Goal: Transaction & Acquisition: Purchase product/service

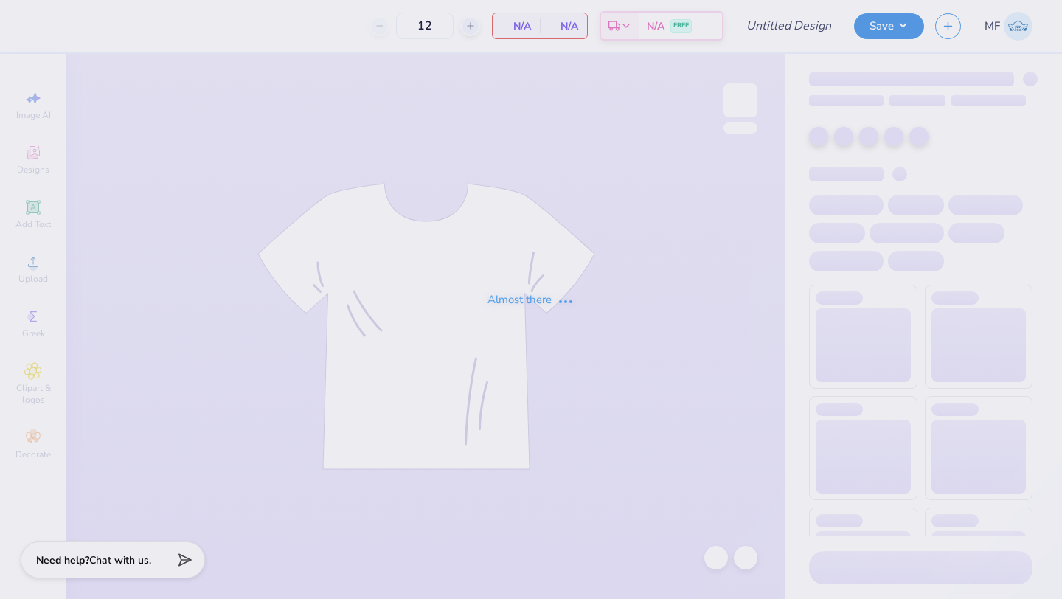
type input "3"
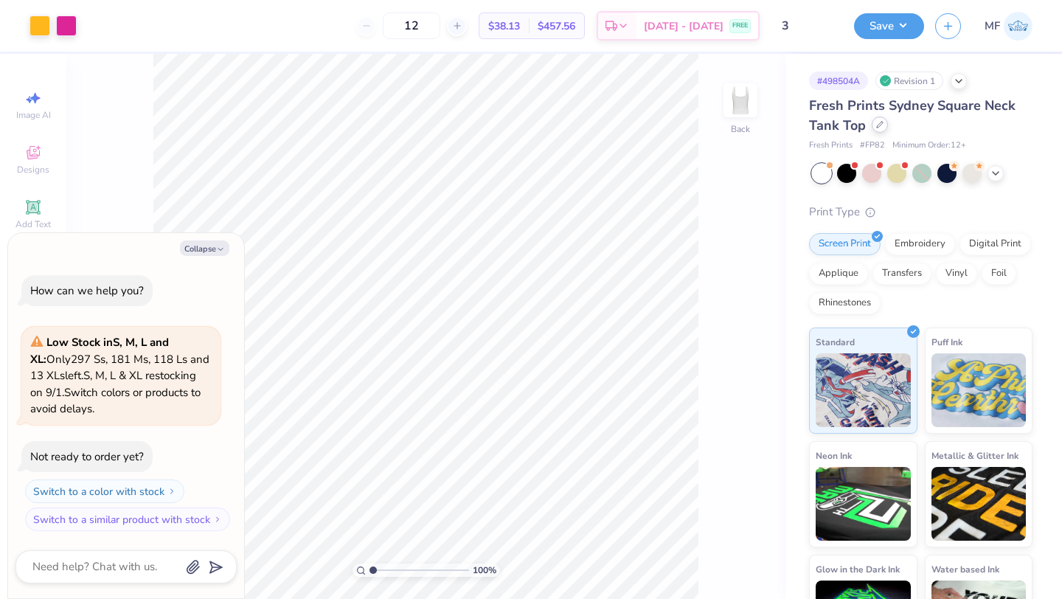
click at [873, 122] on div at bounding box center [880, 125] width 16 height 16
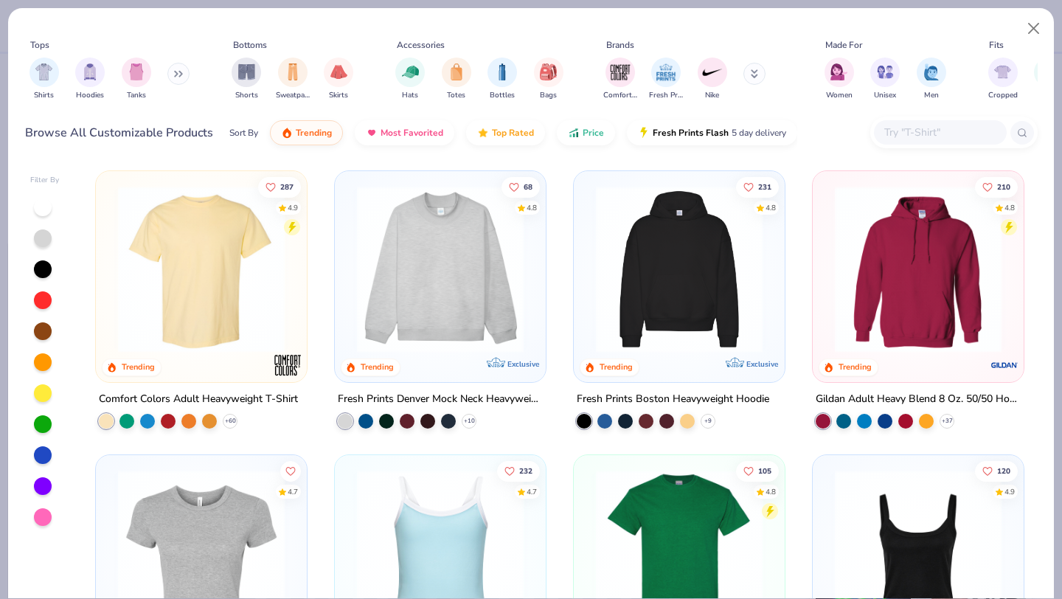
type textarea "x"
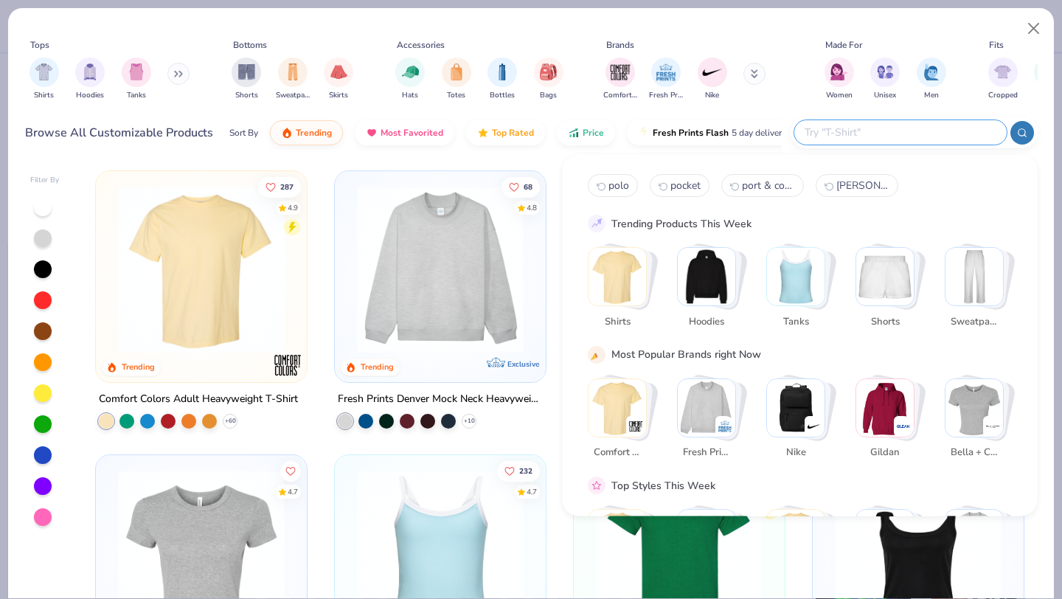
click at [931, 139] on input "text" at bounding box center [899, 132] width 193 height 17
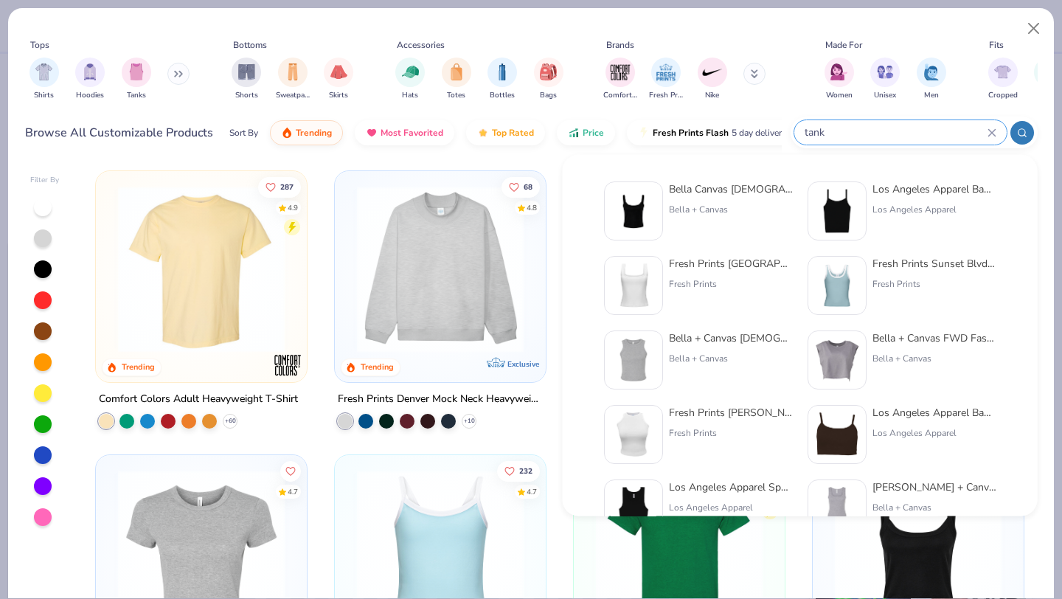
type input "tank"
click at [666, 199] on div "Bella Canvas Ladies' Micro Ribbed Scoop Tank Bella + Canvas" at bounding box center [698, 210] width 189 height 59
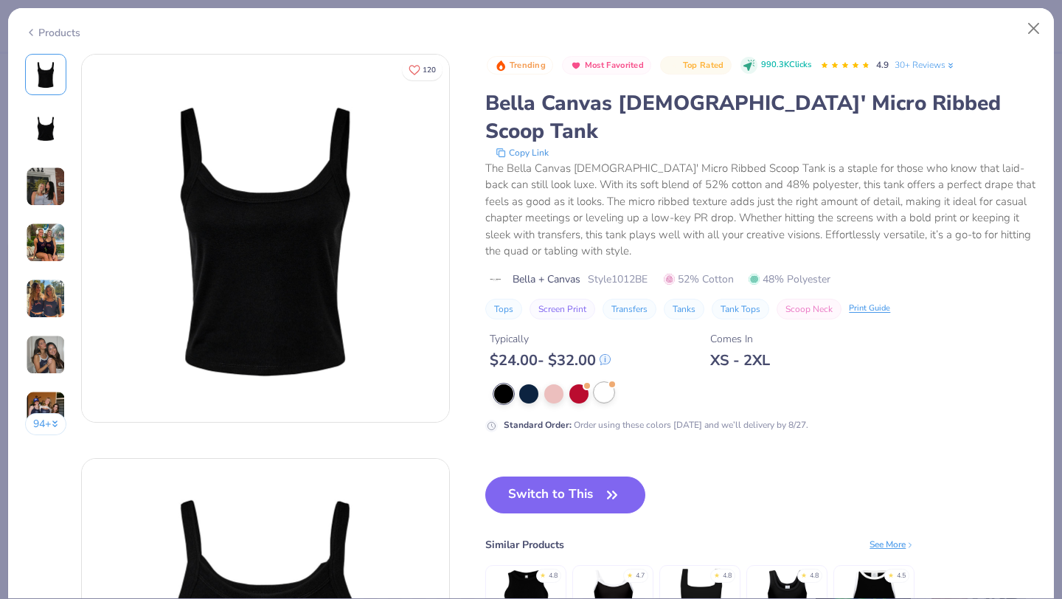
click at [607, 383] on div at bounding box center [603, 392] width 19 height 19
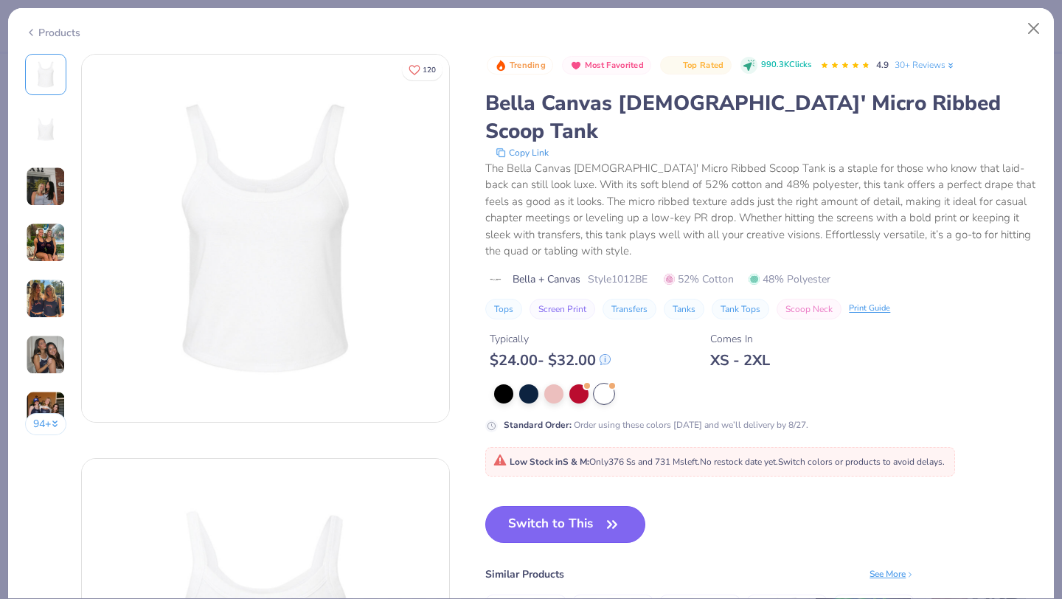
click at [607, 508] on button "Switch to This" at bounding box center [565, 524] width 160 height 37
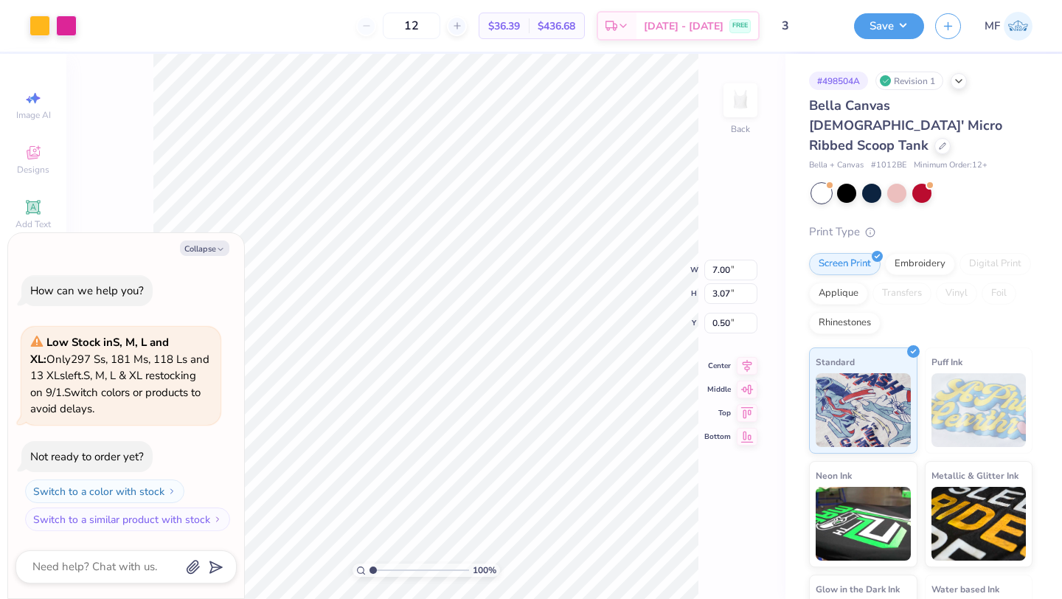
type textarea "x"
type input "2.00"
type textarea "x"
type input "5.55"
type input "2.43"
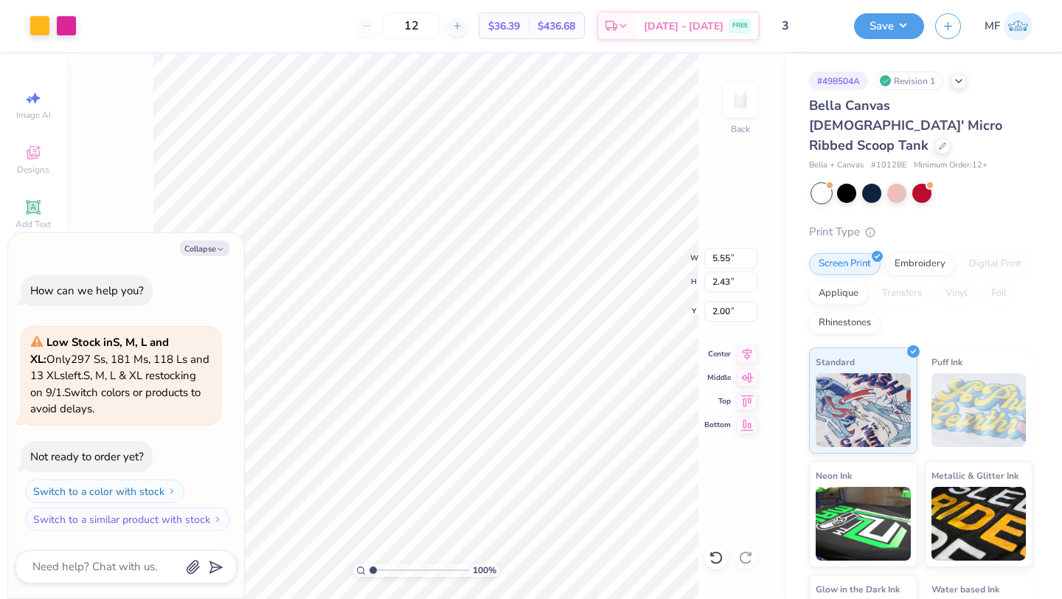
type textarea "x"
click at [440, 23] on input "12" at bounding box center [412, 26] width 58 height 27
type input "1"
type input "35"
click at [939, 141] on icon at bounding box center [942, 144] width 7 height 7
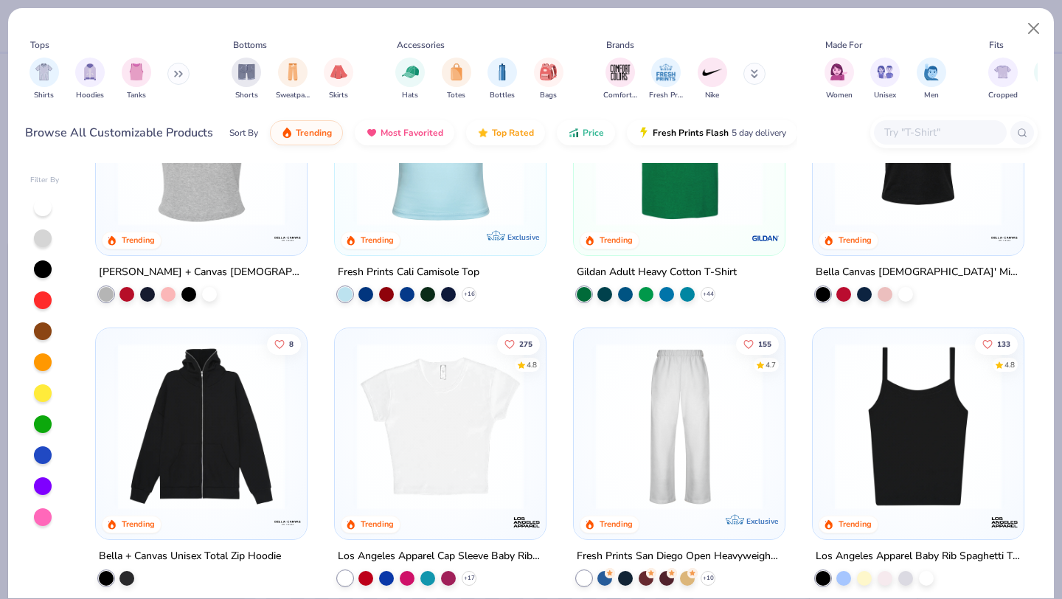
scroll to position [412, 0]
click at [898, 431] on img at bounding box center [917, 424] width 181 height 167
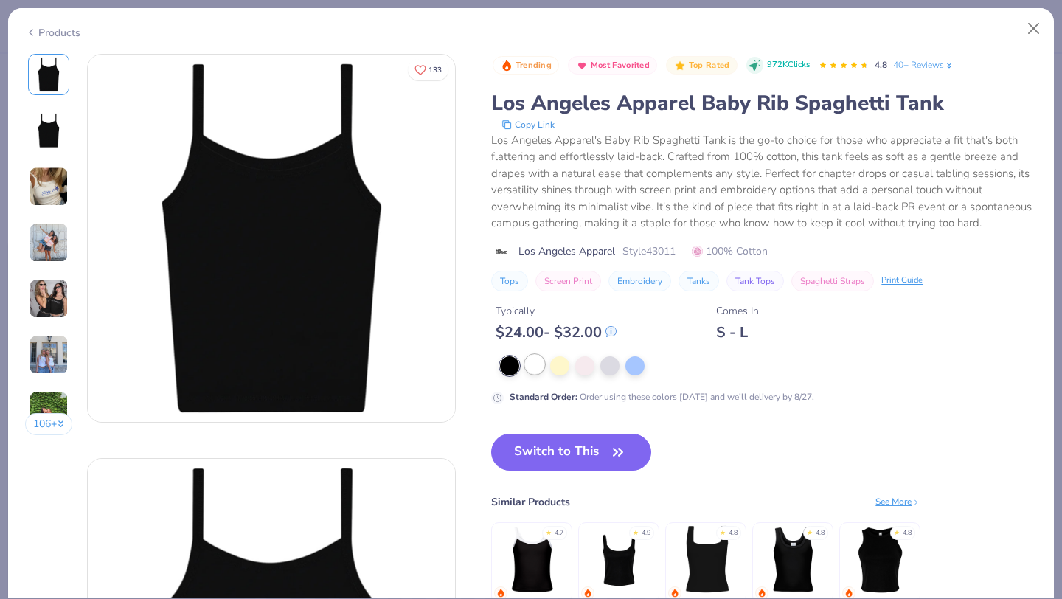
click at [538, 355] on div at bounding box center [534, 364] width 19 height 19
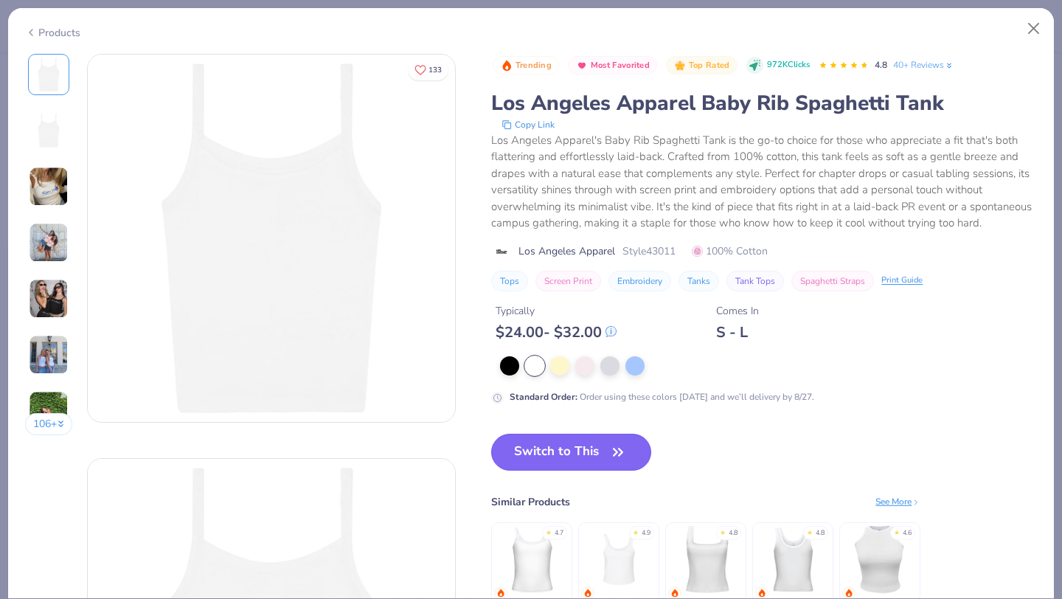
click at [562, 451] on button "Switch to This" at bounding box center [571, 452] width 160 height 37
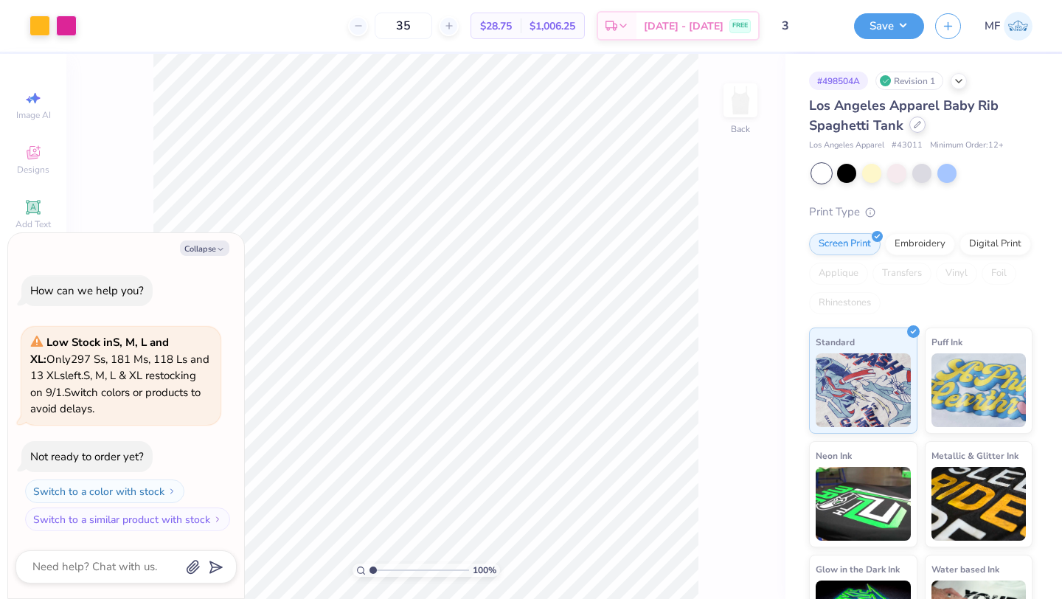
click at [917, 122] on icon at bounding box center [918, 125] width 6 height 6
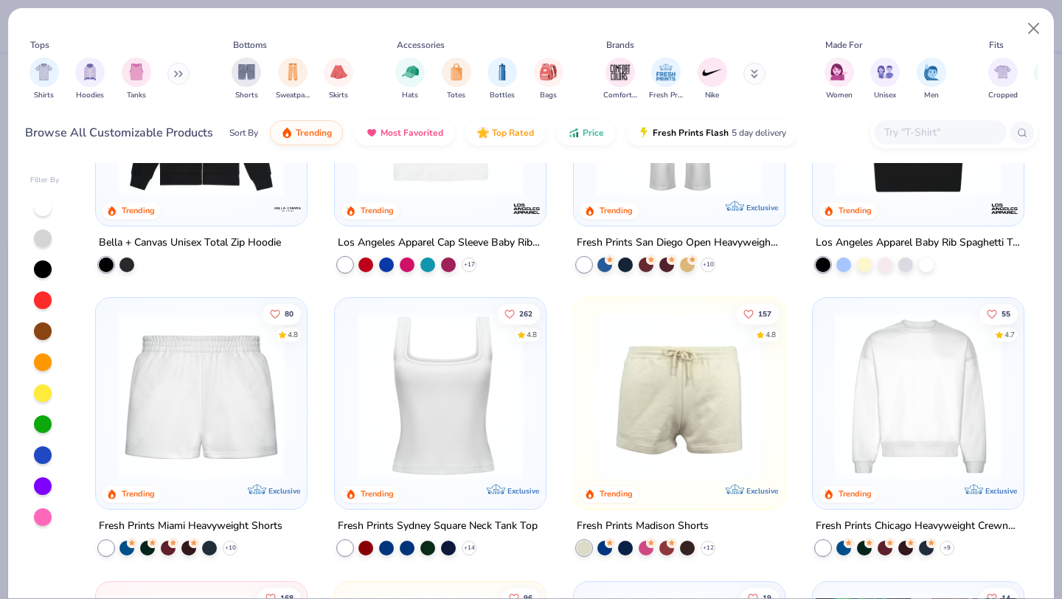
scroll to position [733, 0]
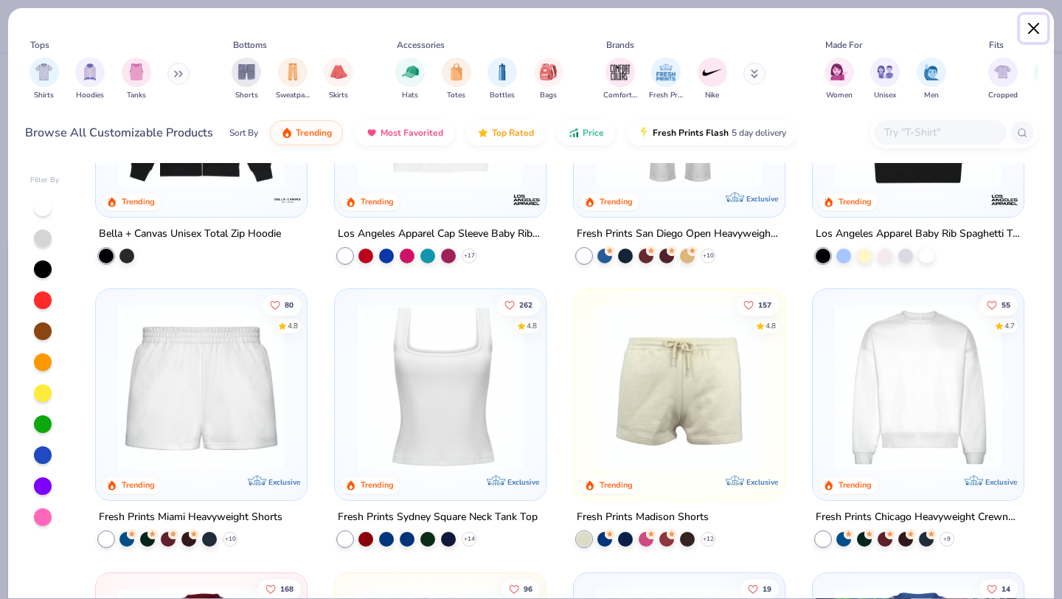
click at [1033, 32] on button "Close" at bounding box center [1034, 29] width 28 height 28
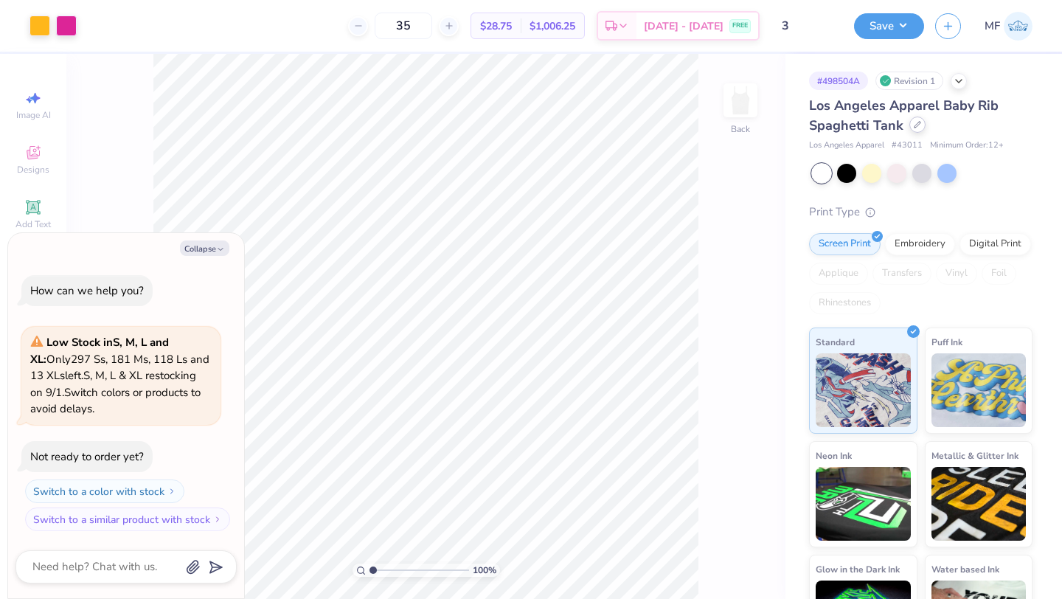
click at [911, 132] on div "Los Angeles Apparel Baby Rib Spaghetti Tank" at bounding box center [920, 116] width 223 height 40
click at [914, 128] on icon at bounding box center [917, 124] width 7 height 7
type textarea "x"
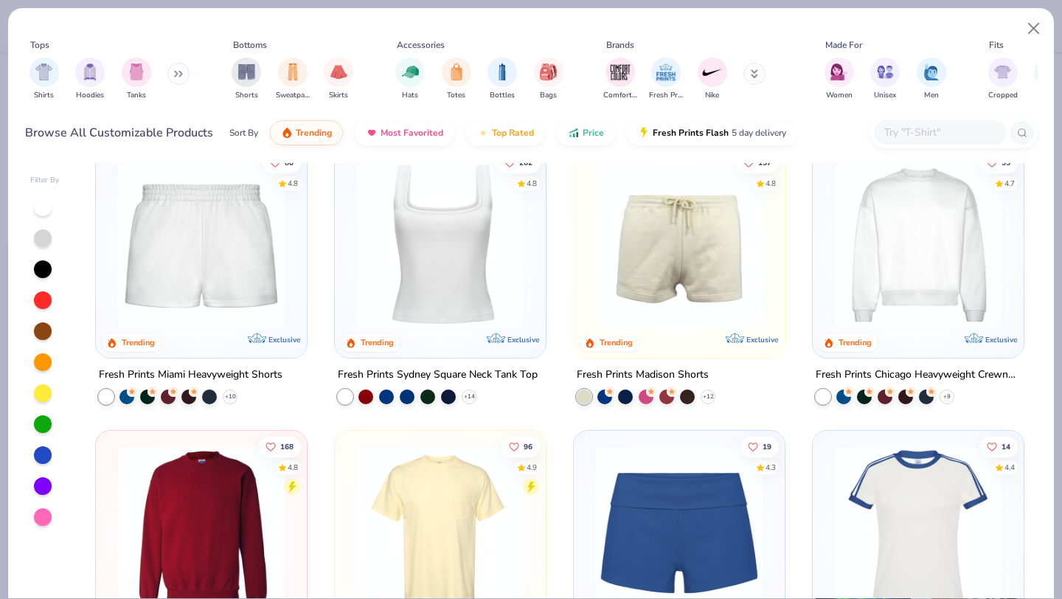
scroll to position [878, 0]
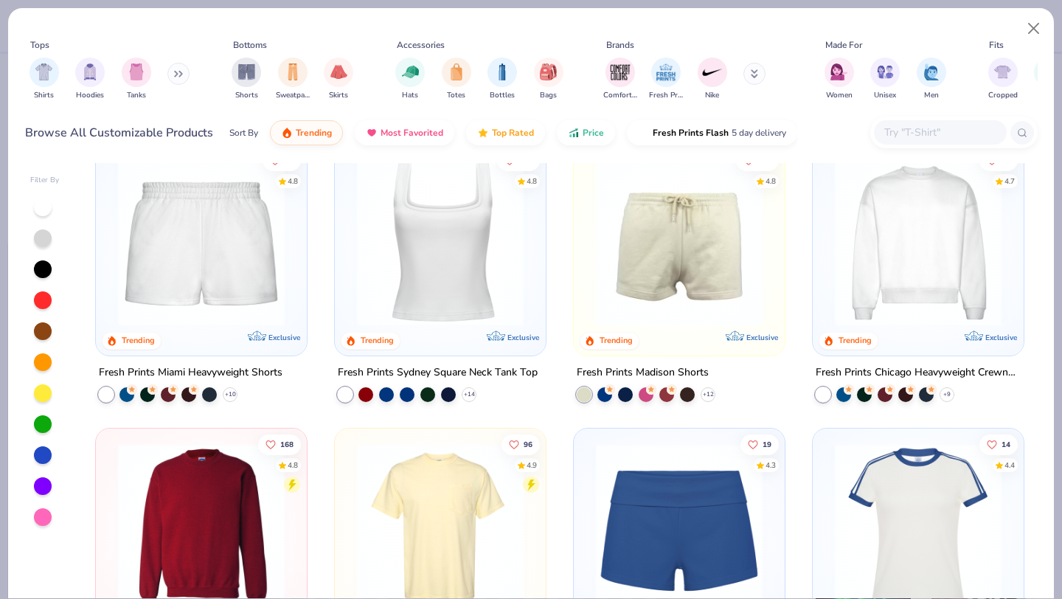
click at [940, 136] on input "text" at bounding box center [940, 132] width 114 height 17
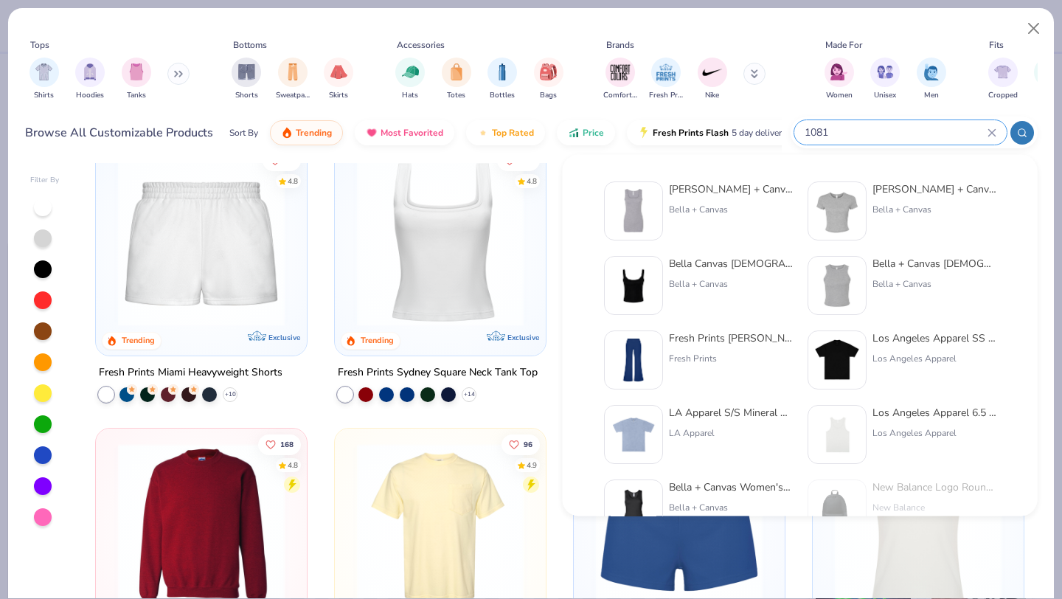
type input "1081"
click at [643, 196] on img at bounding box center [634, 211] width 46 height 46
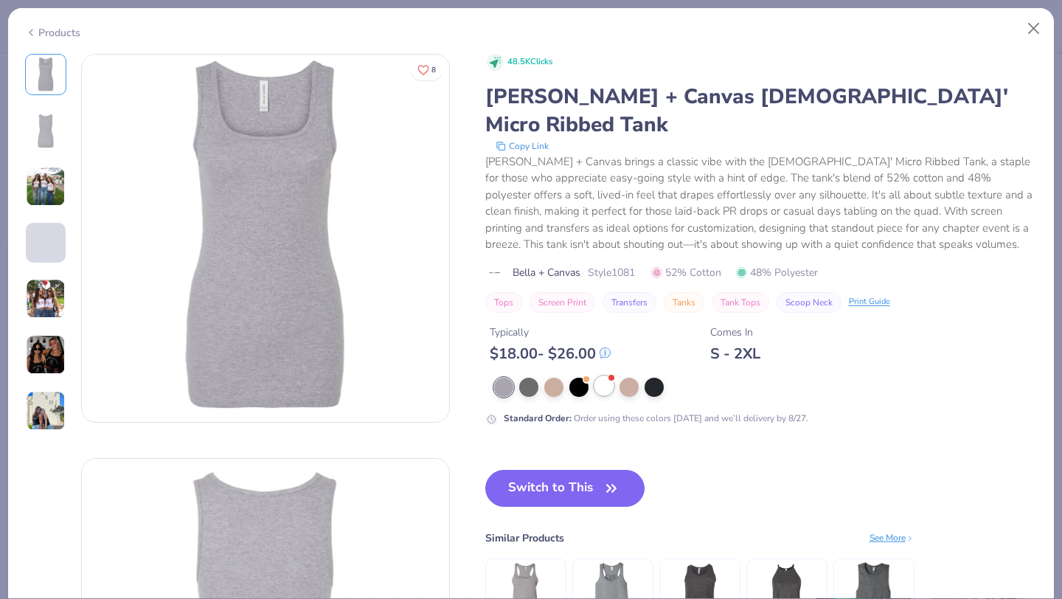
click at [601, 376] on div at bounding box center [603, 385] width 19 height 19
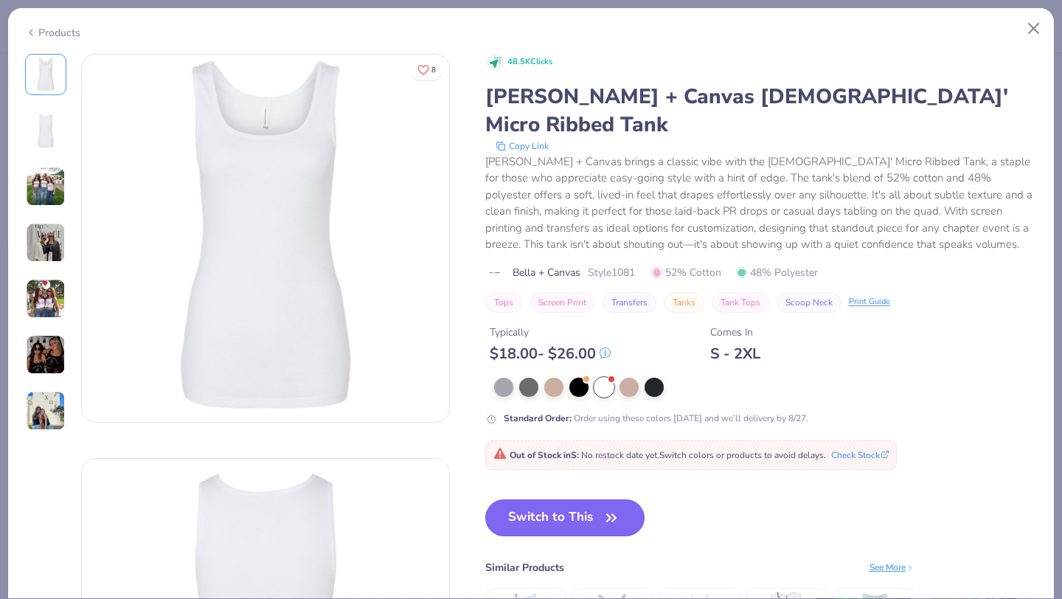
click at [598, 499] on button "Switch to This" at bounding box center [565, 517] width 160 height 37
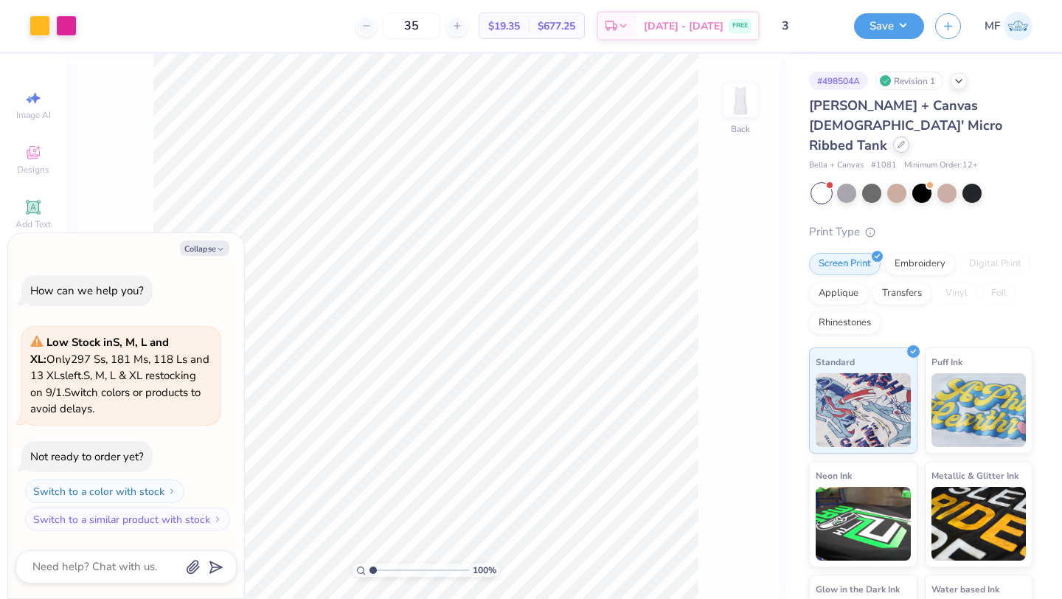
click at [898, 142] on icon at bounding box center [901, 145] width 6 height 6
type textarea "x"
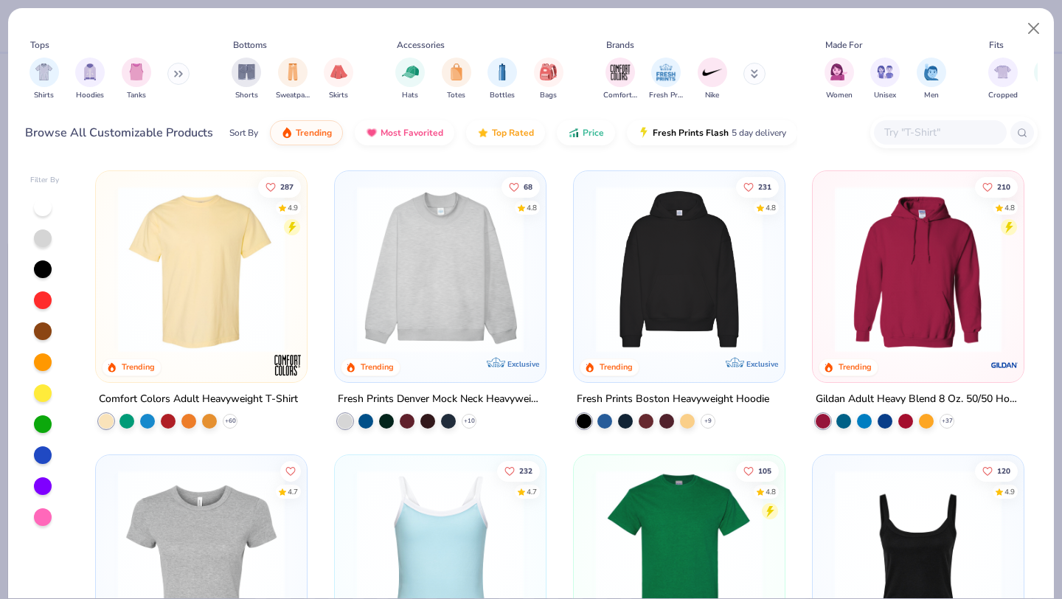
click at [934, 139] on input "text" at bounding box center [940, 132] width 114 height 17
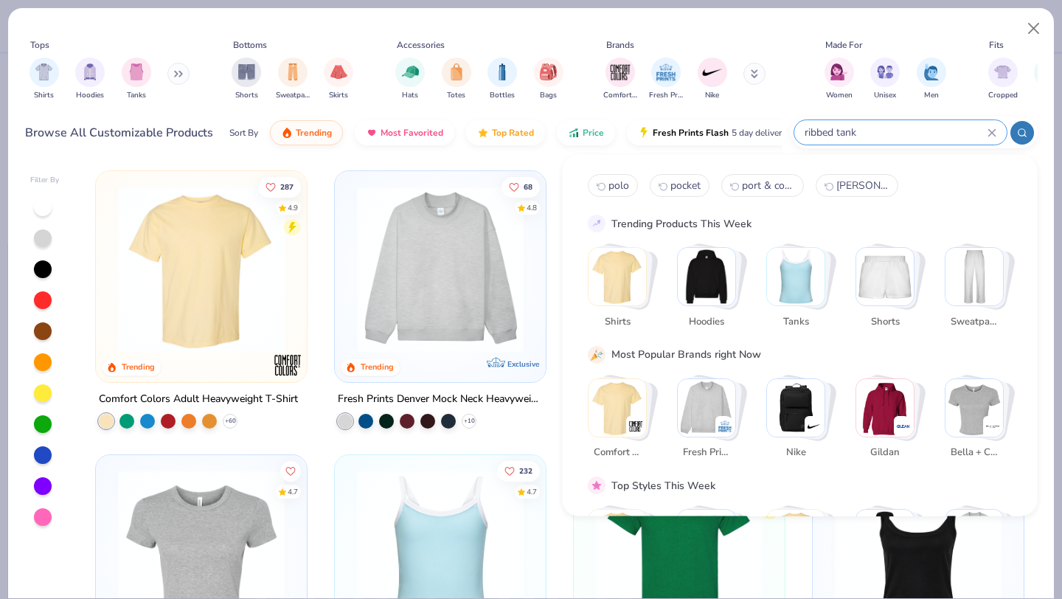
type input "ribbed tank"
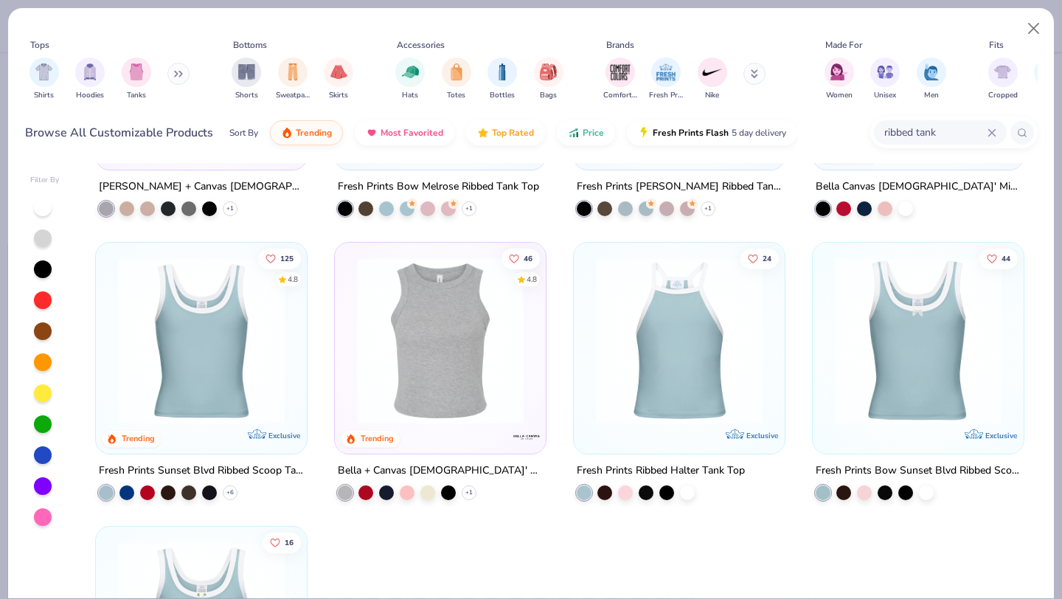
scroll to position [226, 0]
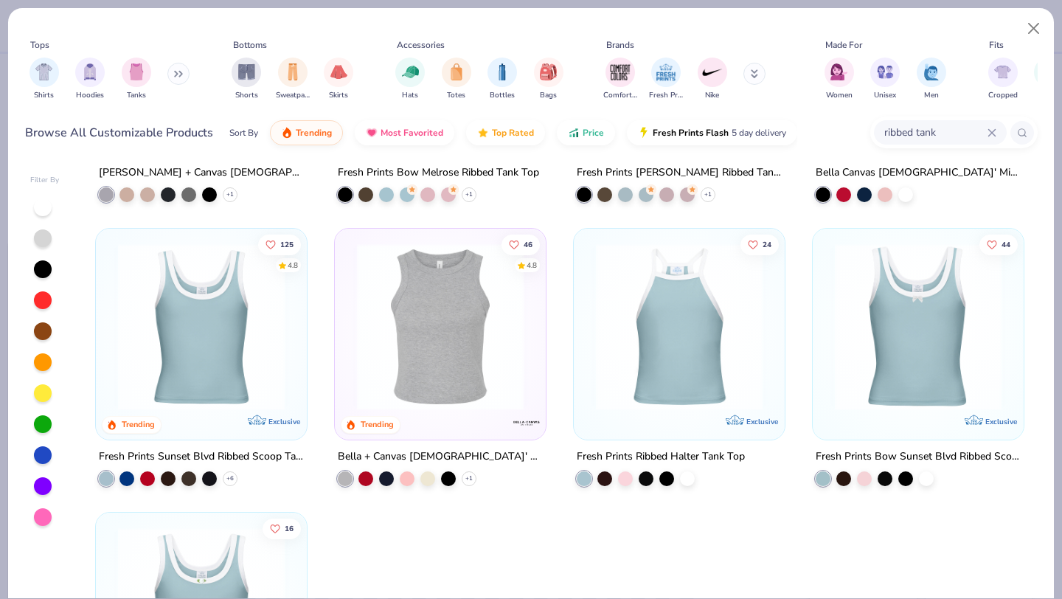
click at [498, 300] on img at bounding box center [440, 326] width 181 height 167
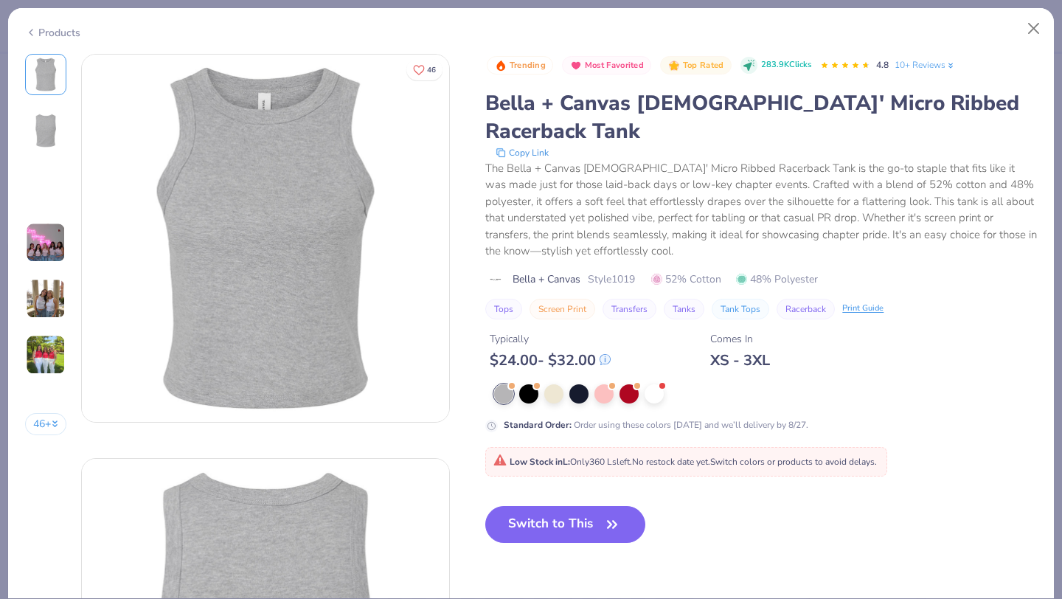
click at [35, 28] on icon at bounding box center [31, 33] width 12 height 18
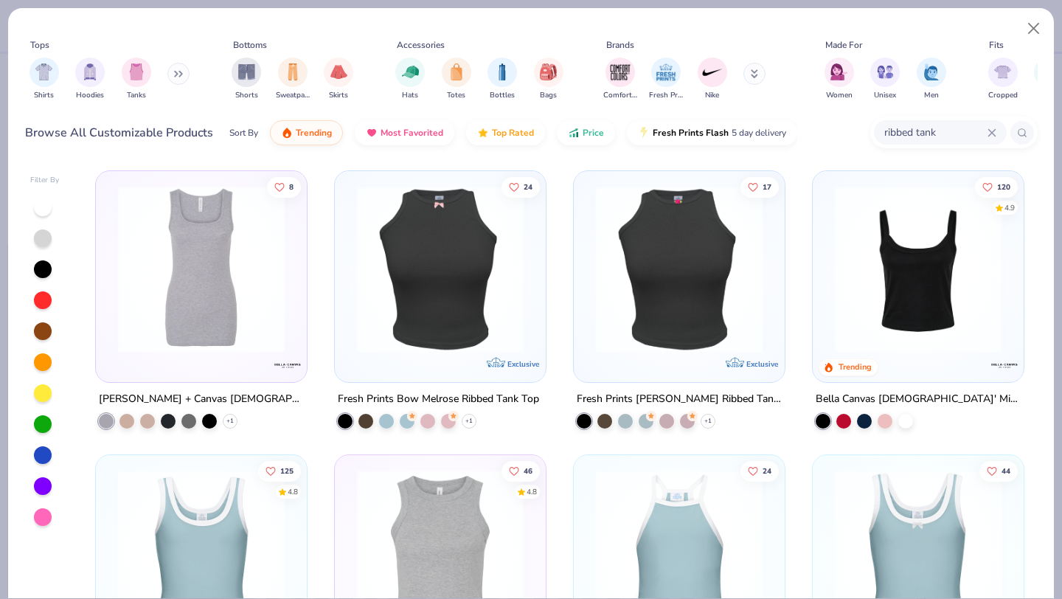
click at [195, 271] on img at bounding box center [201, 269] width 181 height 167
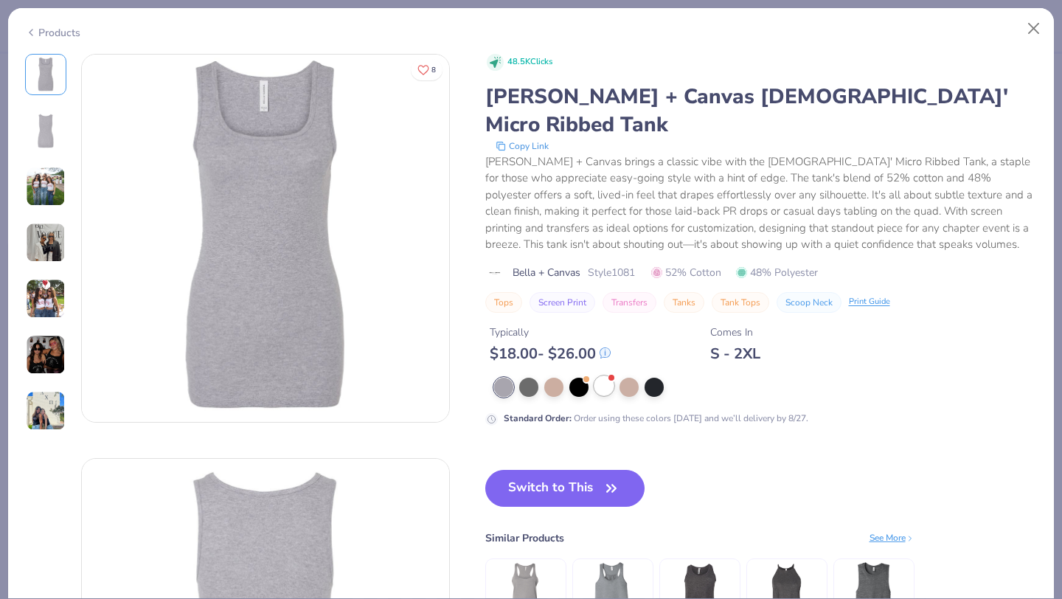
click at [607, 376] on div at bounding box center [603, 385] width 19 height 19
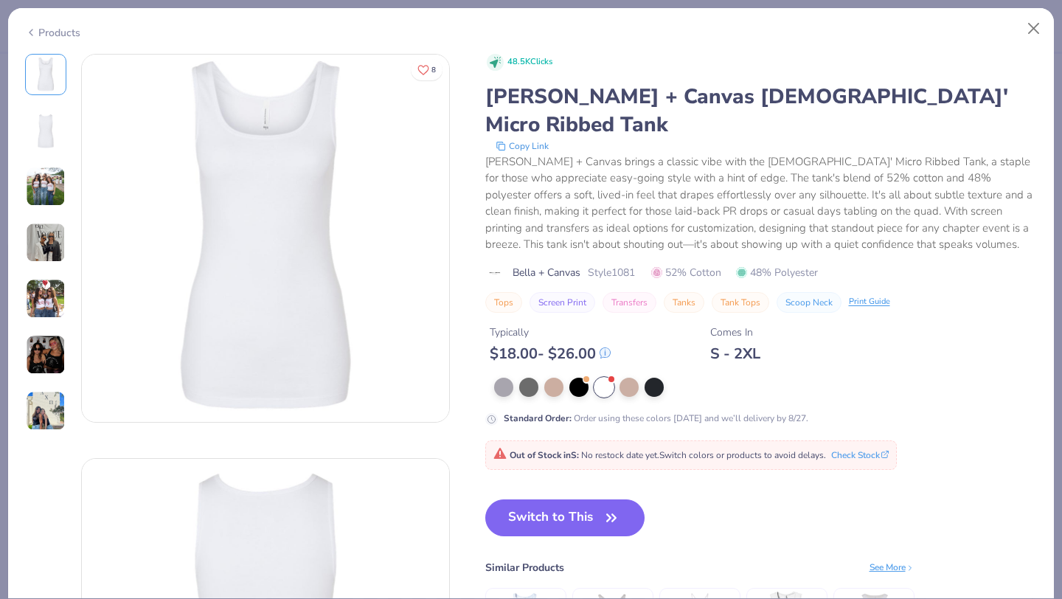
click at [32, 33] on icon at bounding box center [31, 33] width 12 height 18
type textarea "x"
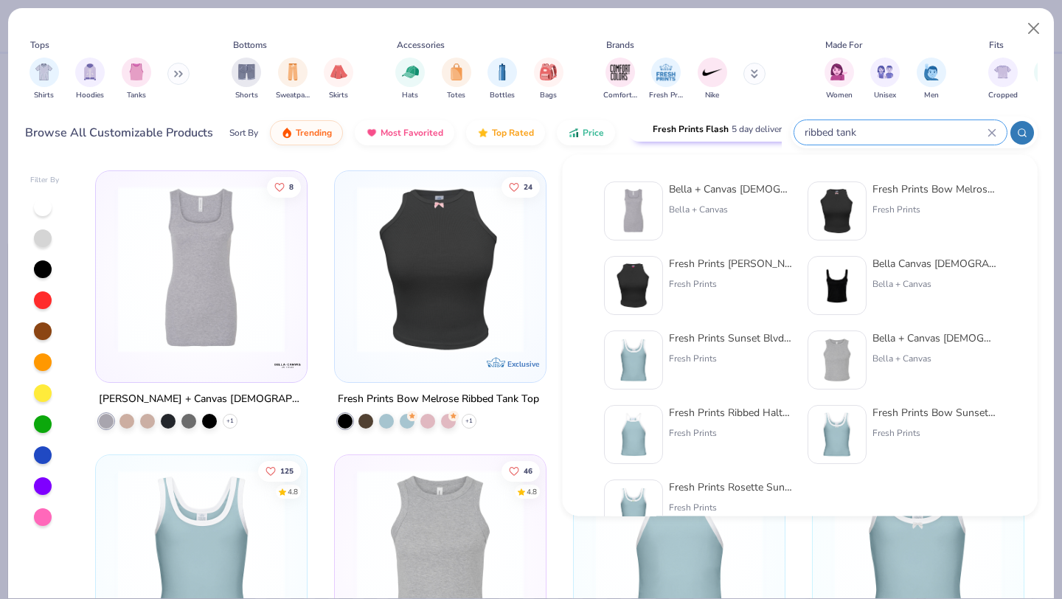
drag, startPoint x: 967, startPoint y: 136, endPoint x: 714, endPoint y: 118, distance: 253.6
click at [714, 118] on div "Browse All Customizable Products Sort By Trending Most Favorited Top Rated Pric…" at bounding box center [531, 132] width 1013 height 41
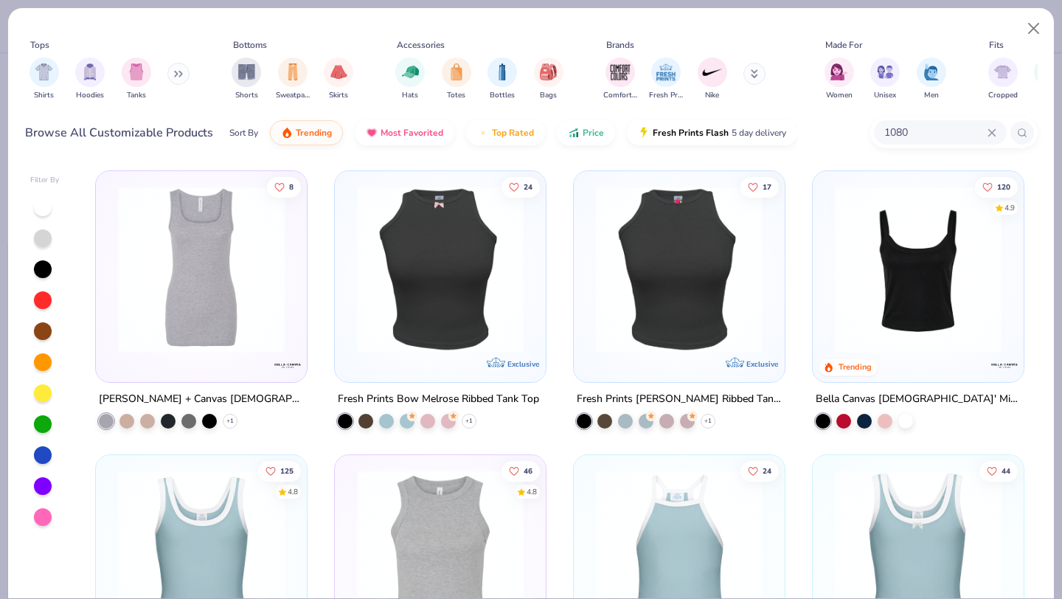
type input "1080"
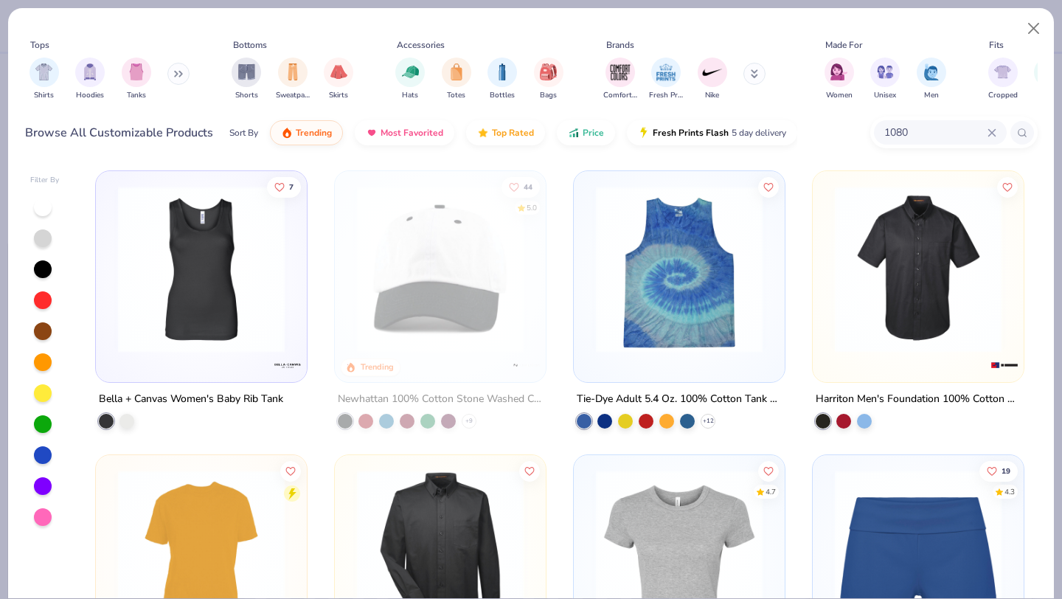
click at [255, 254] on img at bounding box center [201, 269] width 181 height 167
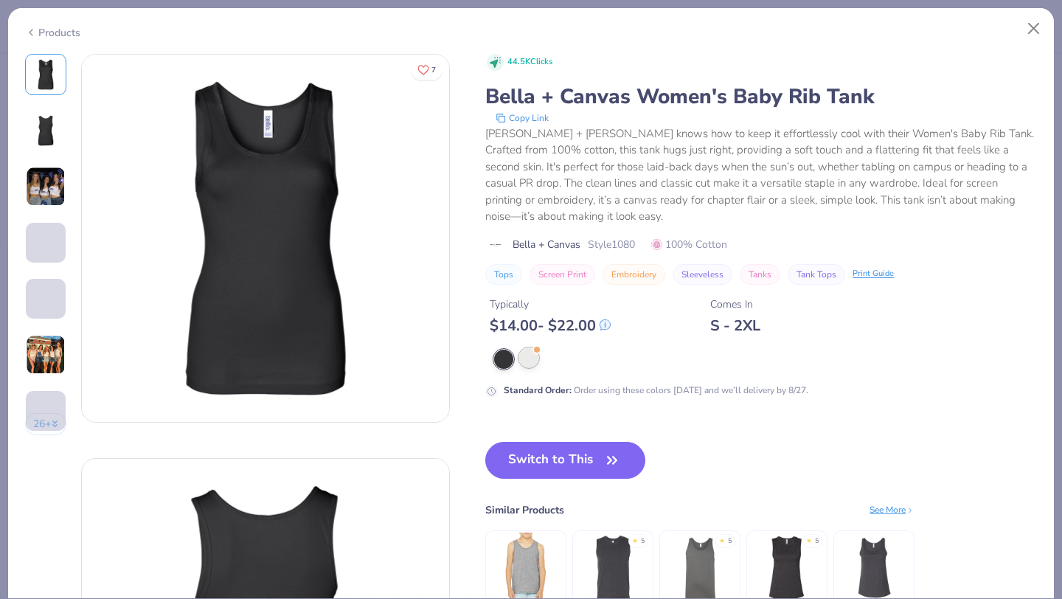
click at [526, 355] on div at bounding box center [528, 357] width 19 height 19
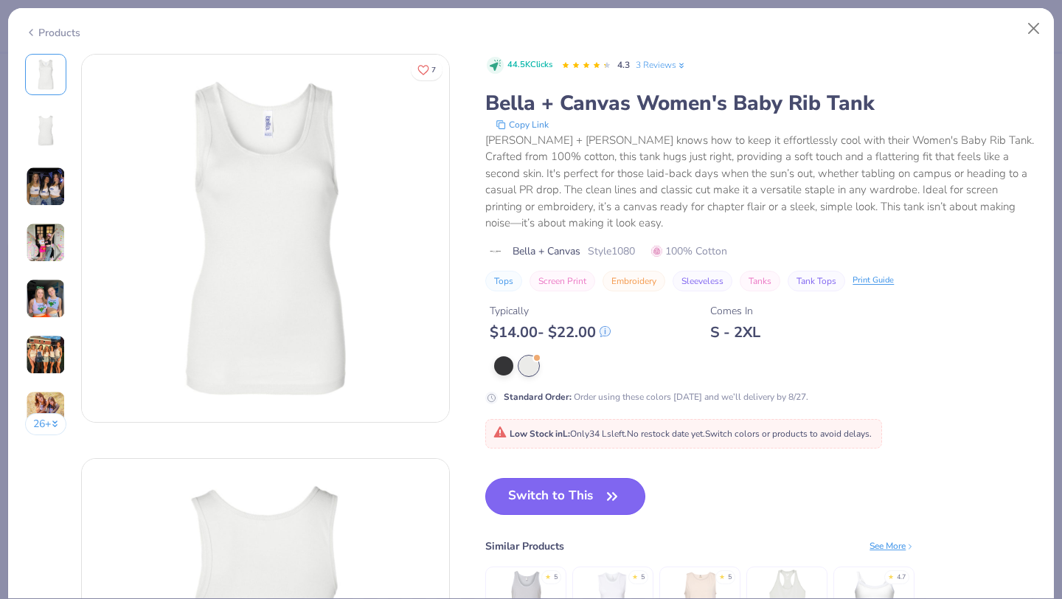
click at [589, 488] on button "Switch to This" at bounding box center [565, 496] width 160 height 37
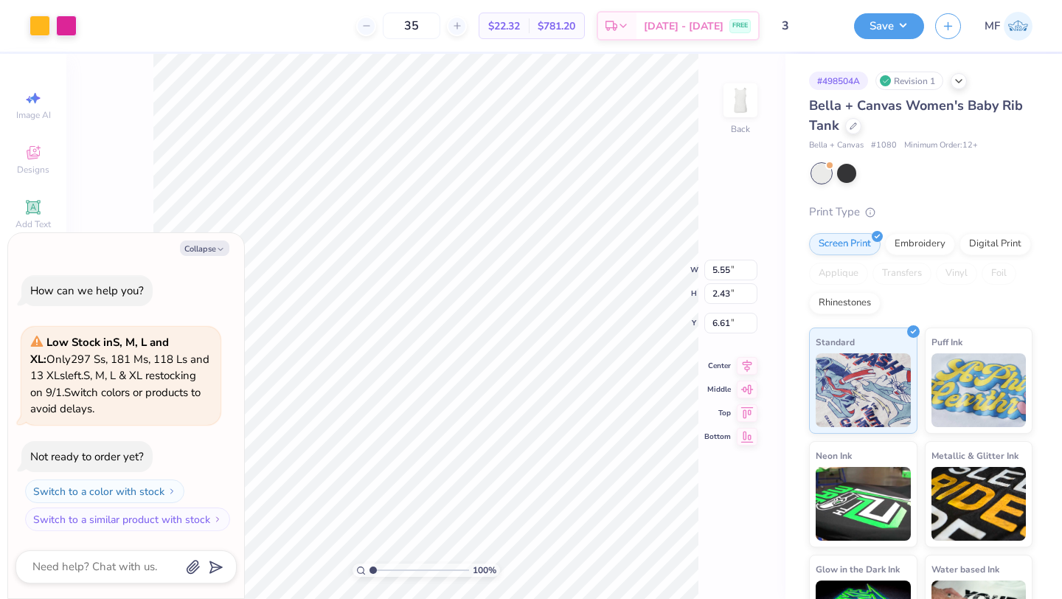
type textarea "x"
type input "2.41"
click at [855, 126] on icon at bounding box center [853, 124] width 7 height 7
type textarea "x"
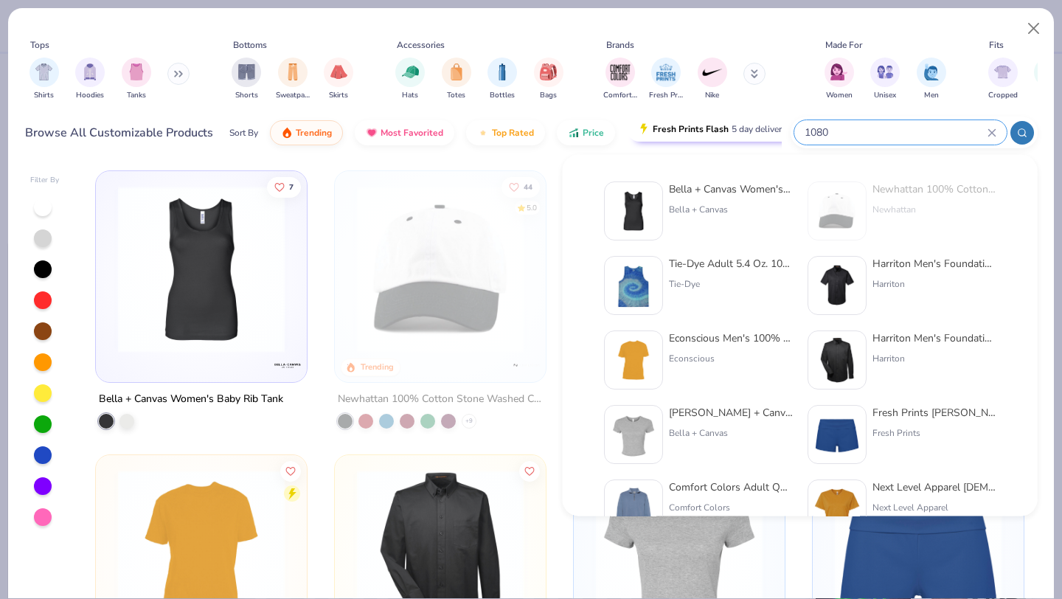
drag, startPoint x: 927, startPoint y: 134, endPoint x: 762, endPoint y: 129, distance: 165.3
click at [763, 129] on div "Browse All Customizable Products Sort By Trending Most Favorited Top Rated Pric…" at bounding box center [531, 132] width 1013 height 41
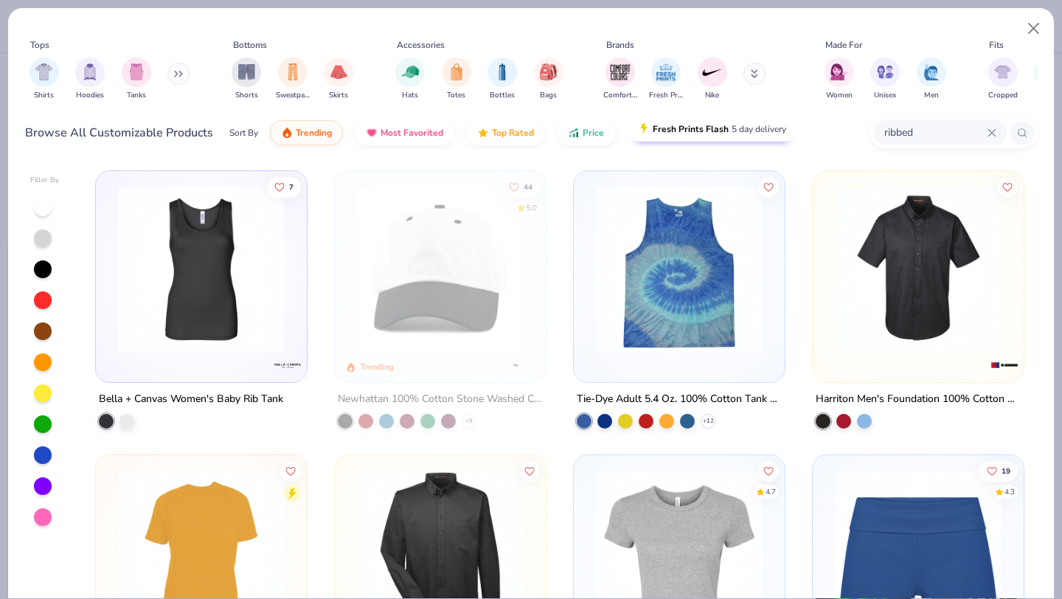
type input "ribbed"
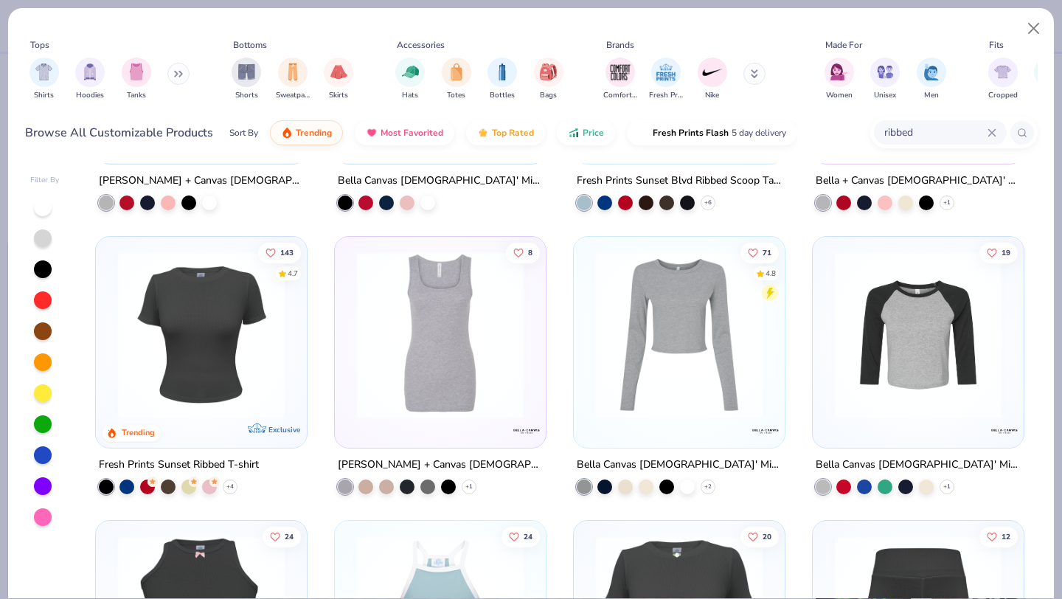
scroll to position [209, 0]
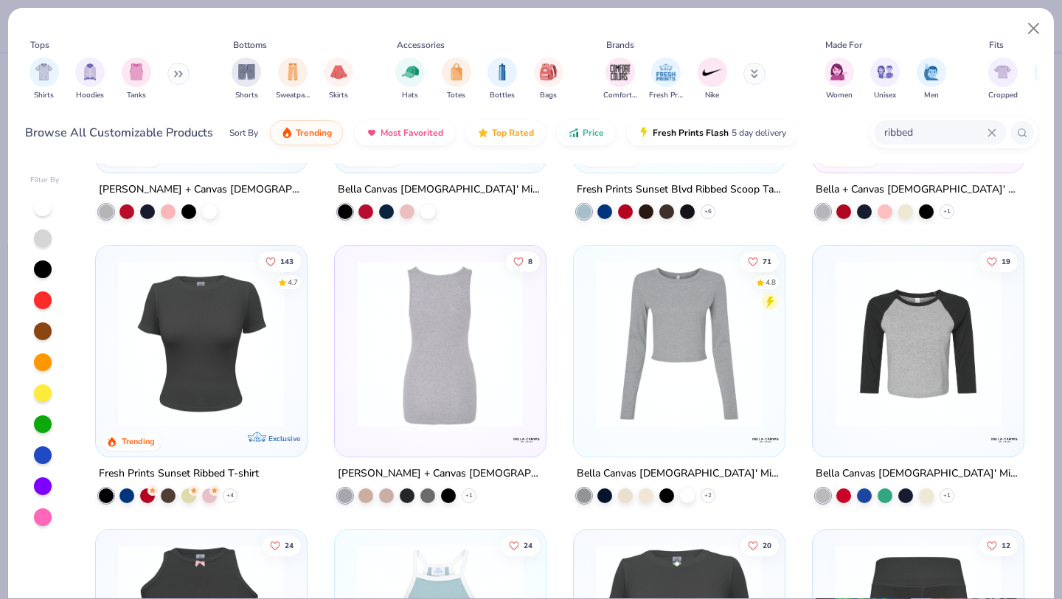
click at [454, 384] on img at bounding box center [440, 343] width 181 height 167
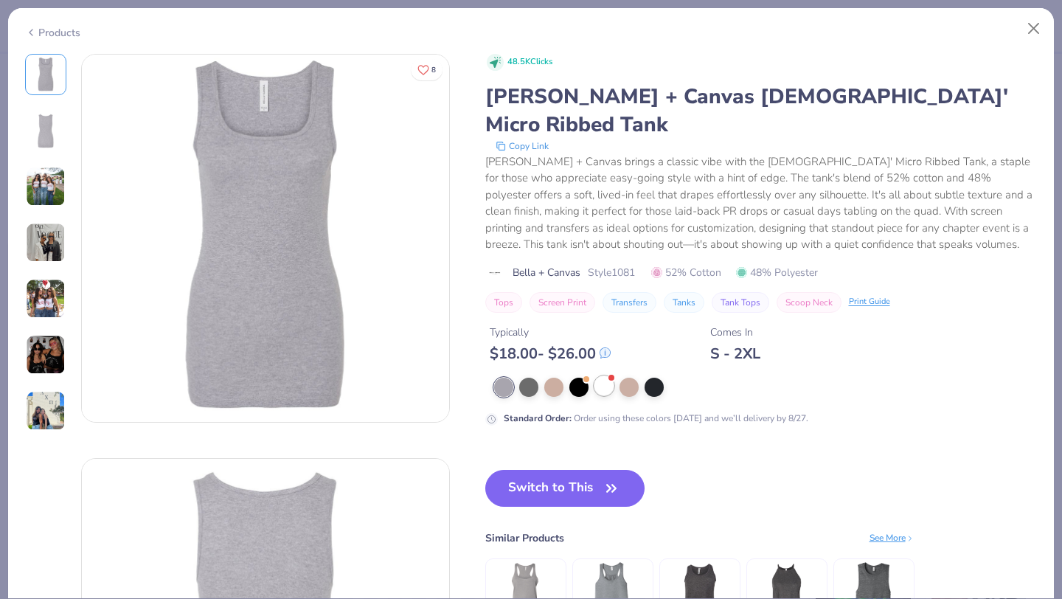
click at [604, 376] on div at bounding box center [603, 385] width 19 height 19
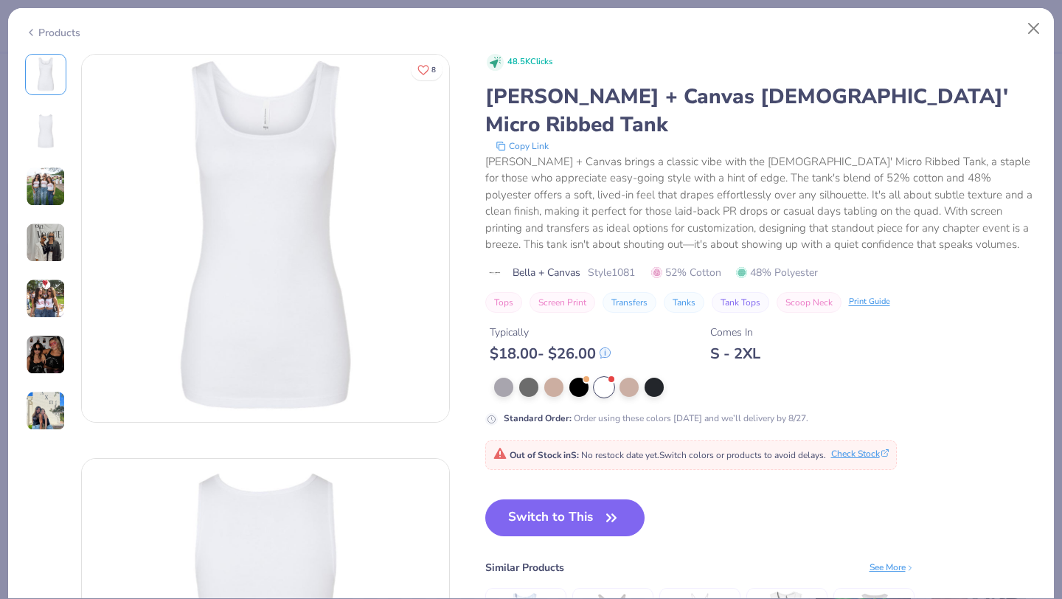
click at [867, 447] on button "Check Stock" at bounding box center [860, 453] width 58 height 13
click at [38, 29] on div "Products" at bounding box center [52, 32] width 55 height 15
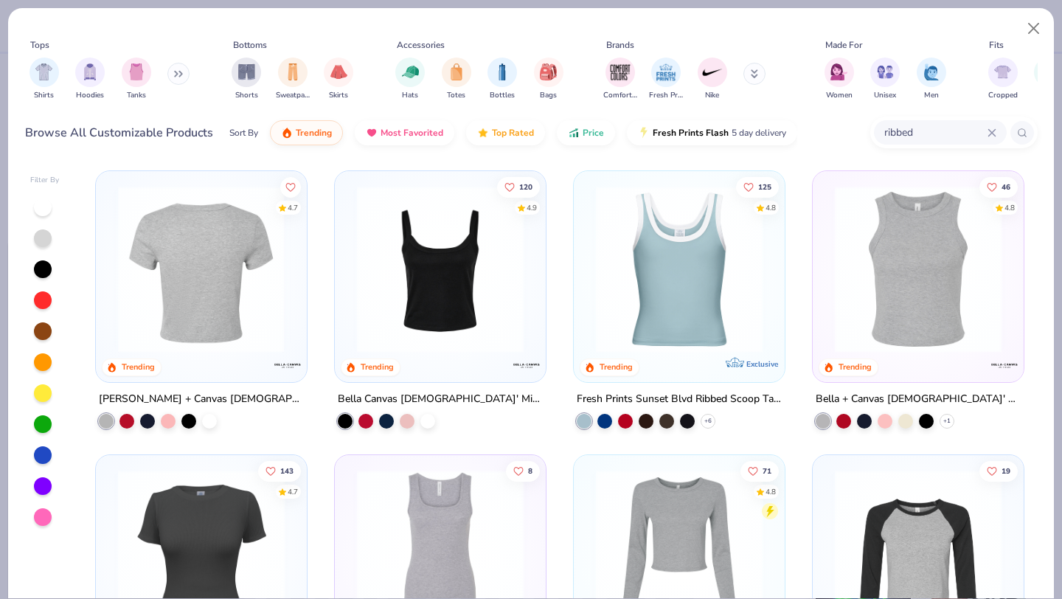
click at [861, 284] on img at bounding box center [917, 269] width 181 height 167
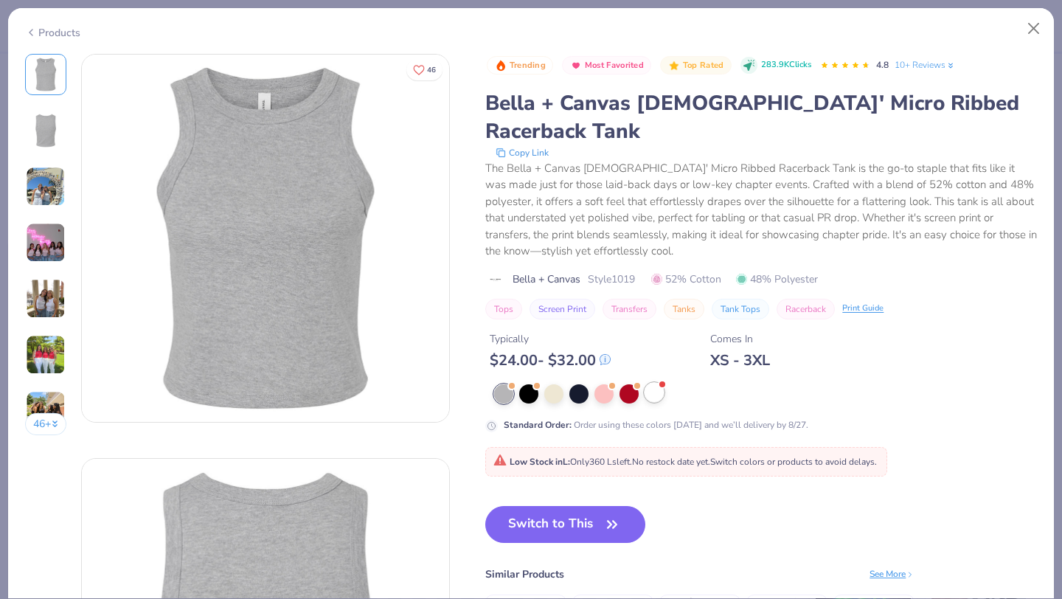
click at [656, 383] on div at bounding box center [654, 392] width 19 height 19
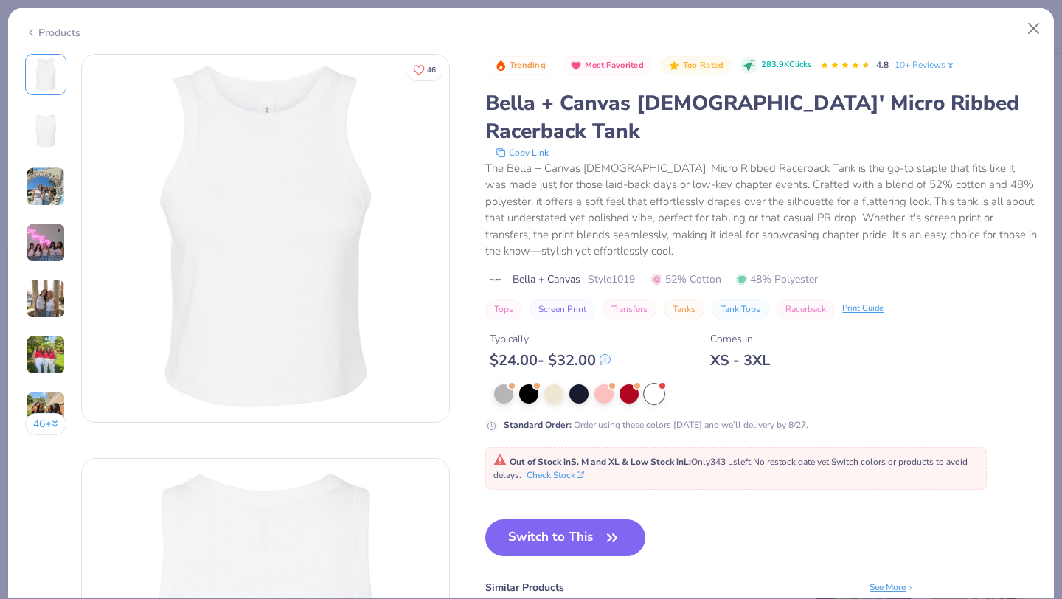
click at [58, 37] on div "Products" at bounding box center [531, 27] width 1046 height 38
click at [49, 31] on div "Products" at bounding box center [52, 32] width 55 height 15
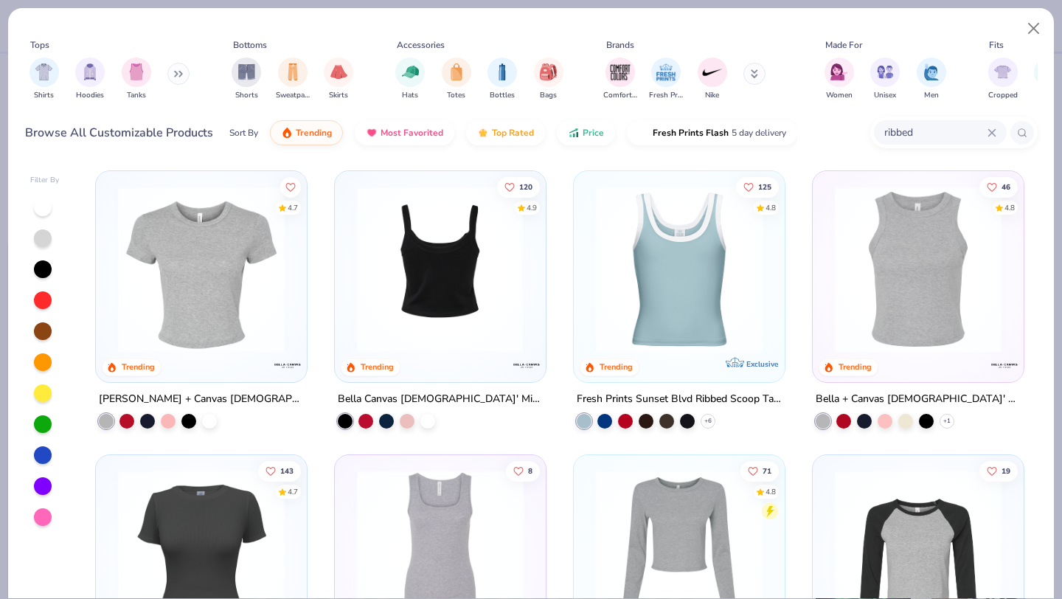
click at [494, 268] on img at bounding box center [440, 269] width 181 height 167
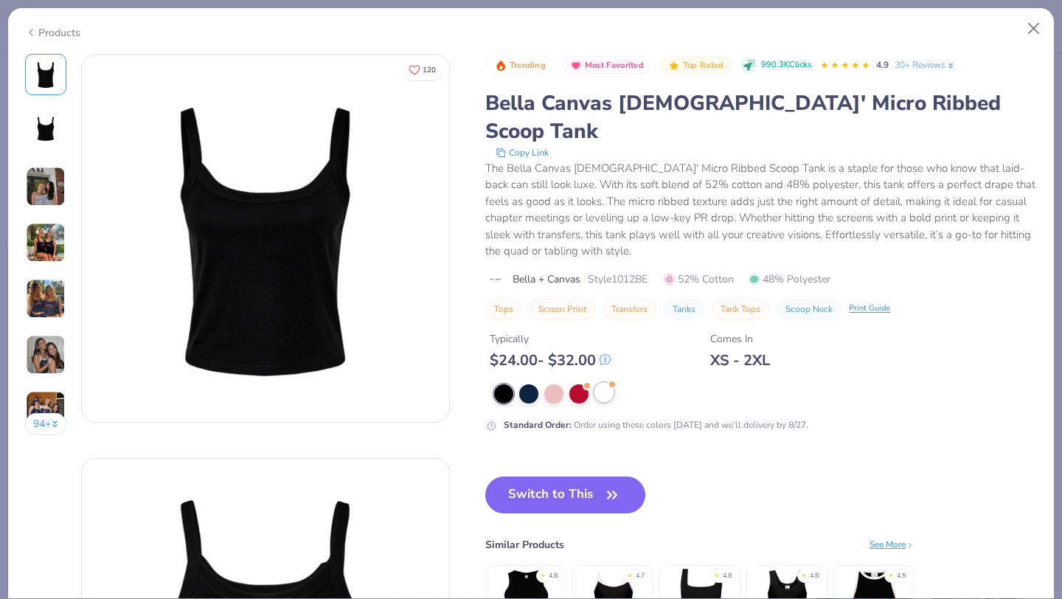
click at [608, 381] on span at bounding box center [612, 385] width 8 height 8
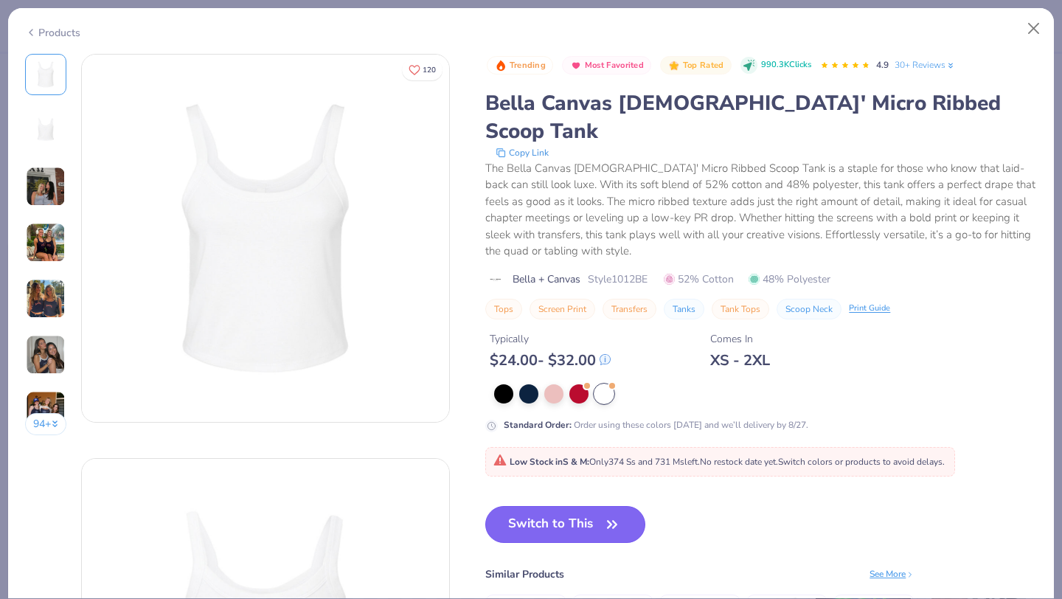
click at [595, 506] on button "Switch to This" at bounding box center [565, 524] width 160 height 37
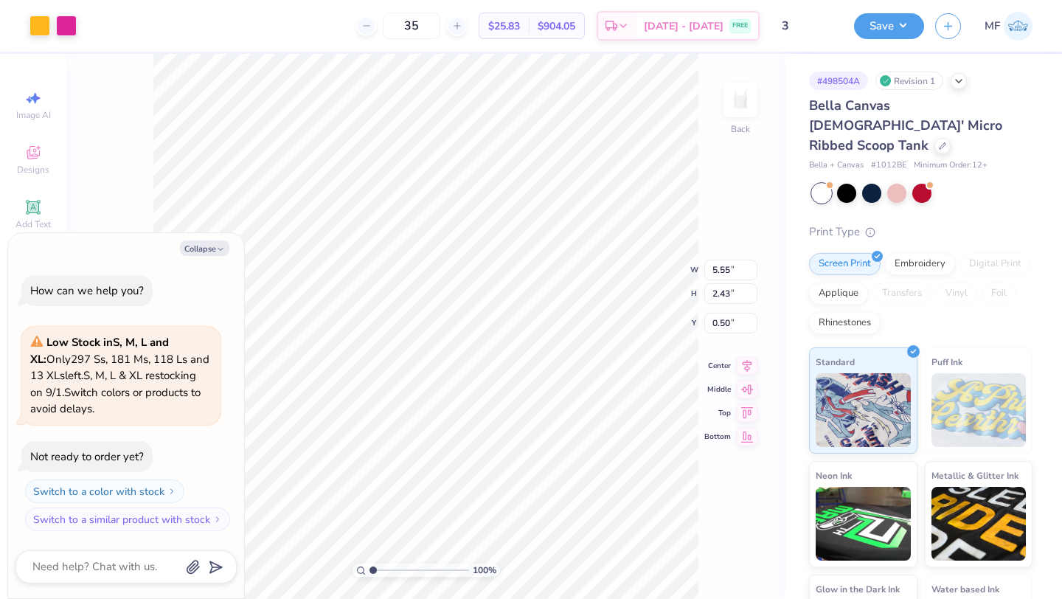
type textarea "x"
type input "2.00"
click at [934, 136] on div at bounding box center [942, 144] width 16 height 16
type textarea "x"
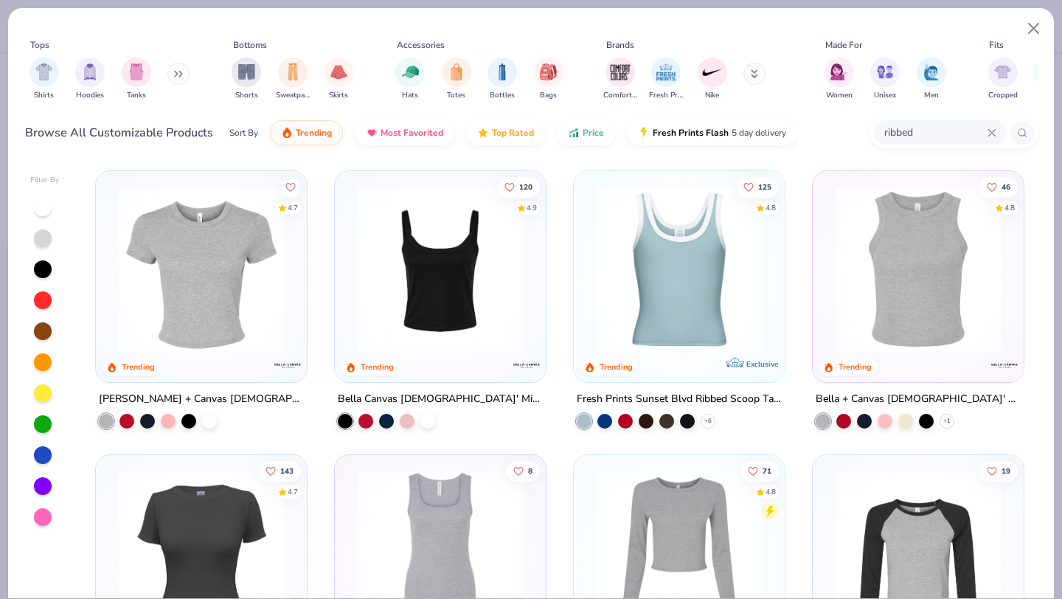
click at [988, 131] on icon at bounding box center [992, 132] width 9 height 9
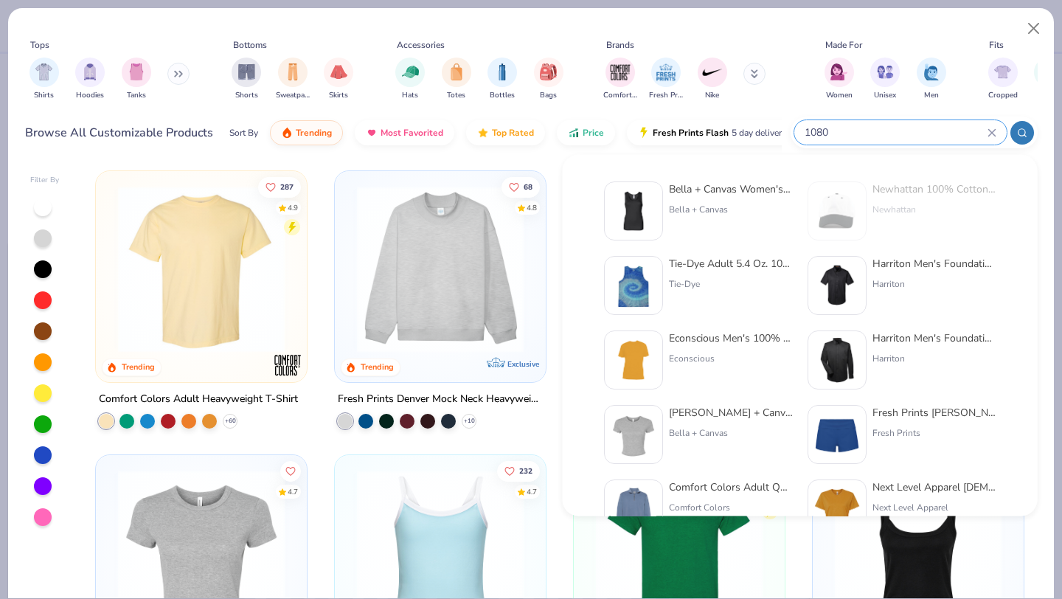
type input "1080"
click at [646, 207] on img at bounding box center [634, 211] width 46 height 46
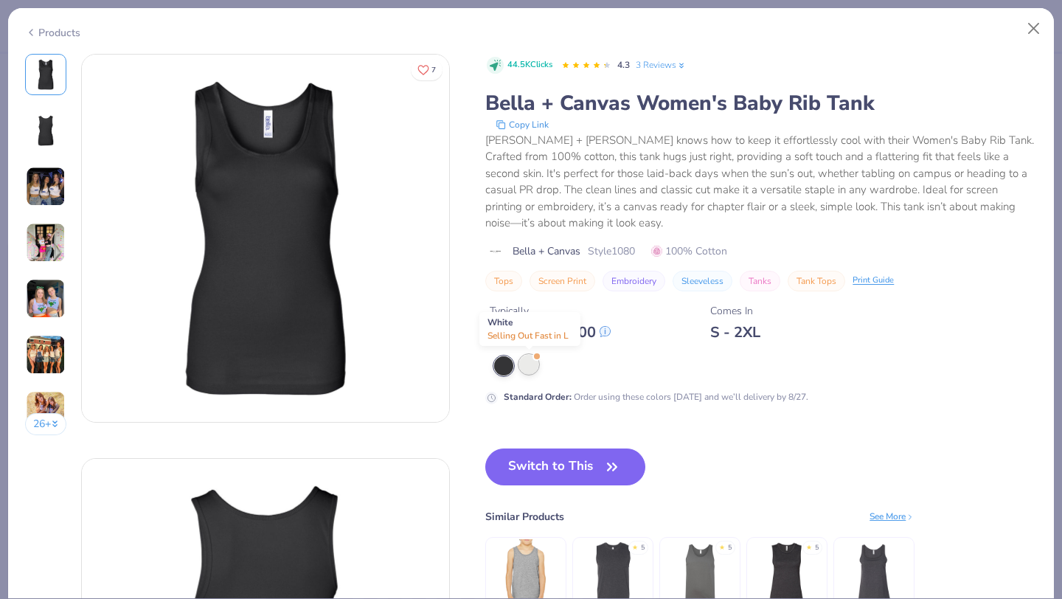
click at [528, 365] on div at bounding box center [528, 364] width 19 height 19
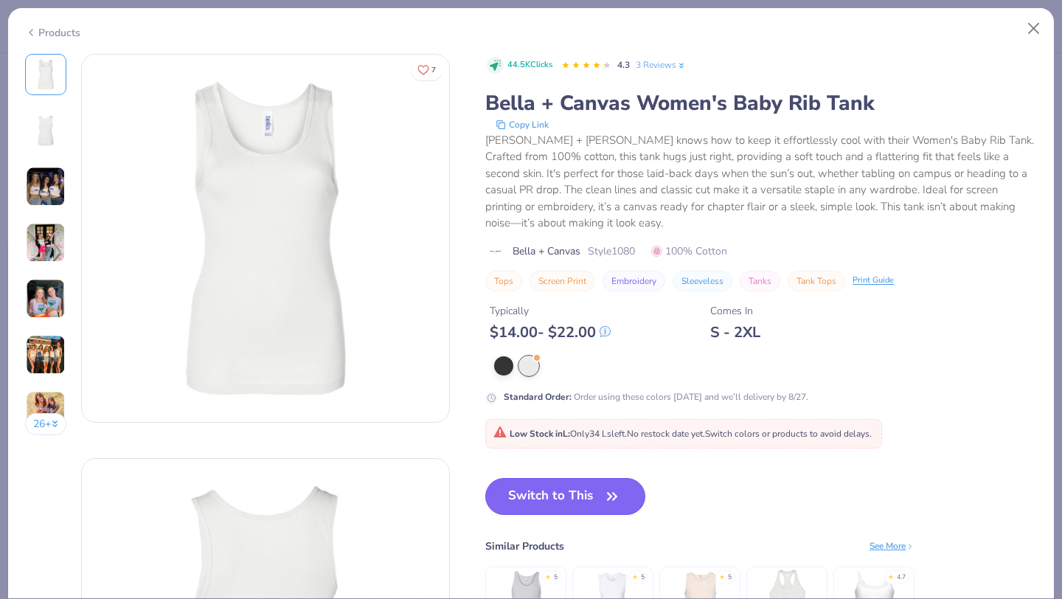
click at [569, 498] on button "Switch to This" at bounding box center [565, 496] width 160 height 37
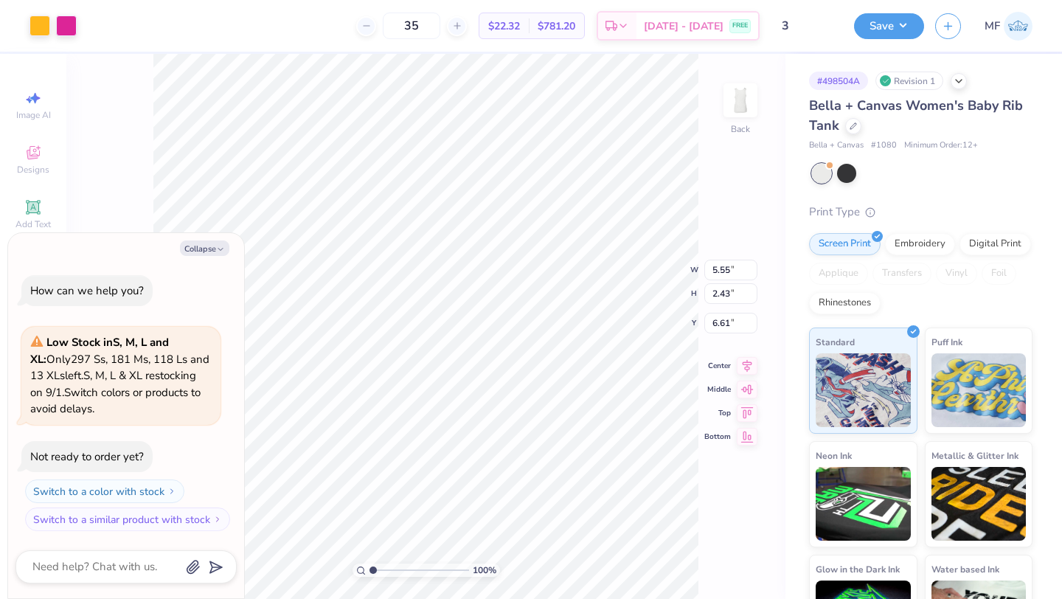
type textarea "x"
type input "2.17"
type textarea "x"
type input "2.58"
click at [855, 128] on icon at bounding box center [853, 124] width 7 height 7
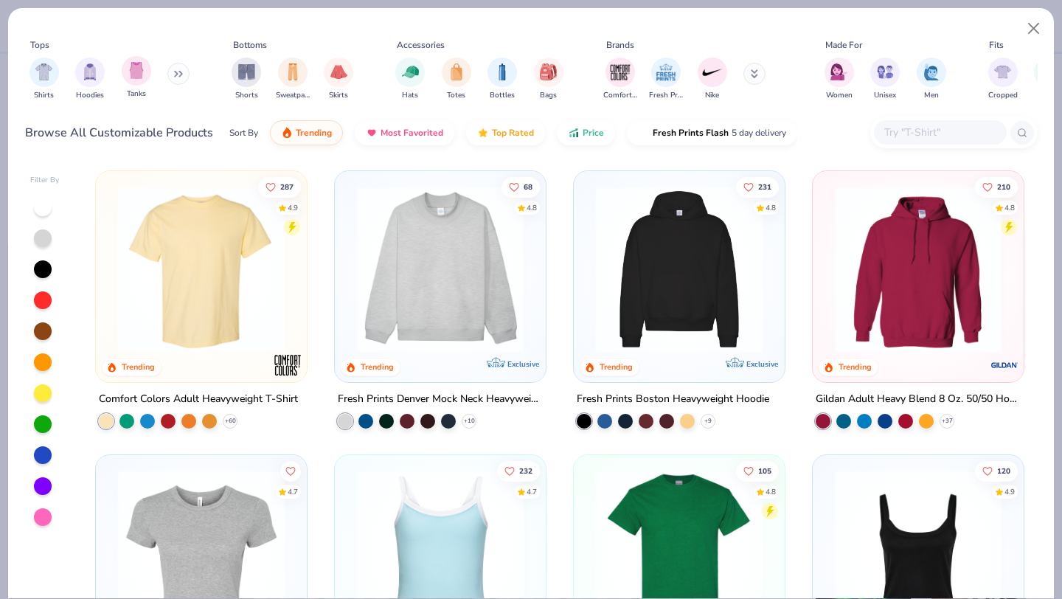
click at [127, 83] on div "Tanks" at bounding box center [137, 78] width 30 height 44
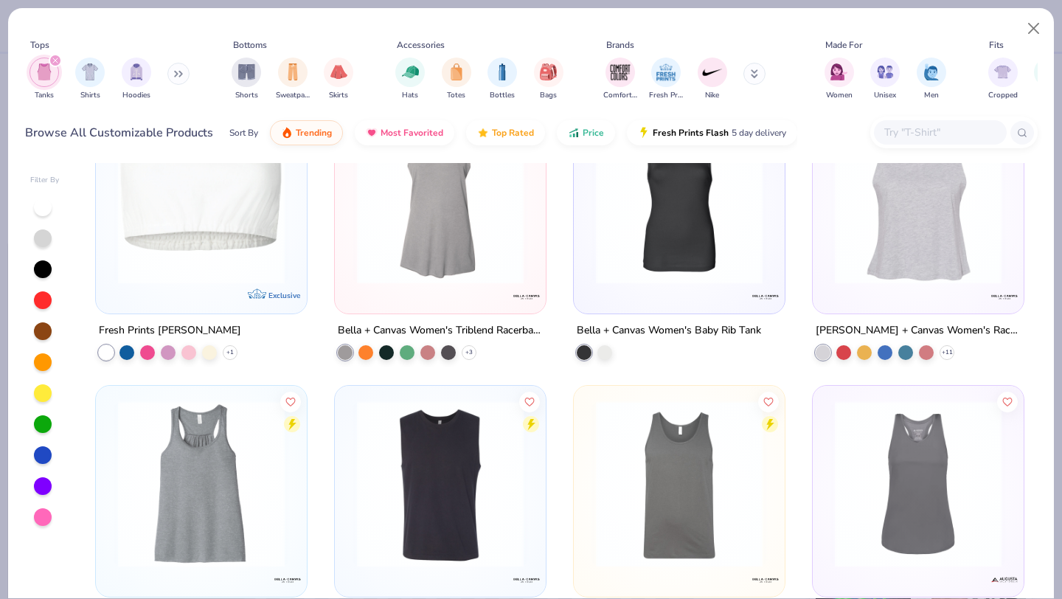
scroll to position [1729, 0]
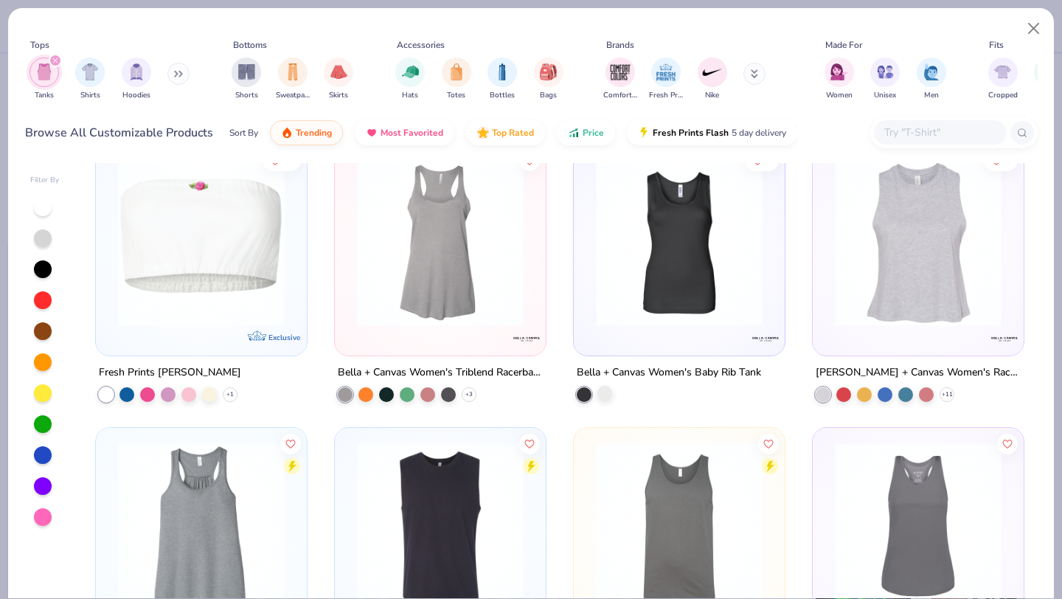
click at [607, 394] on div at bounding box center [604, 392] width 15 height 15
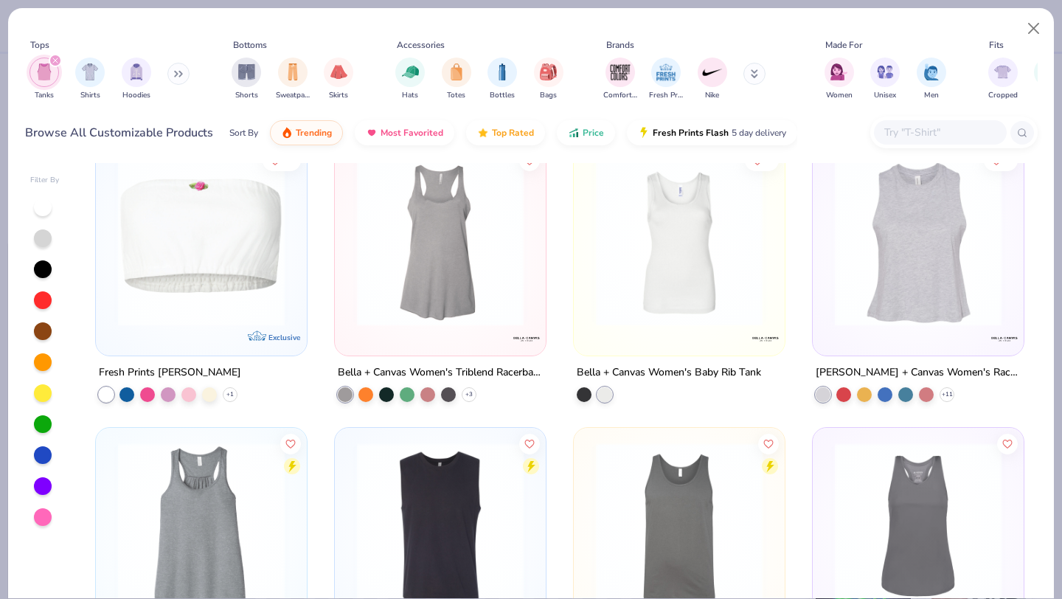
click at [658, 241] on img at bounding box center [679, 242] width 181 height 167
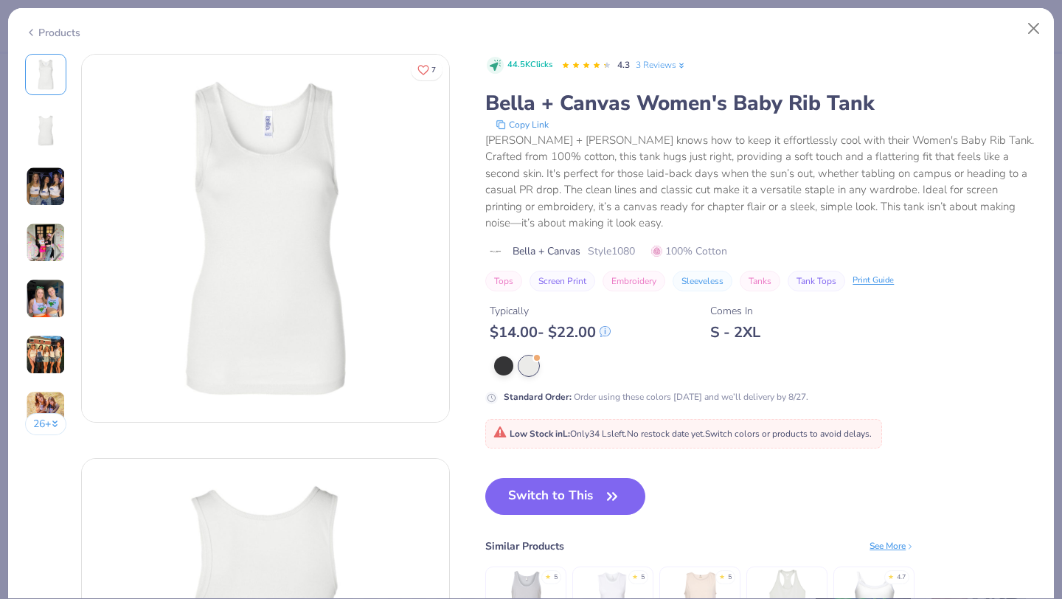
click at [29, 30] on icon at bounding box center [31, 33] width 12 height 18
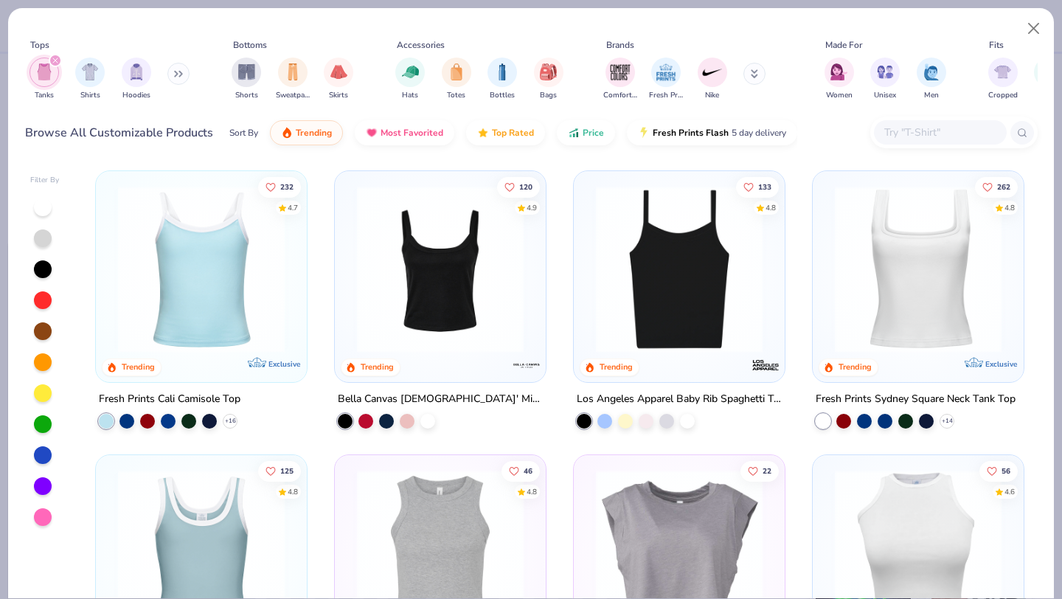
click at [613, 275] on img at bounding box center [679, 269] width 181 height 167
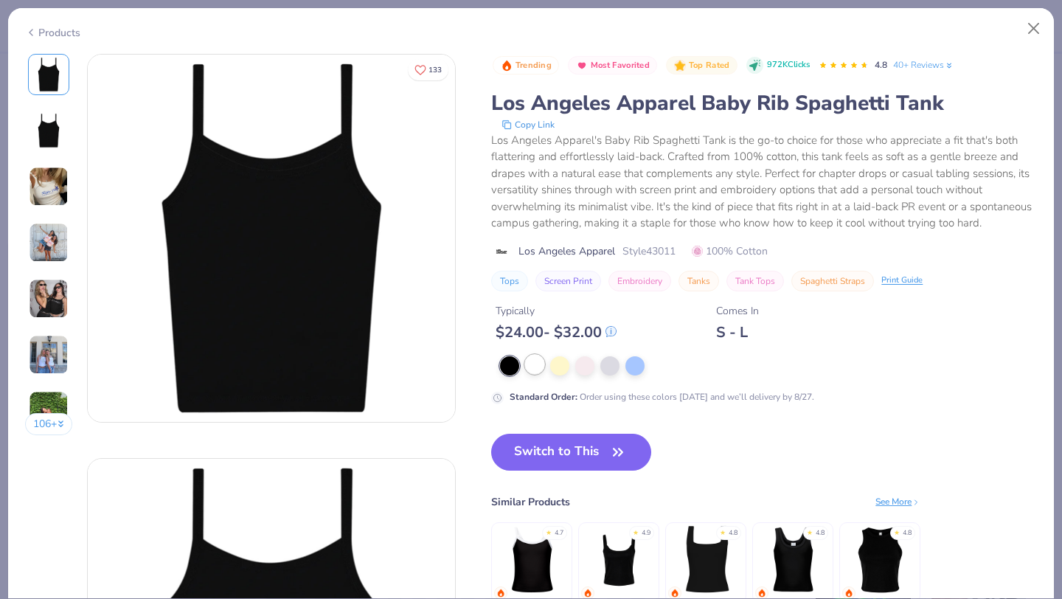
click at [534, 364] on div at bounding box center [534, 364] width 19 height 19
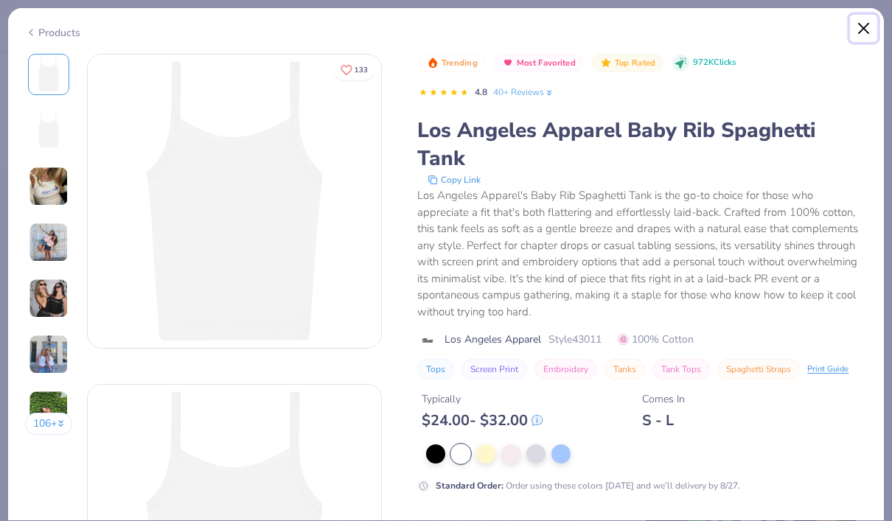
click at [864, 27] on button "Close" at bounding box center [864, 29] width 28 height 28
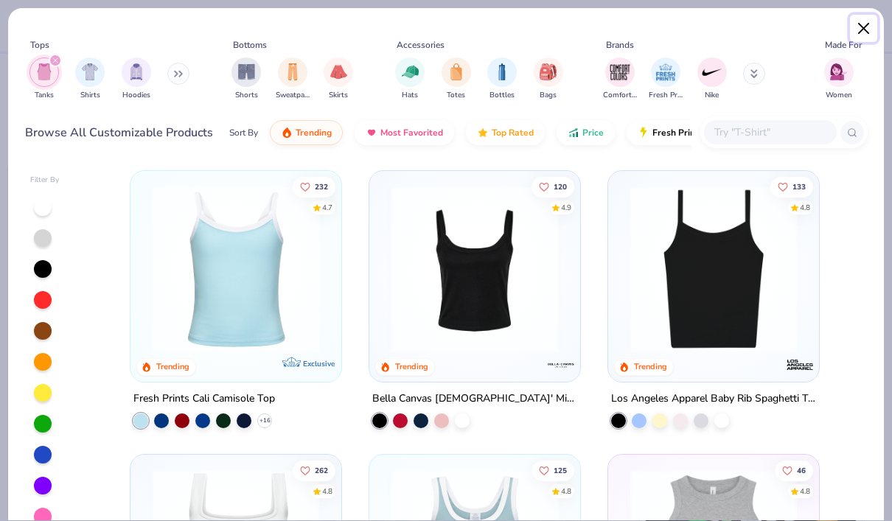
click at [867, 25] on button "Close" at bounding box center [864, 29] width 28 height 28
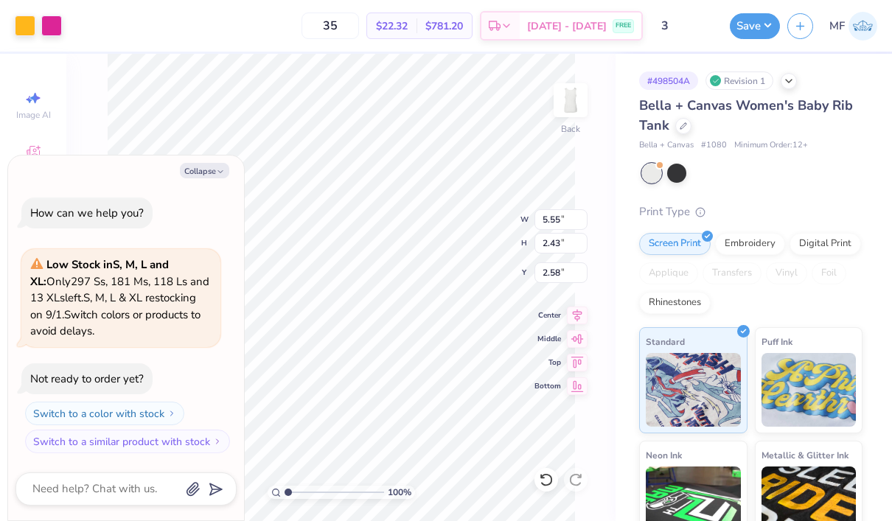
type textarea "x"
type input "1.92"
click at [203, 169] on button "Collapse" at bounding box center [204, 170] width 49 height 15
type textarea "x"
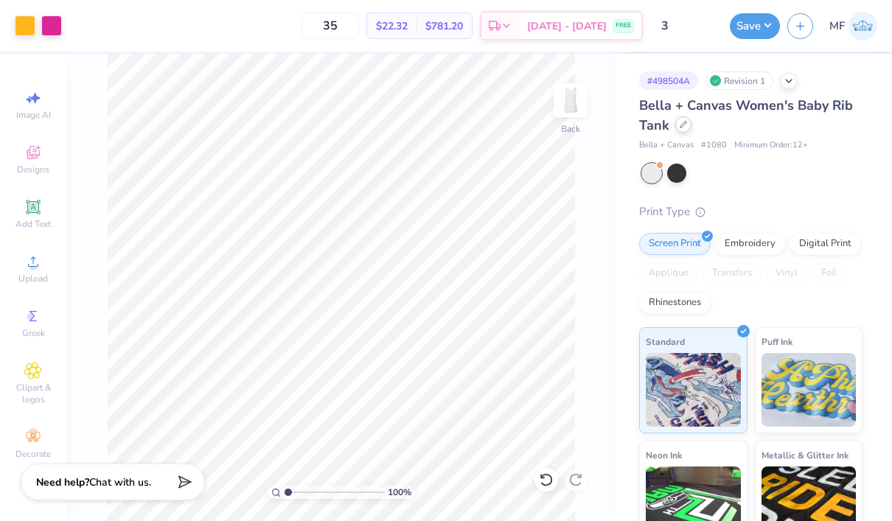
click at [685, 130] on div at bounding box center [684, 125] width 16 height 16
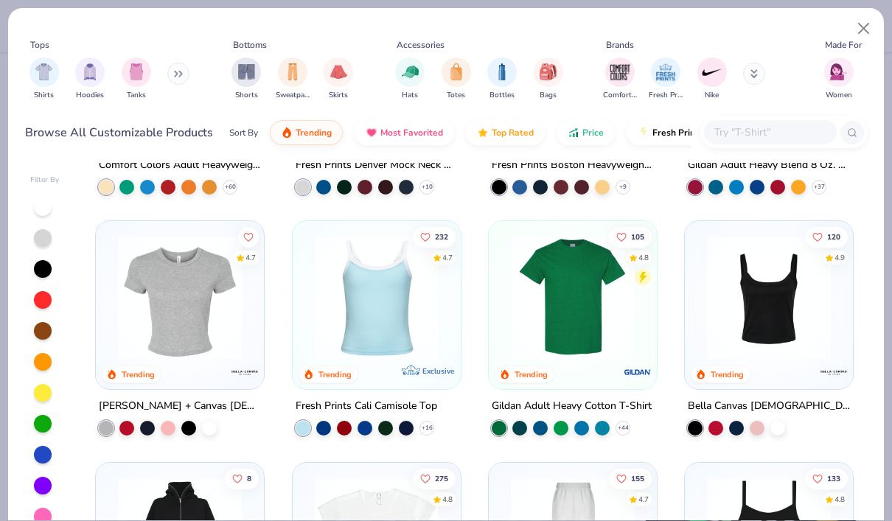
scroll to position [200, 0]
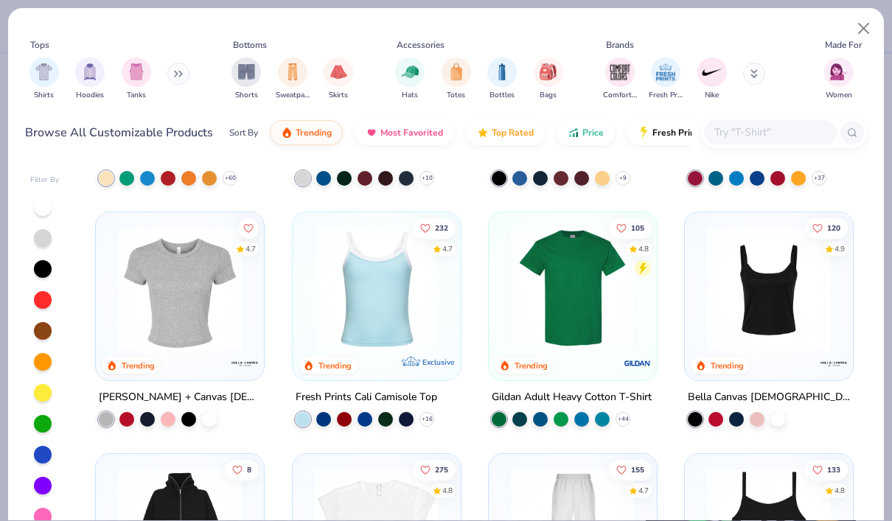
click at [320, 263] on img at bounding box center [377, 289] width 139 height 124
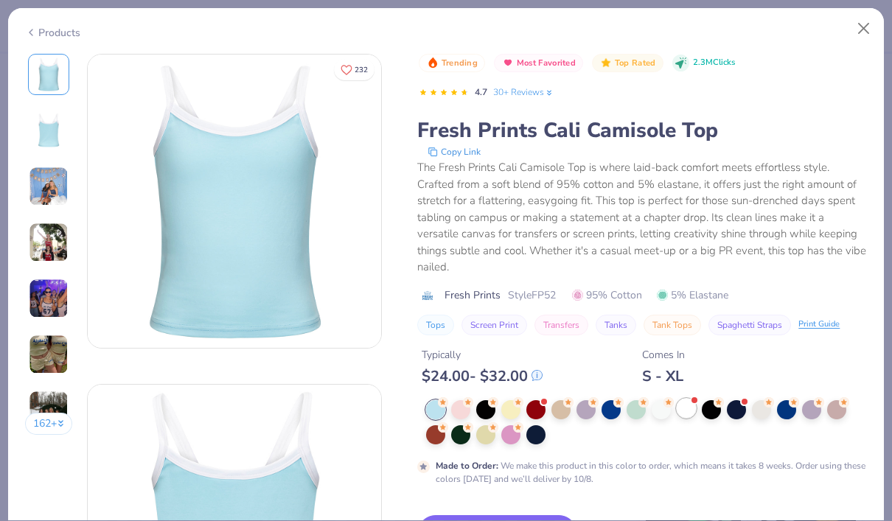
click at [690, 404] on div at bounding box center [686, 408] width 19 height 19
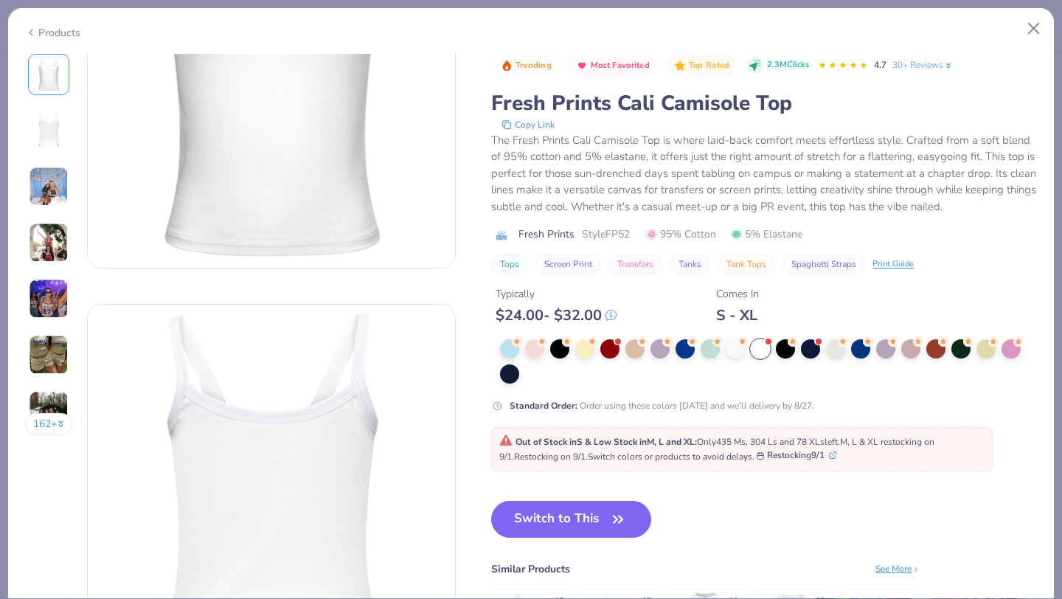
scroll to position [155, 0]
click at [584, 513] on button "Switch to This" at bounding box center [571, 519] width 160 height 37
type input "50"
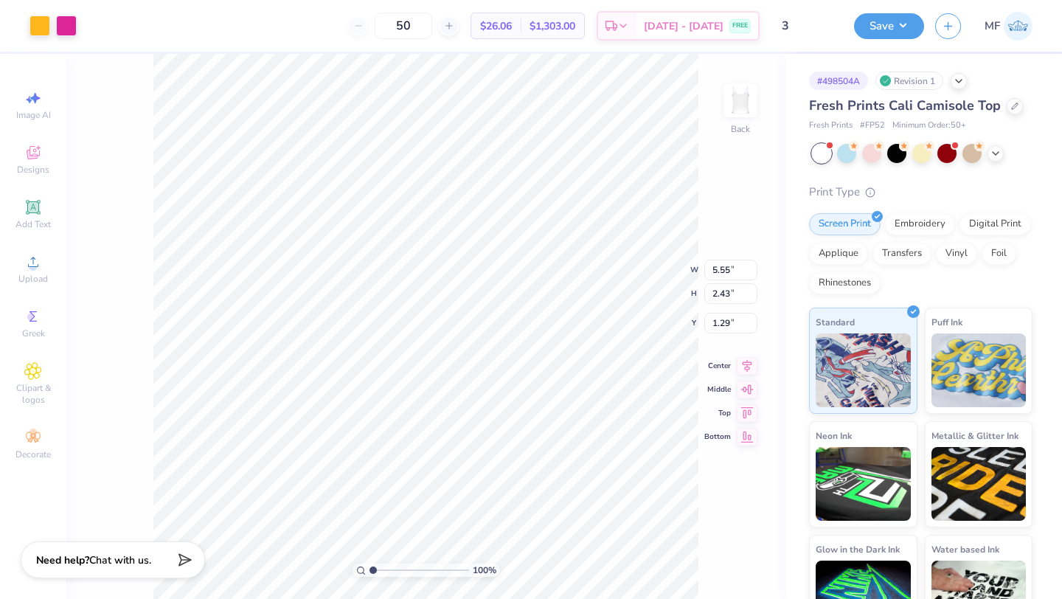
type input "1.98"
click at [1012, 101] on icon at bounding box center [1014, 104] width 7 height 7
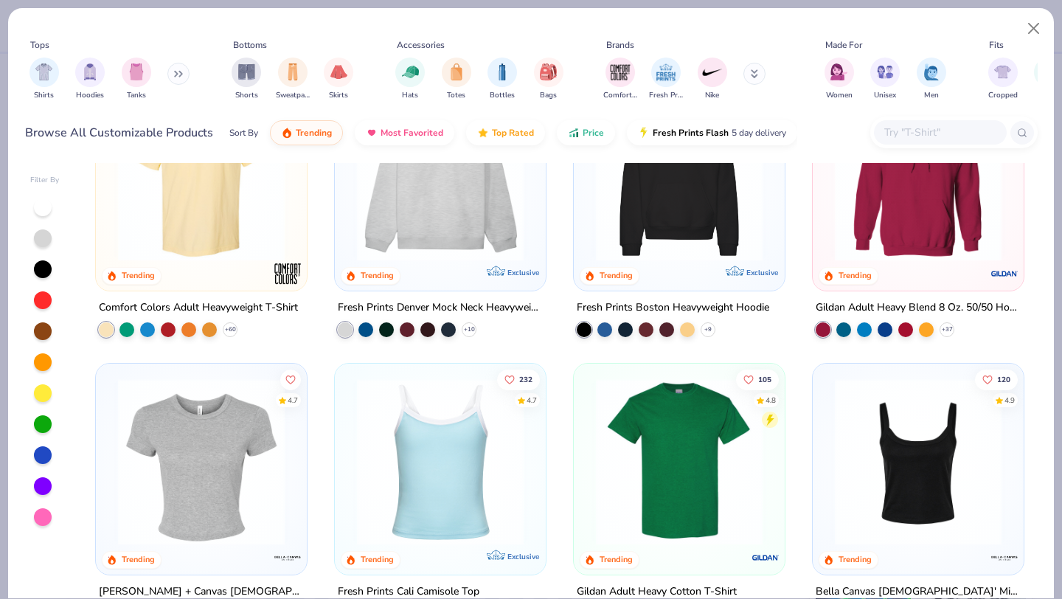
scroll to position [103, 0]
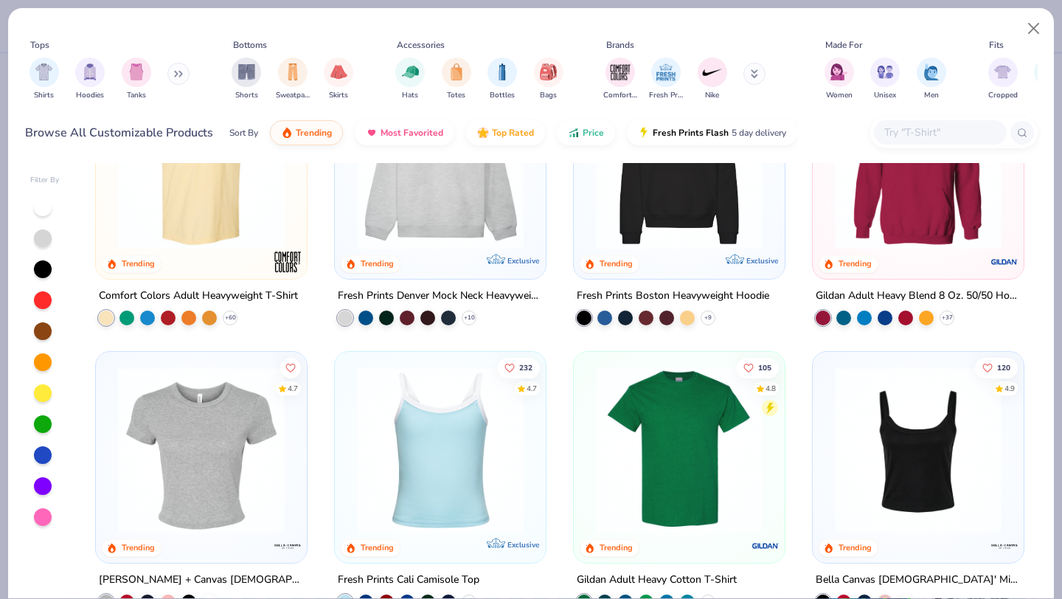
click at [376, 457] on img at bounding box center [440, 450] width 181 height 167
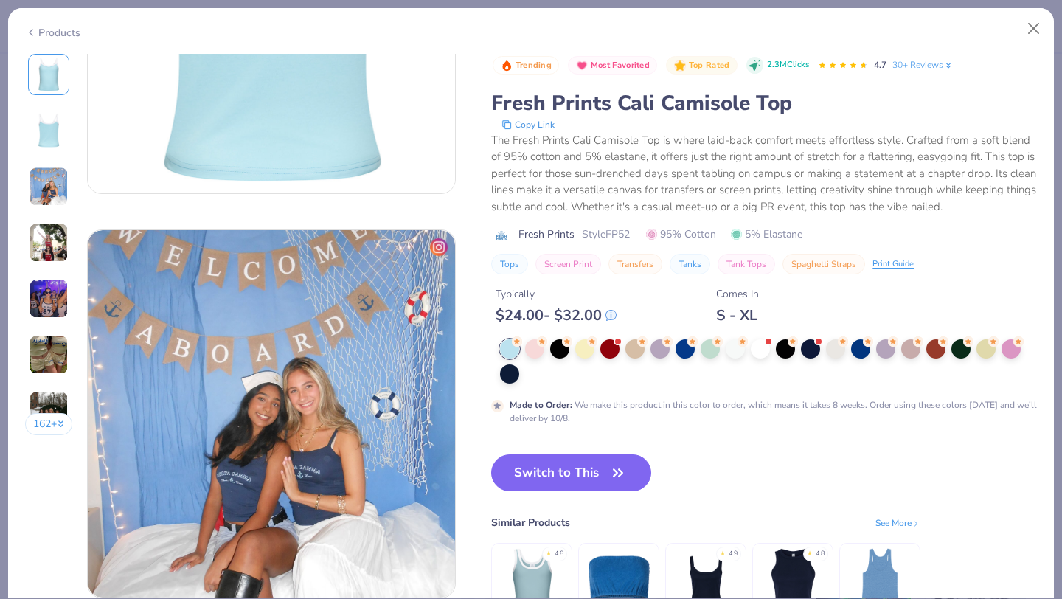
scroll to position [656, 0]
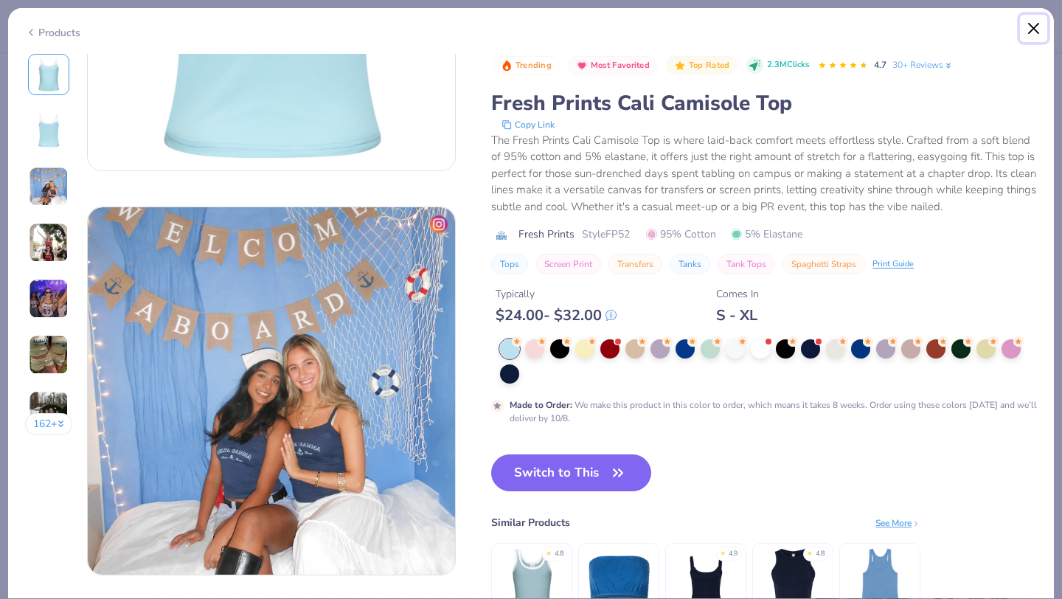
click at [1032, 27] on button "Close" at bounding box center [1034, 29] width 28 height 28
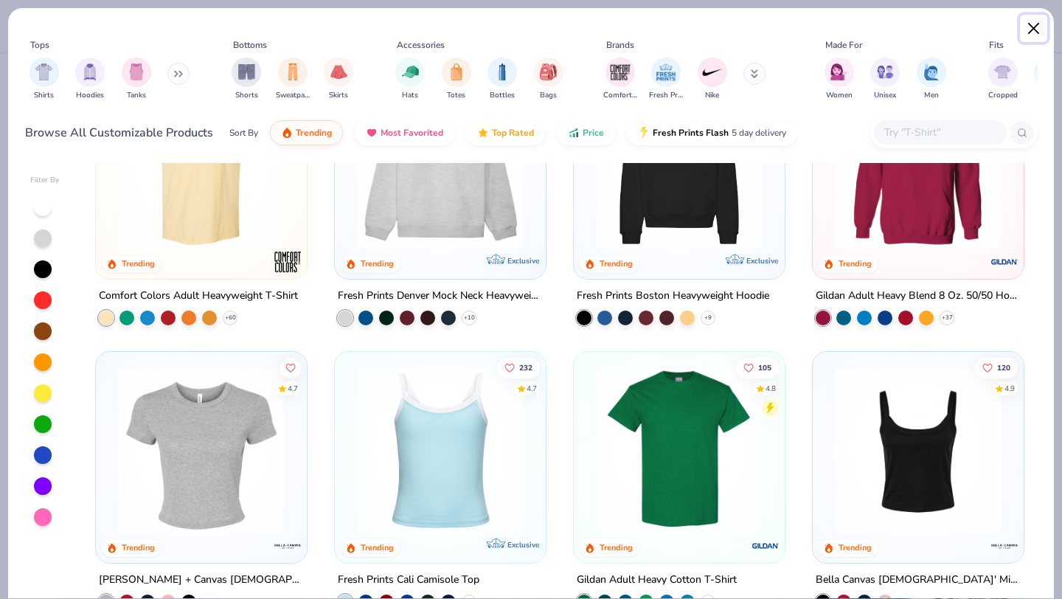
click at [1030, 27] on button "Close" at bounding box center [1034, 29] width 28 height 28
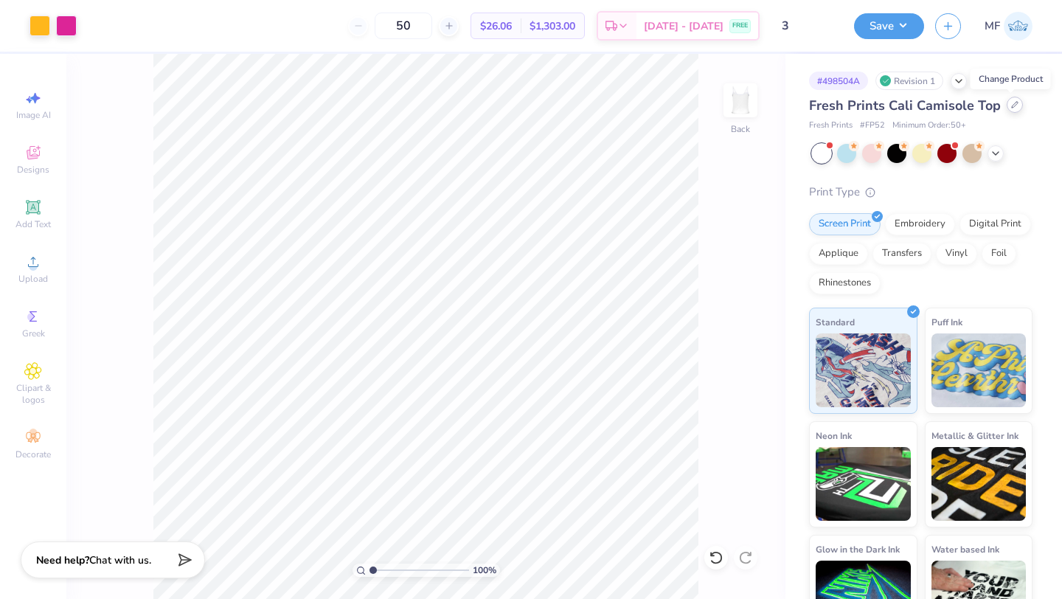
click at [1011, 101] on icon at bounding box center [1014, 104] width 7 height 7
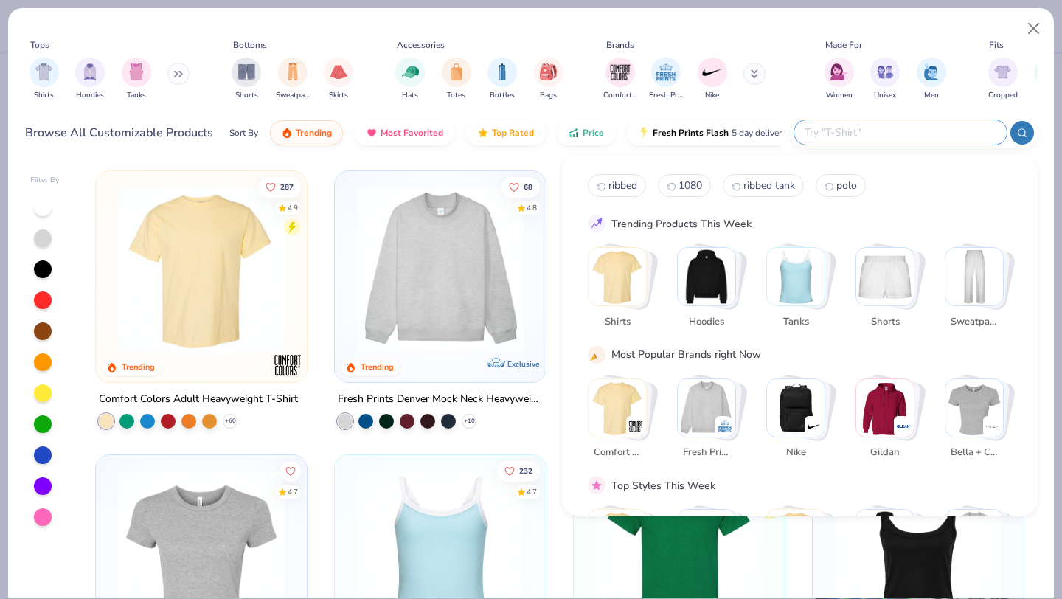
click at [917, 129] on input "text" at bounding box center [899, 132] width 193 height 17
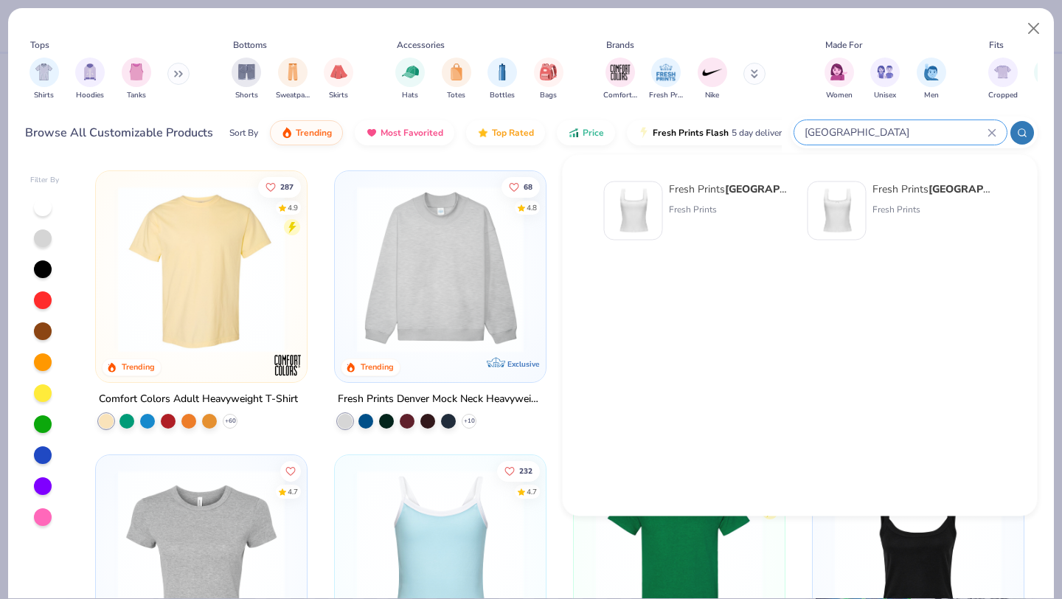
type input "sydney"
click at [638, 186] on div at bounding box center [633, 210] width 59 height 59
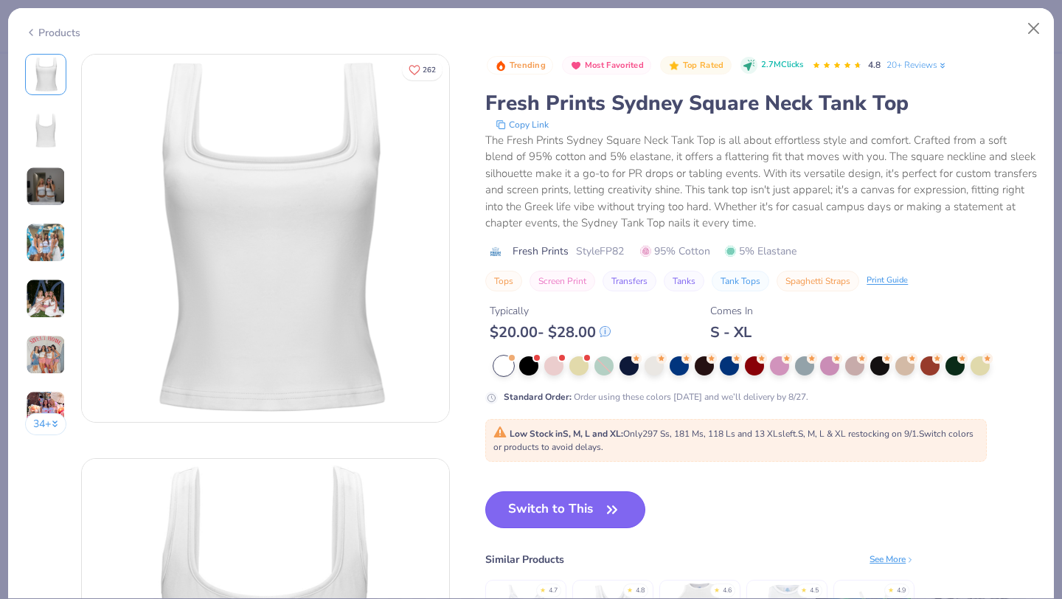
click at [592, 513] on button "Switch to This" at bounding box center [565, 509] width 160 height 37
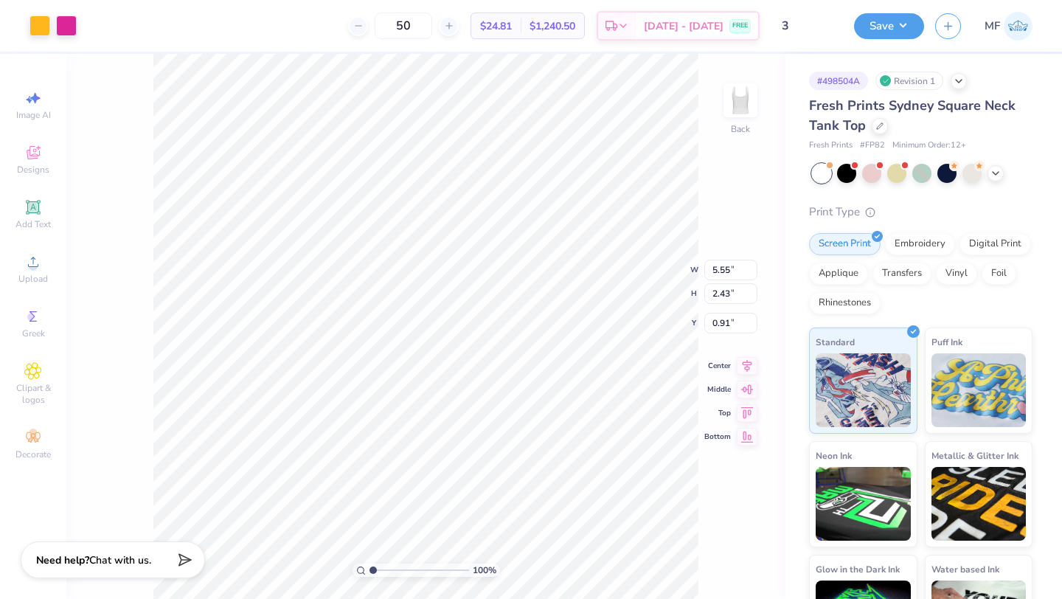
type input "3.00"
click at [423, 24] on input "50" at bounding box center [404, 26] width 58 height 27
type input "5"
type input "35"
type input "6.23"
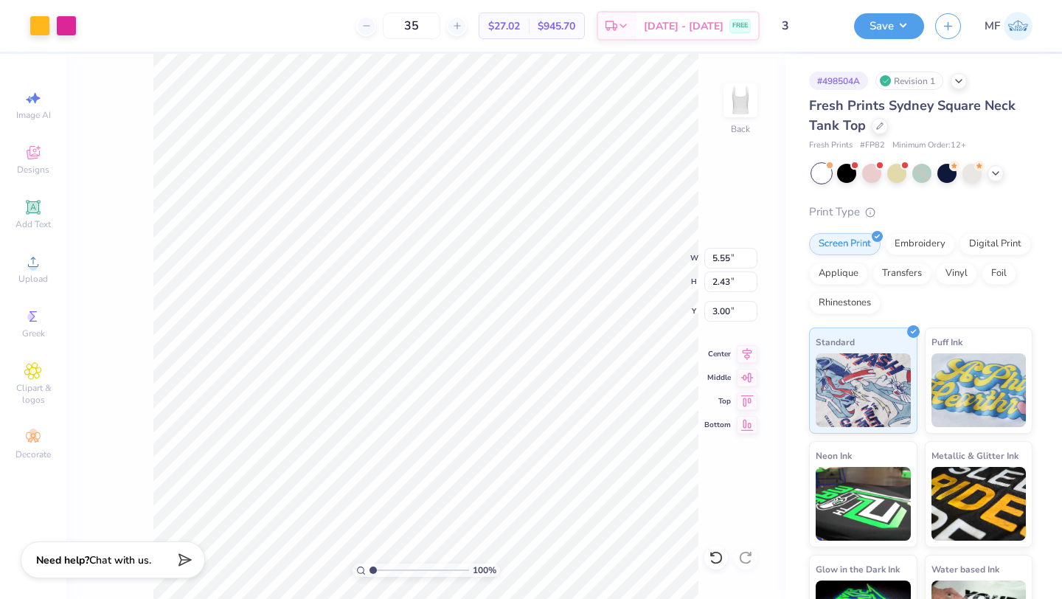
type input "2.73"
type input "2.68"
click at [999, 244] on div "Digital Print" at bounding box center [996, 242] width 72 height 22
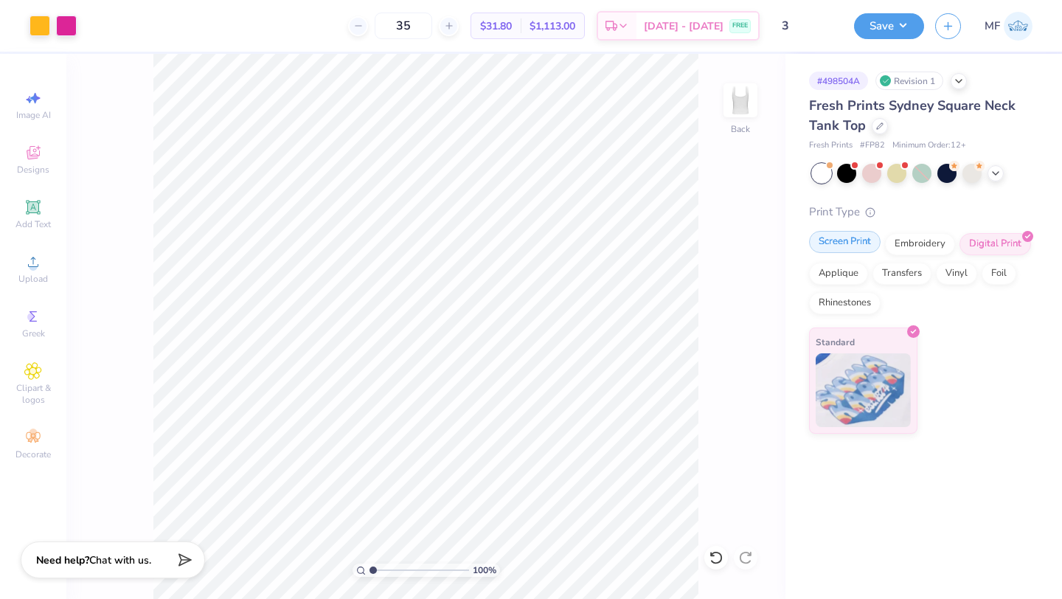
click at [868, 240] on div "Screen Print" at bounding box center [845, 242] width 72 height 22
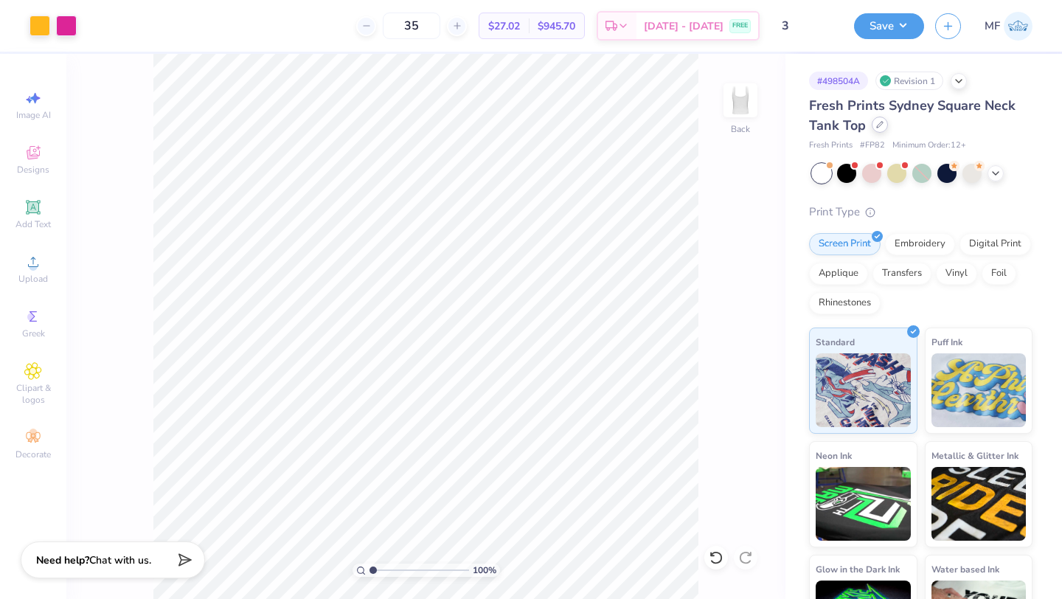
click at [877, 132] on div at bounding box center [880, 125] width 16 height 16
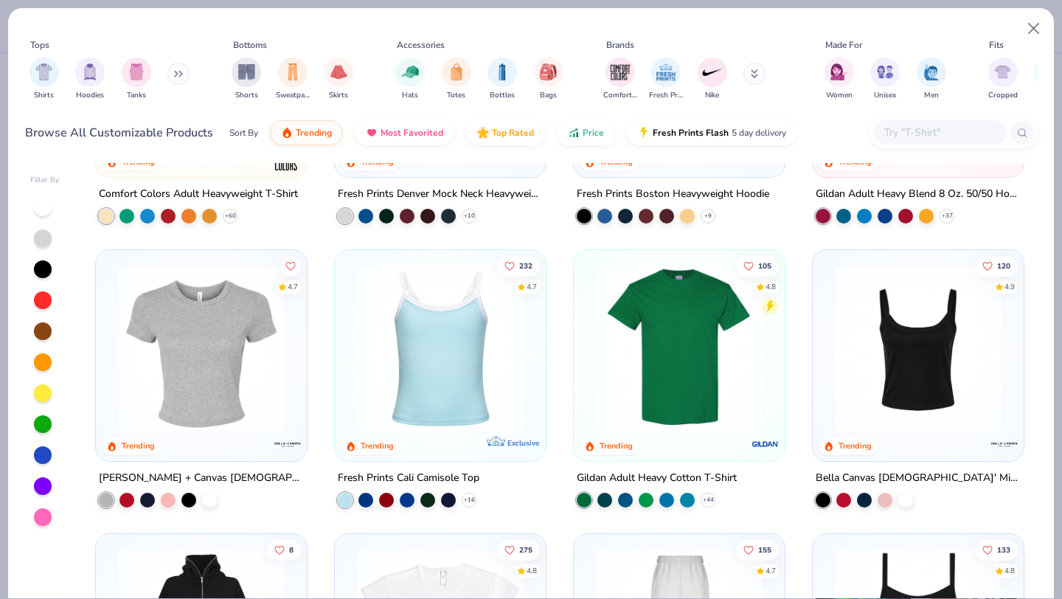
scroll to position [228, 0]
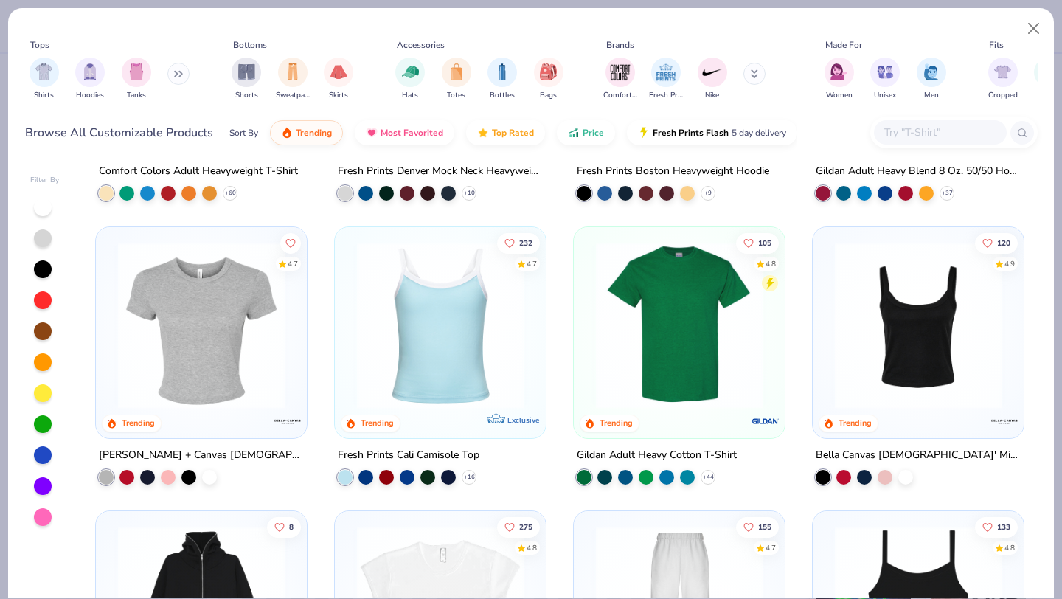
click at [425, 355] on img at bounding box center [440, 325] width 181 height 167
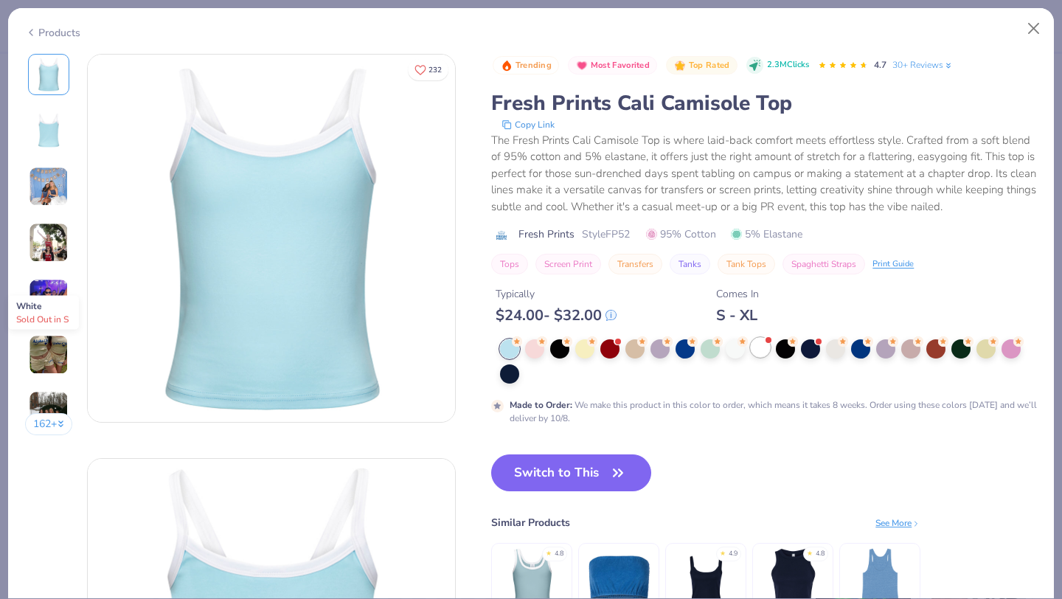
click at [763, 342] on div at bounding box center [760, 347] width 19 height 19
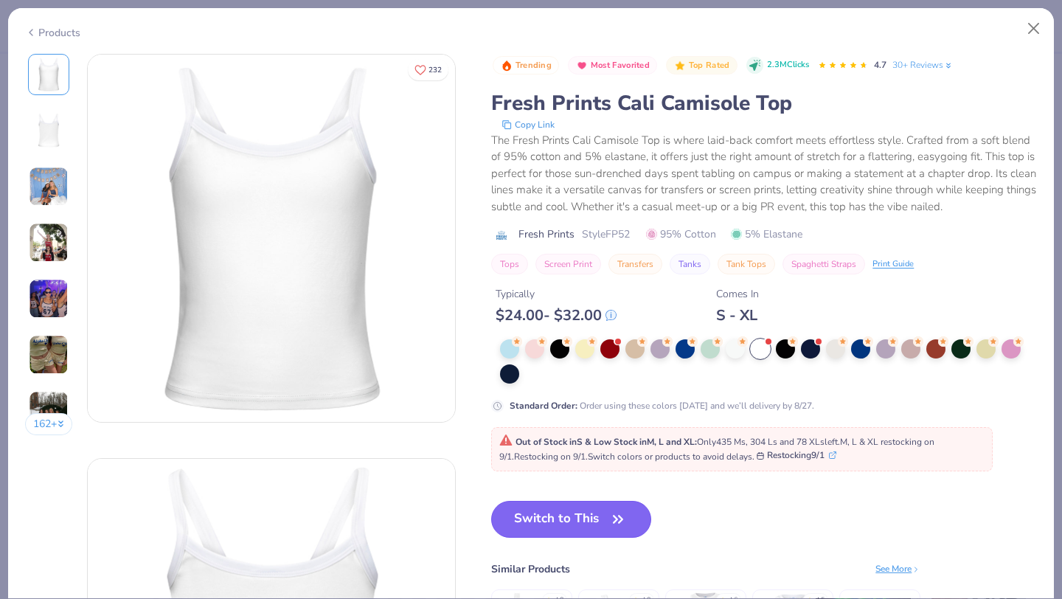
click at [542, 510] on button "Switch to This" at bounding box center [571, 519] width 160 height 37
type input "50"
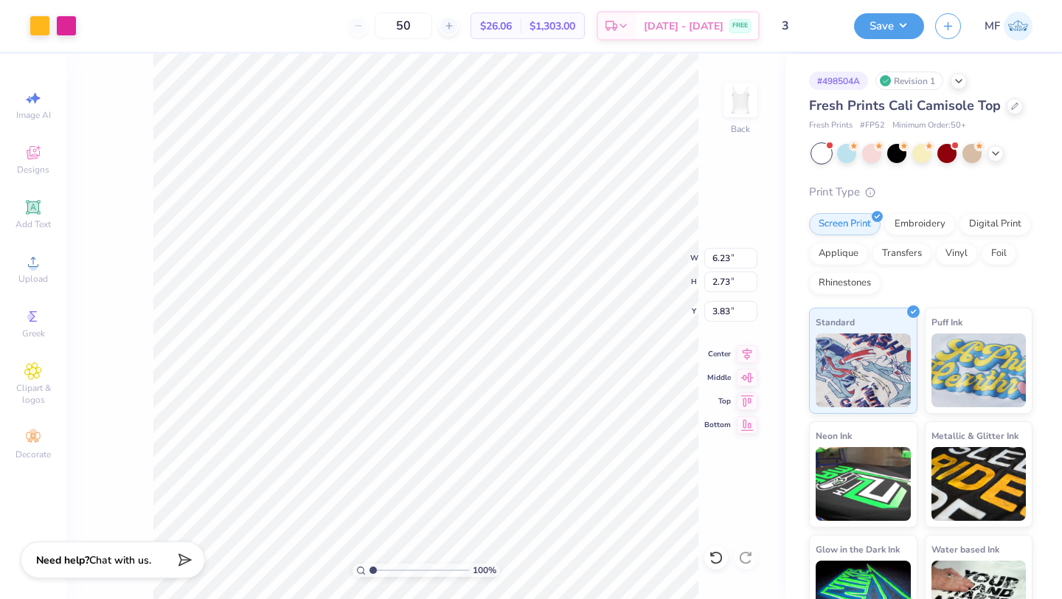
type input "2.10"
click at [430, 24] on input "50" at bounding box center [404, 26] width 58 height 27
type input "5"
click at [575, 28] on span "$1,303.00" at bounding box center [553, 25] width 46 height 15
click at [629, 31] on icon at bounding box center [623, 28] width 12 height 12
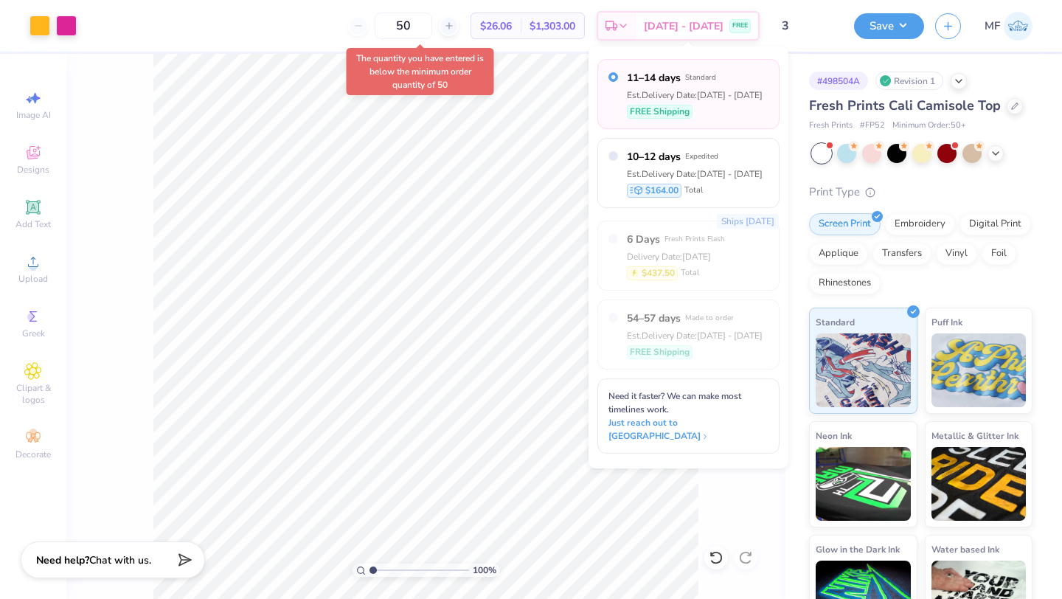
click at [685, 93] on div "Est. Delivery Date: Aug 25 - 28" at bounding box center [695, 95] width 136 height 13
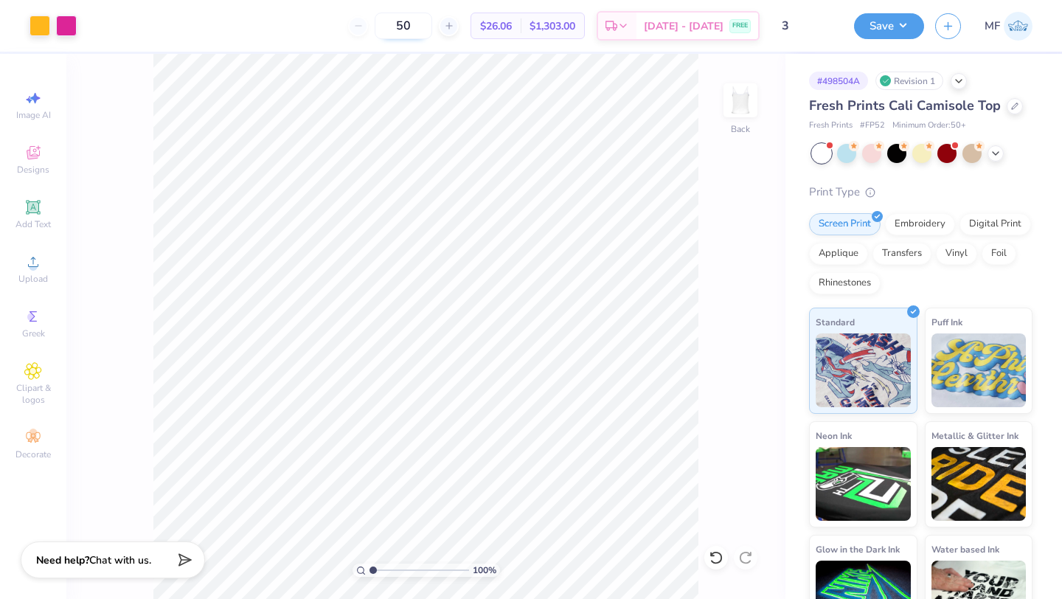
click at [432, 25] on input "50" at bounding box center [404, 26] width 58 height 27
type input "5"
type input "50"
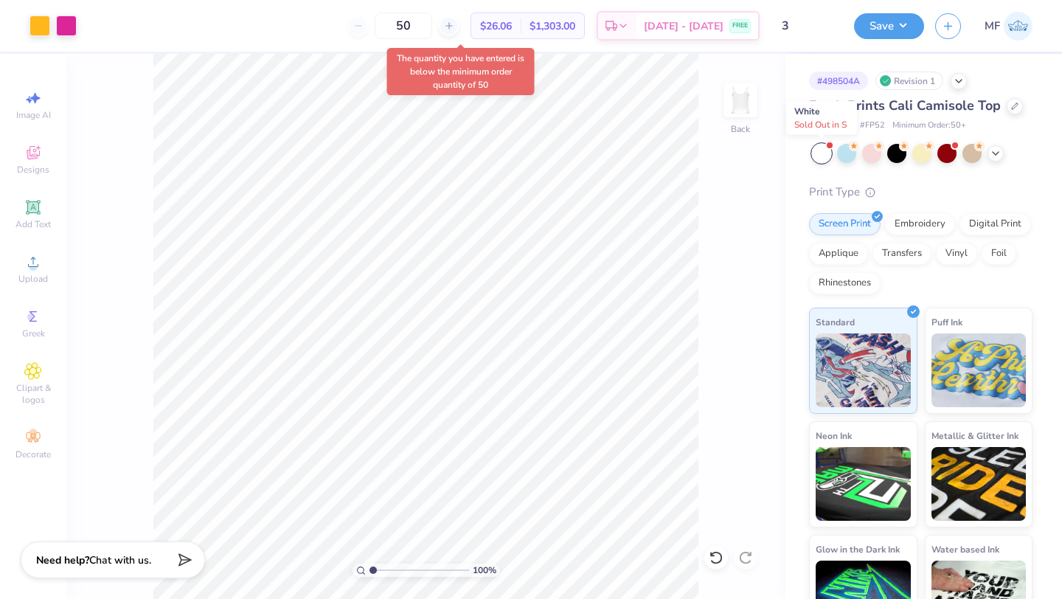
click at [827, 146] on div at bounding box center [830, 145] width 6 height 6
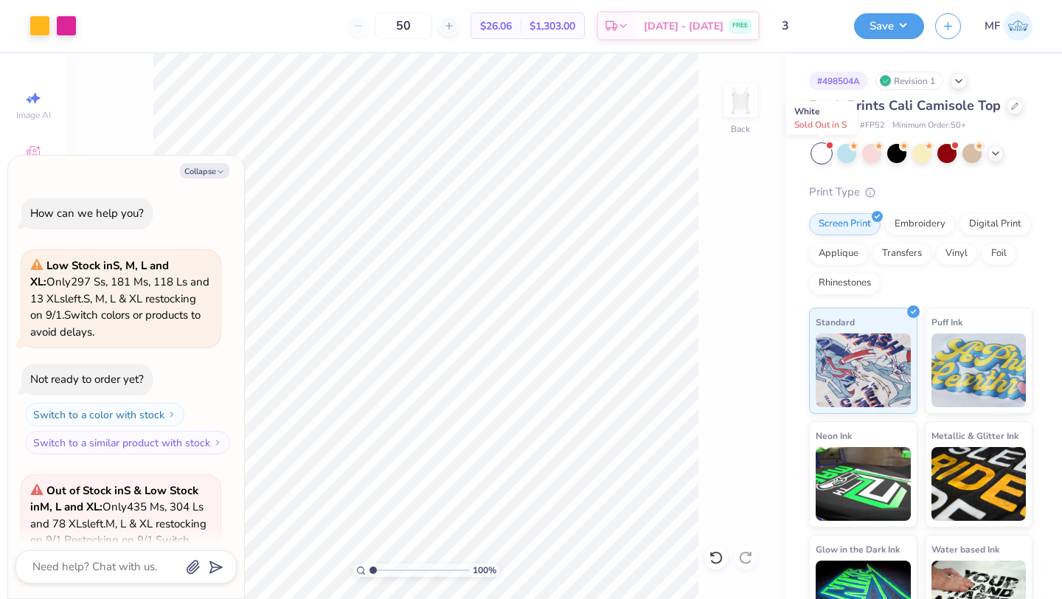
scroll to position [164, 0]
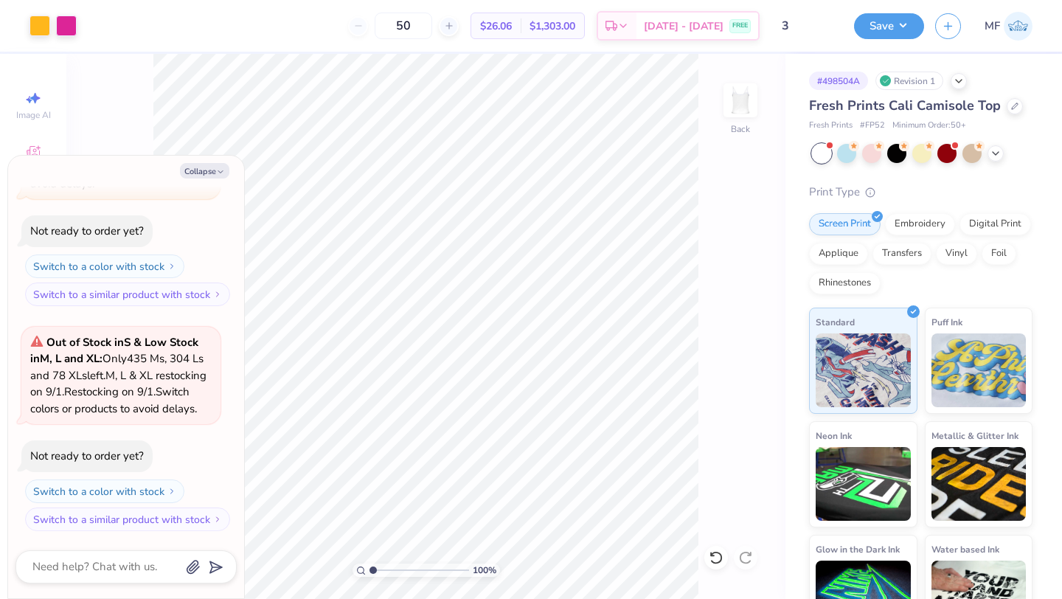
click at [367, 26] on div "50" at bounding box center [403, 26] width 111 height 27
click at [994, 147] on icon at bounding box center [996, 152] width 12 height 12
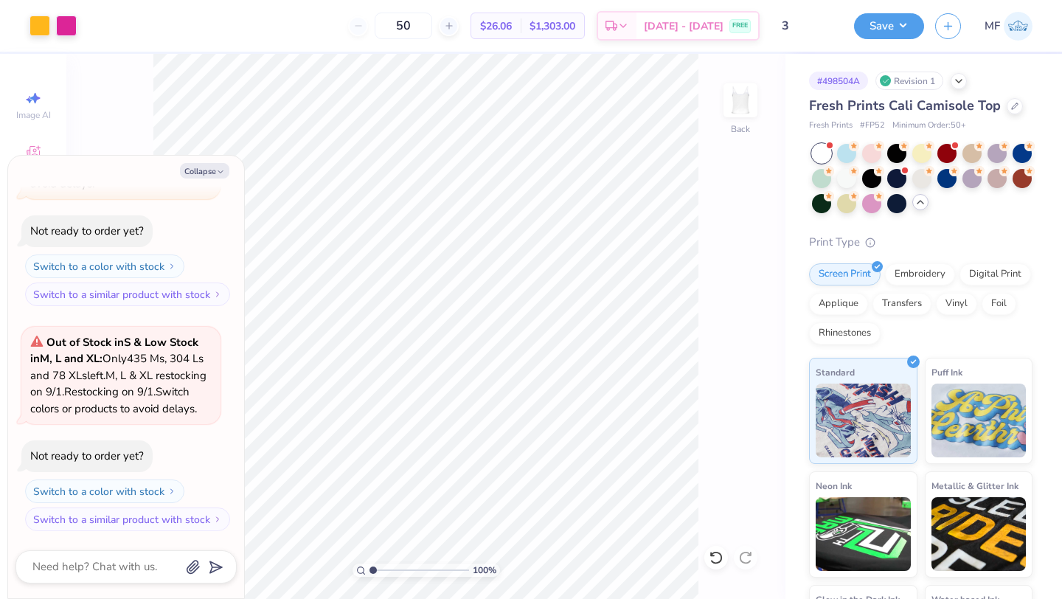
type textarea "x"
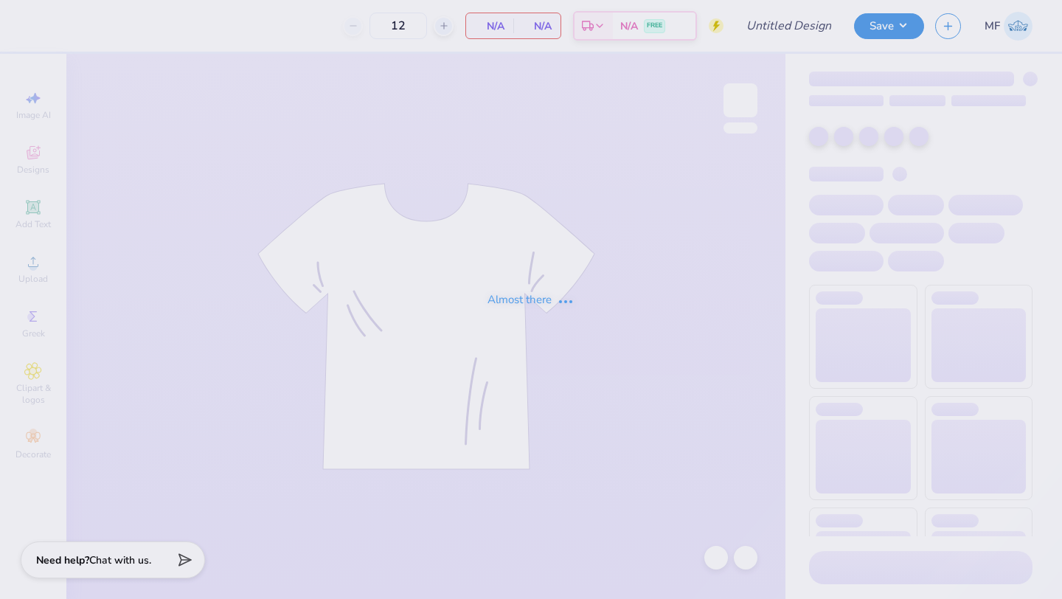
type input "polo"
type input "90"
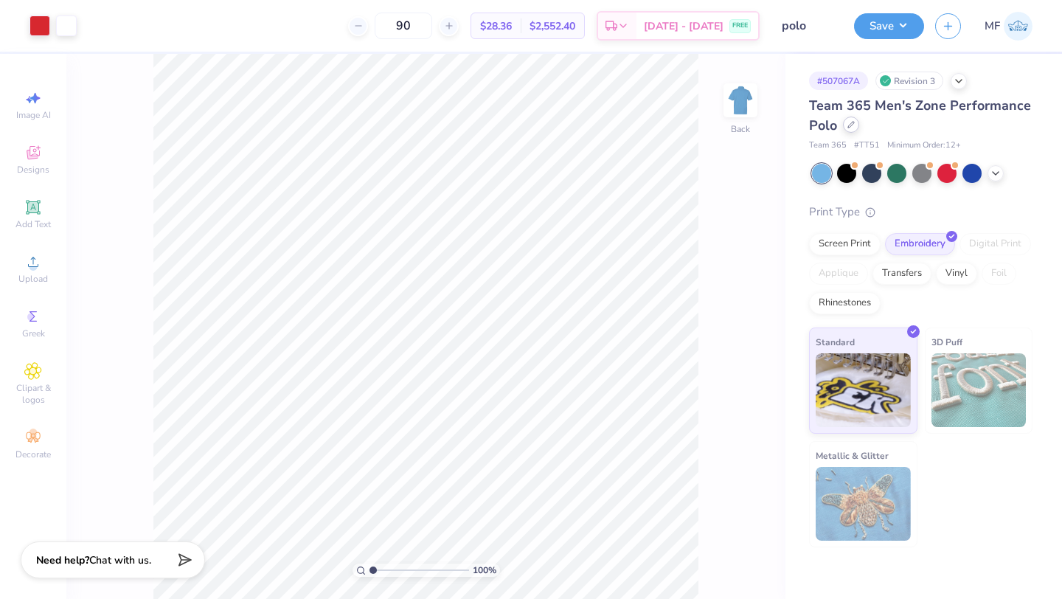
click at [850, 121] on icon at bounding box center [850, 124] width 7 height 7
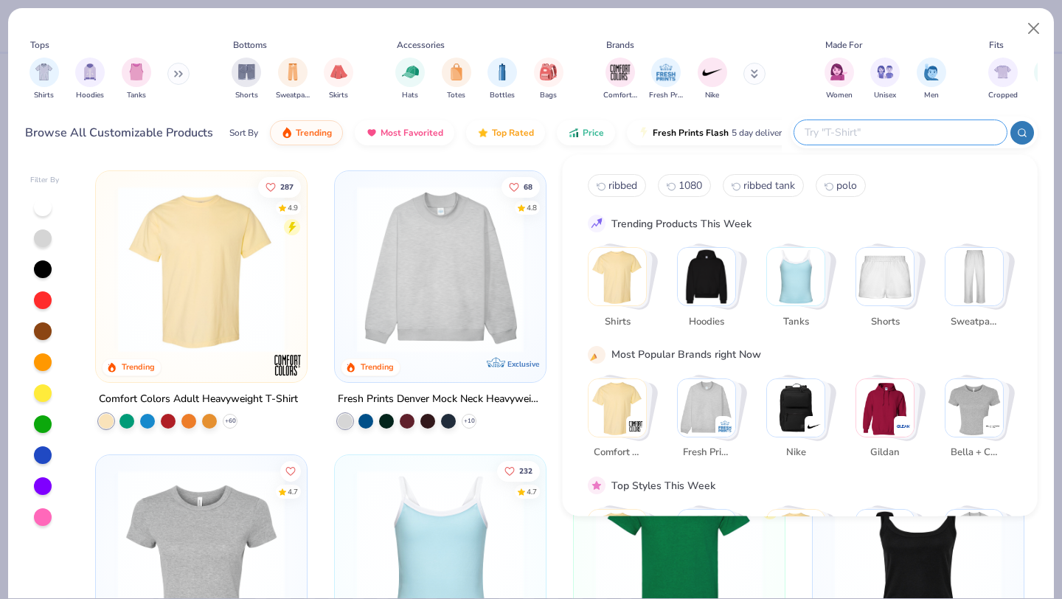
click at [926, 135] on input "text" at bounding box center [899, 132] width 193 height 17
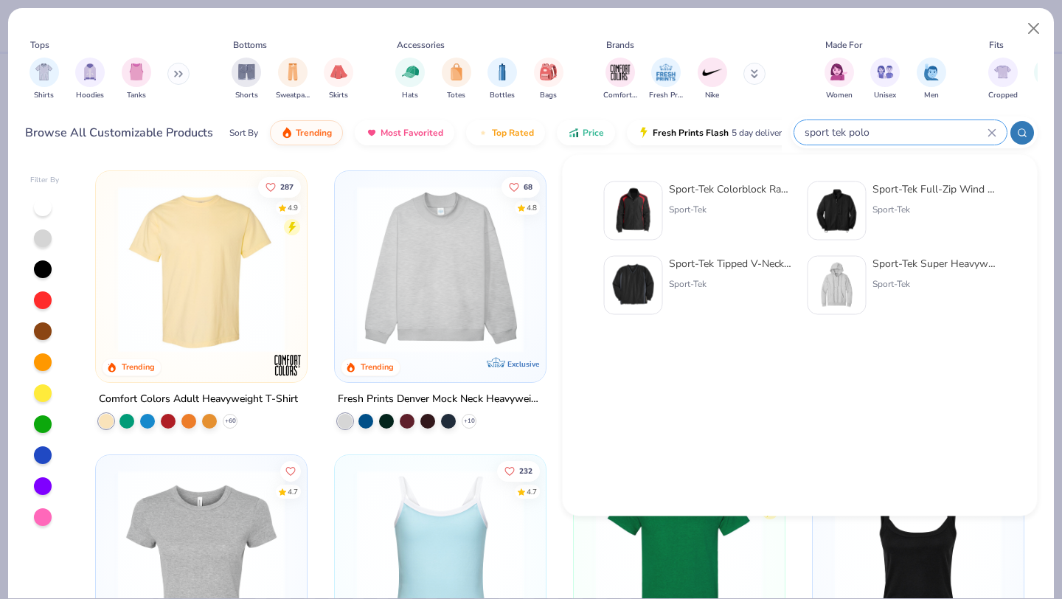
type input "sport tek polo"
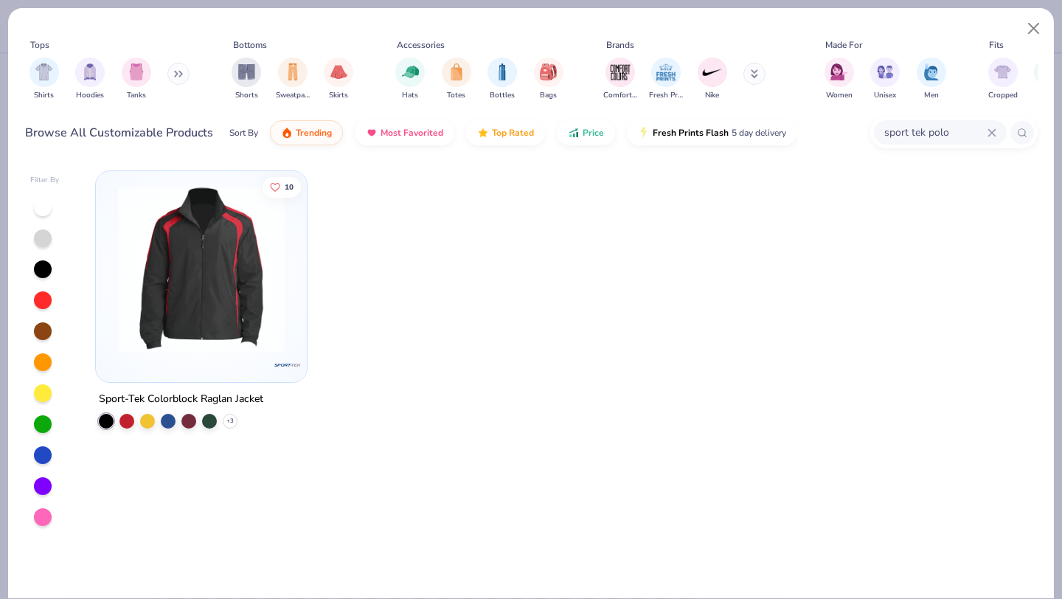
click at [995, 133] on icon at bounding box center [992, 132] width 9 height 9
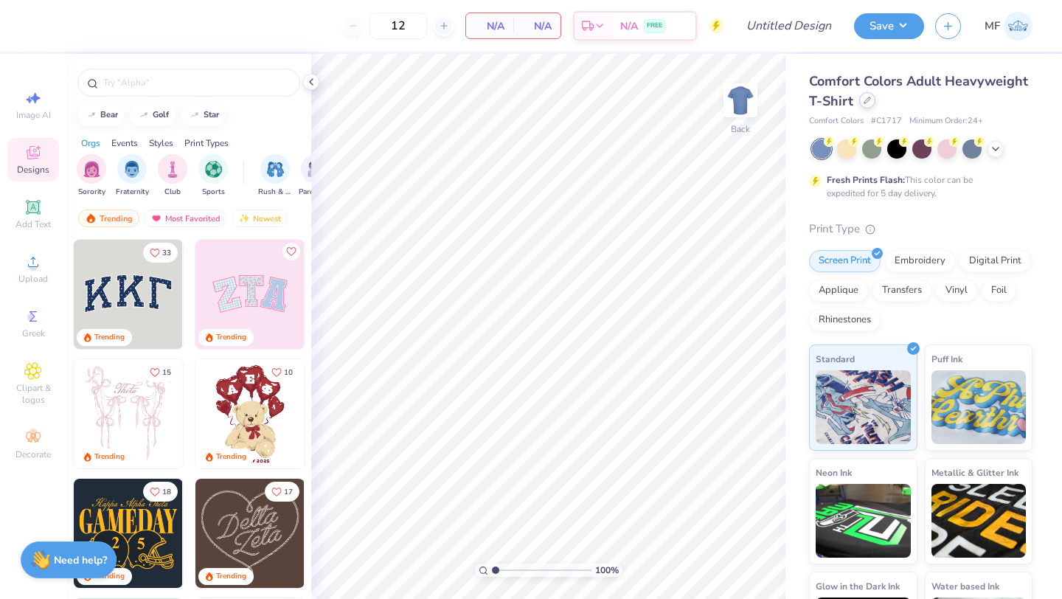
click at [863, 104] on div at bounding box center [867, 100] width 16 height 16
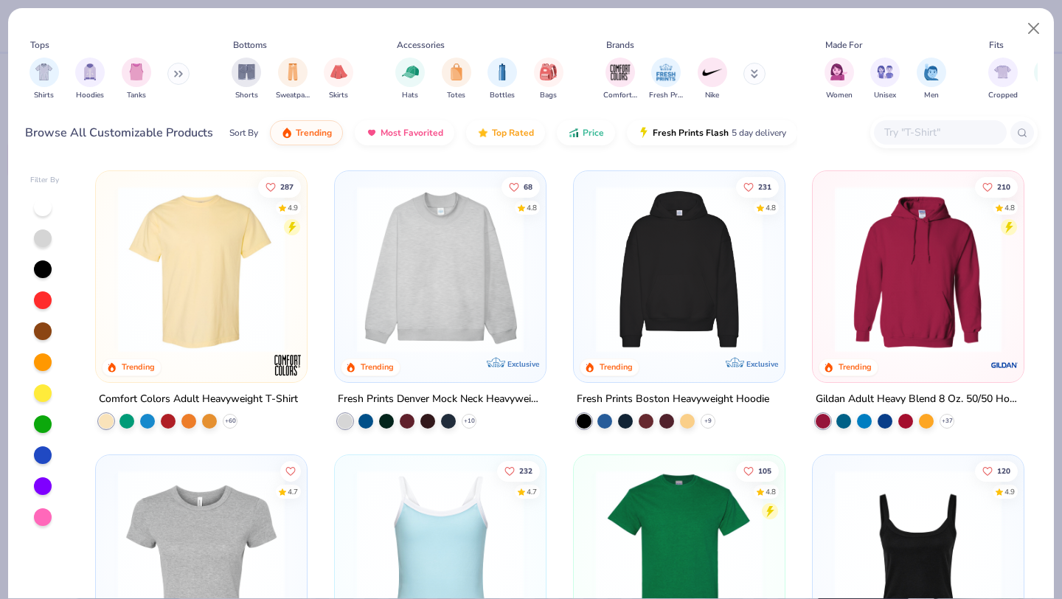
click at [906, 135] on input "text" at bounding box center [940, 132] width 114 height 17
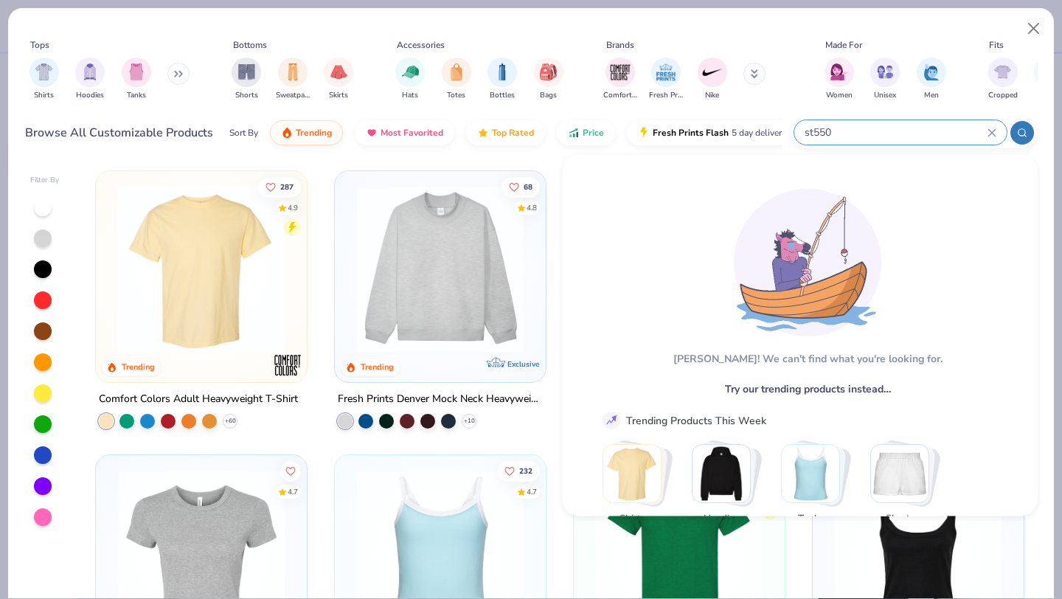
scroll to position [58, 0]
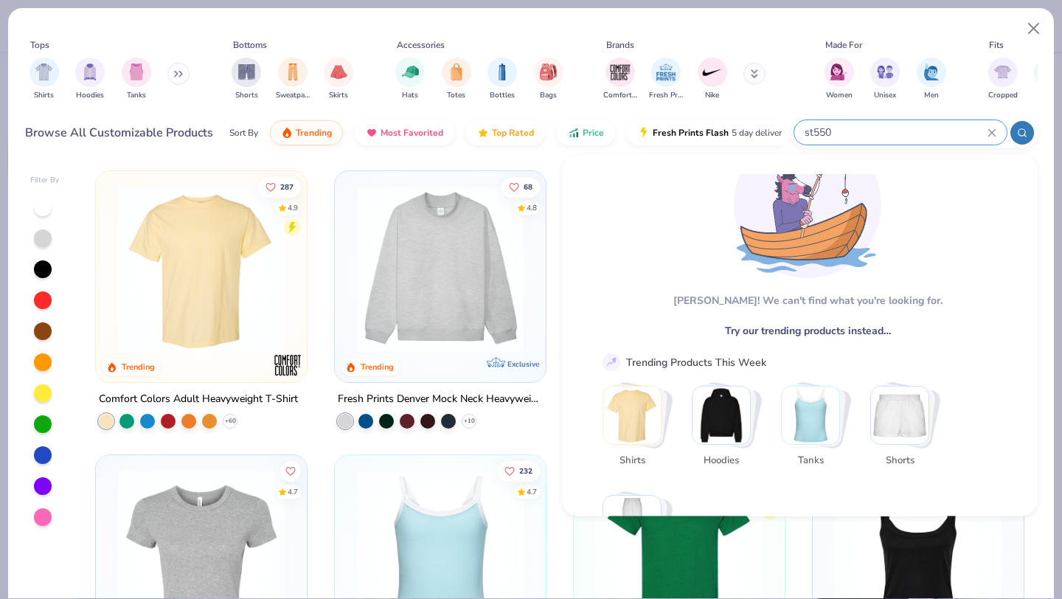
type input "st550"
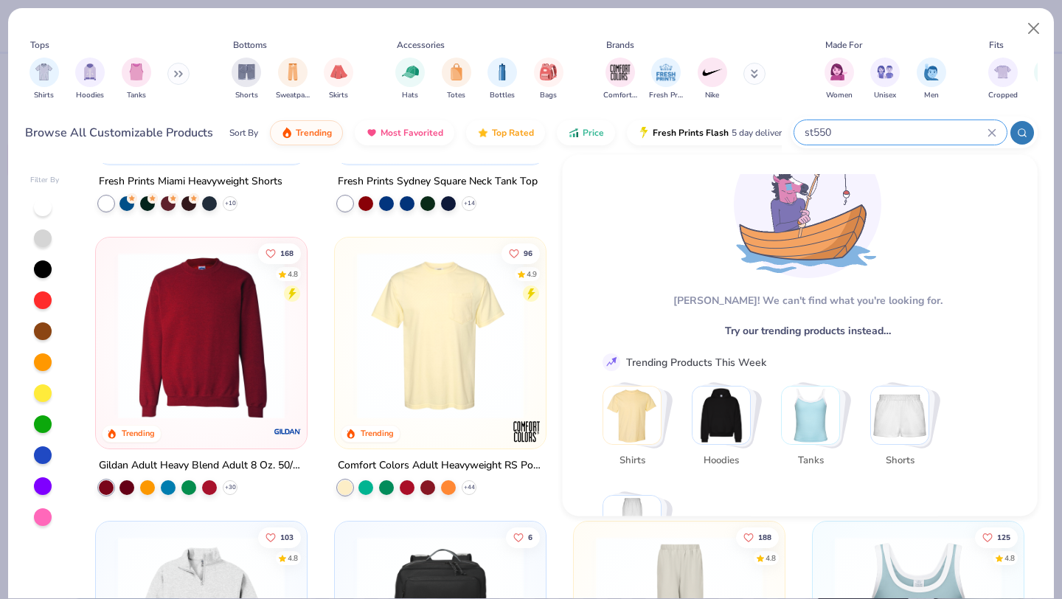
scroll to position [1120, 0]
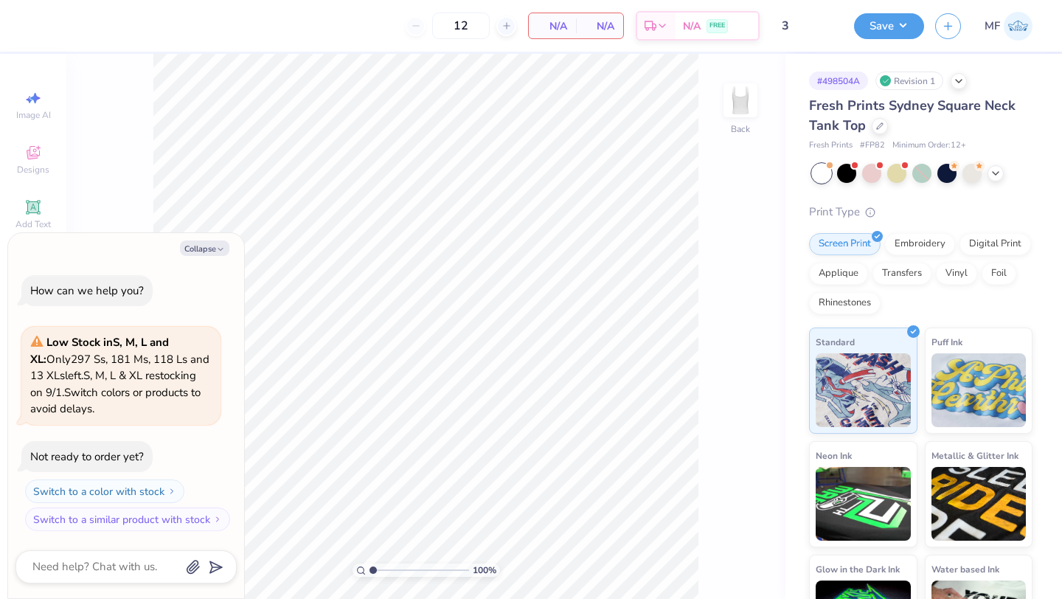
type textarea "x"
click at [440, 26] on input "12" at bounding box center [412, 26] width 58 height 27
type input "1"
type input "35"
click at [993, 173] on icon at bounding box center [996, 172] width 12 height 12
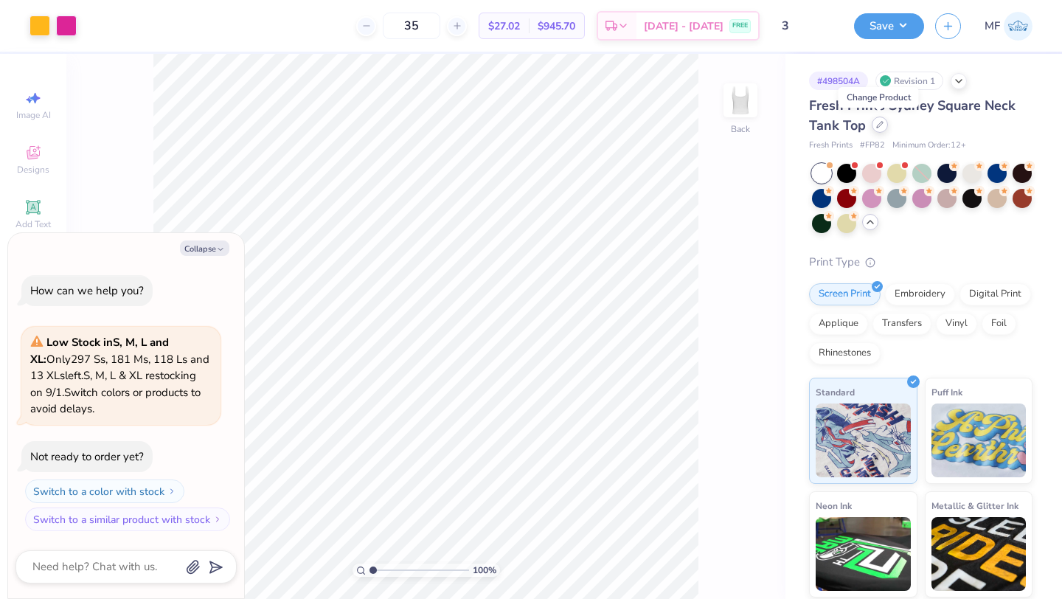
click at [879, 122] on icon at bounding box center [879, 124] width 7 height 7
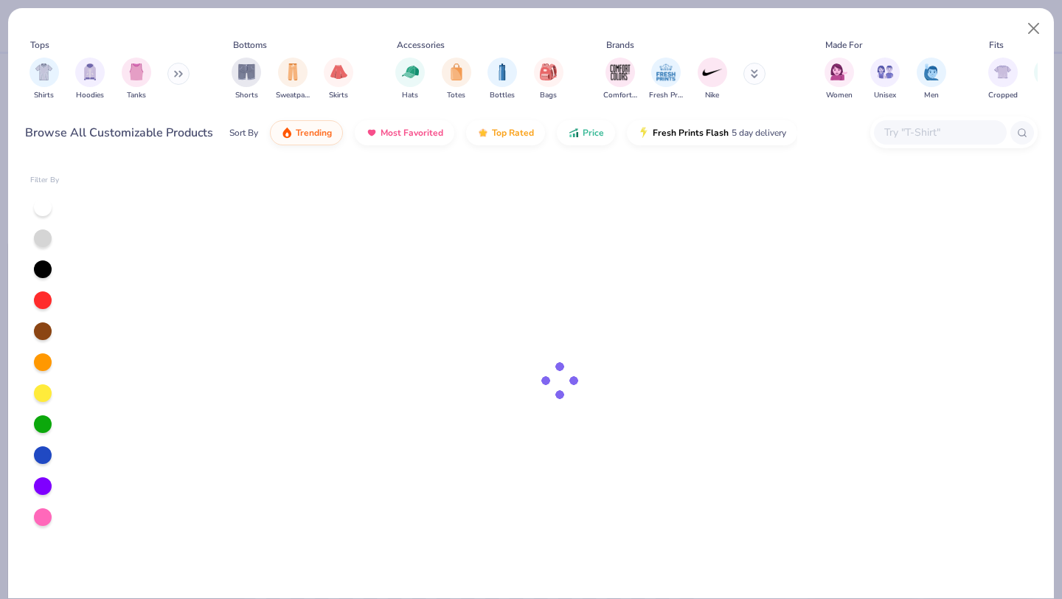
type textarea "x"
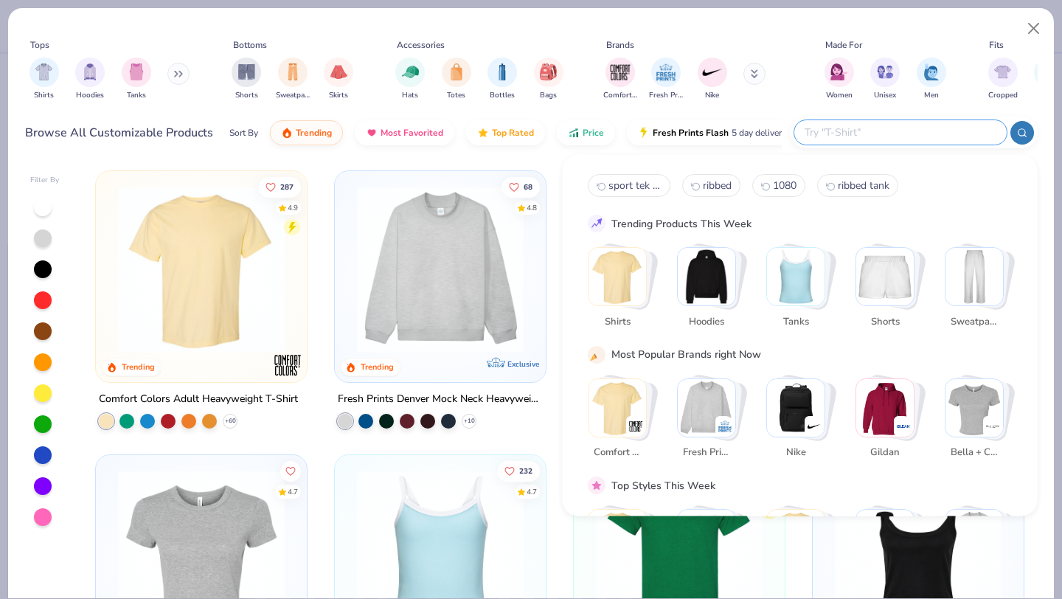
click at [908, 135] on input "text" at bounding box center [899, 132] width 193 height 17
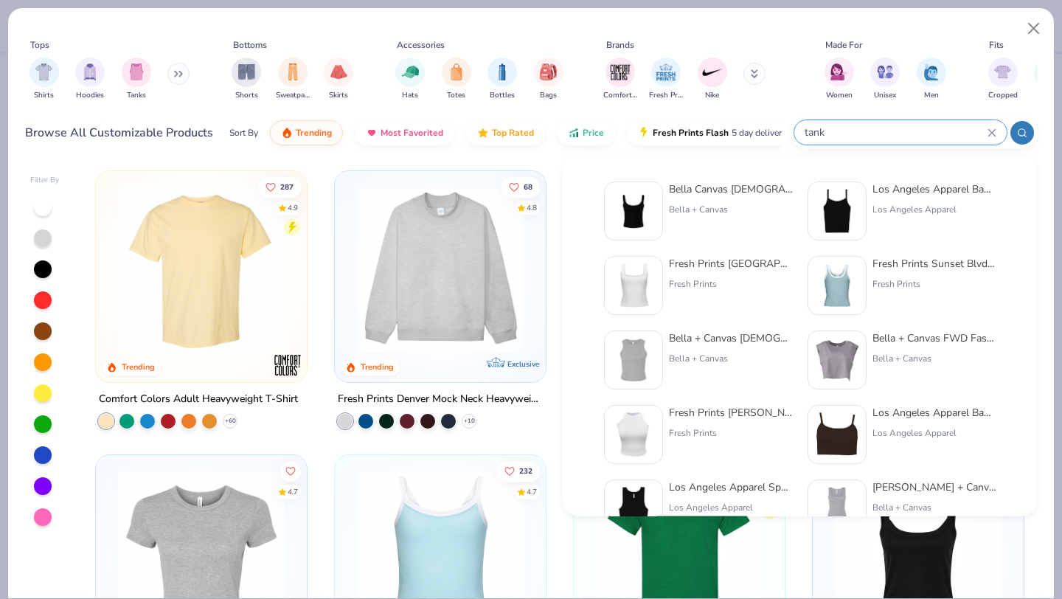
type input "tank"
click at [853, 212] on img at bounding box center [837, 211] width 46 height 46
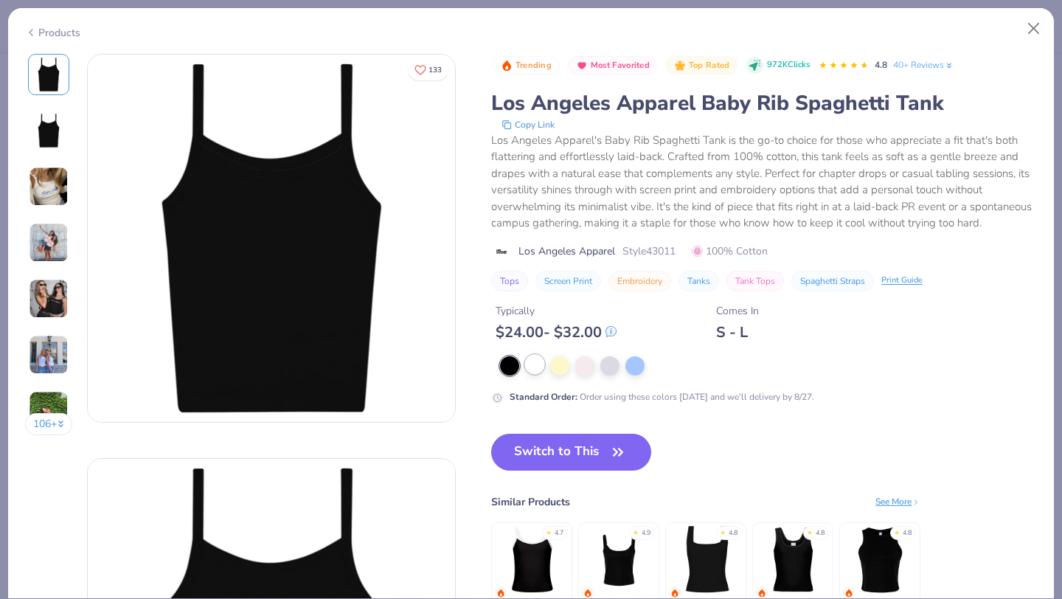
click at [539, 360] on div at bounding box center [534, 364] width 19 height 19
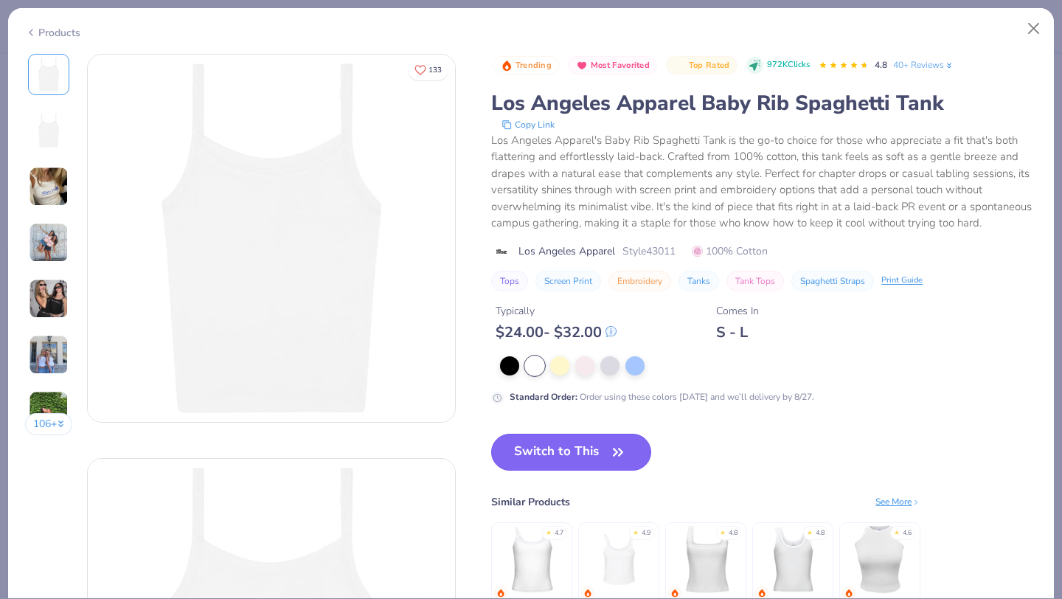
click at [580, 445] on button "Switch to This" at bounding box center [571, 452] width 160 height 37
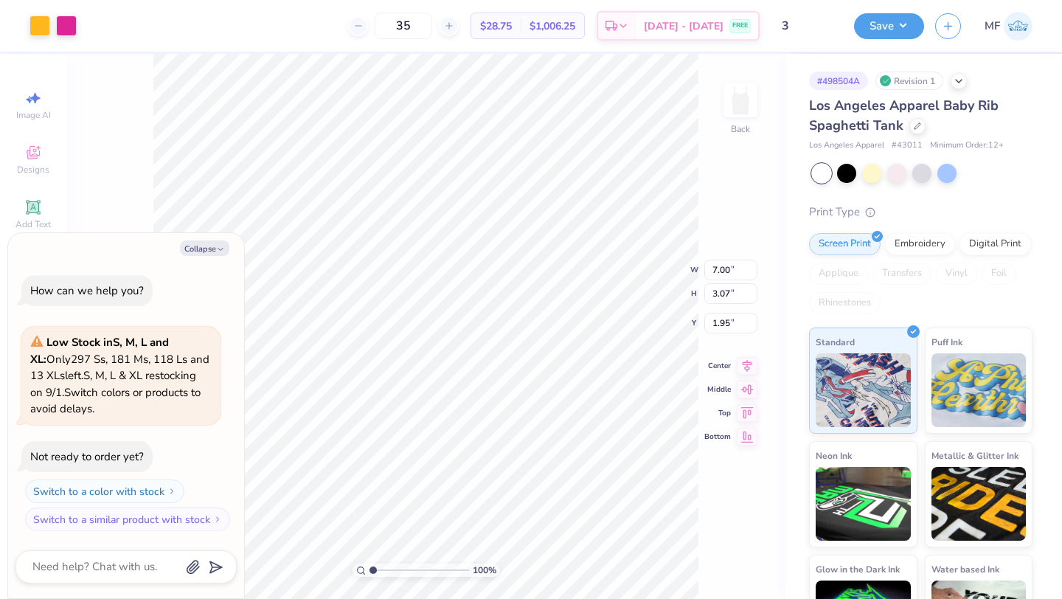
type textarea "x"
type input "1.94"
click at [909, 128] on div at bounding box center [917, 125] width 16 height 16
type textarea "x"
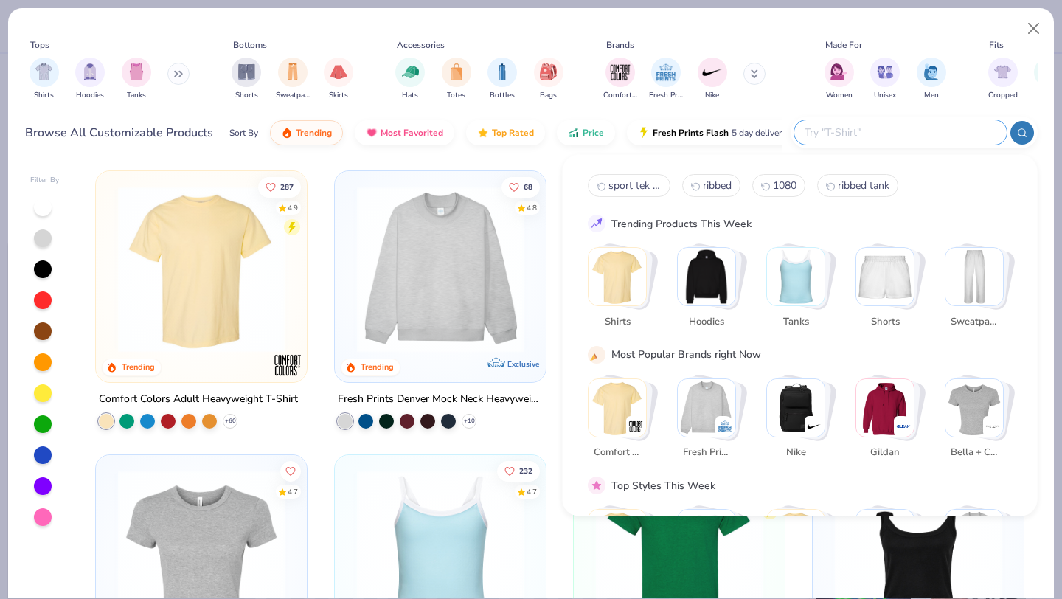
click at [934, 139] on input "text" at bounding box center [899, 132] width 193 height 17
type input "tank"
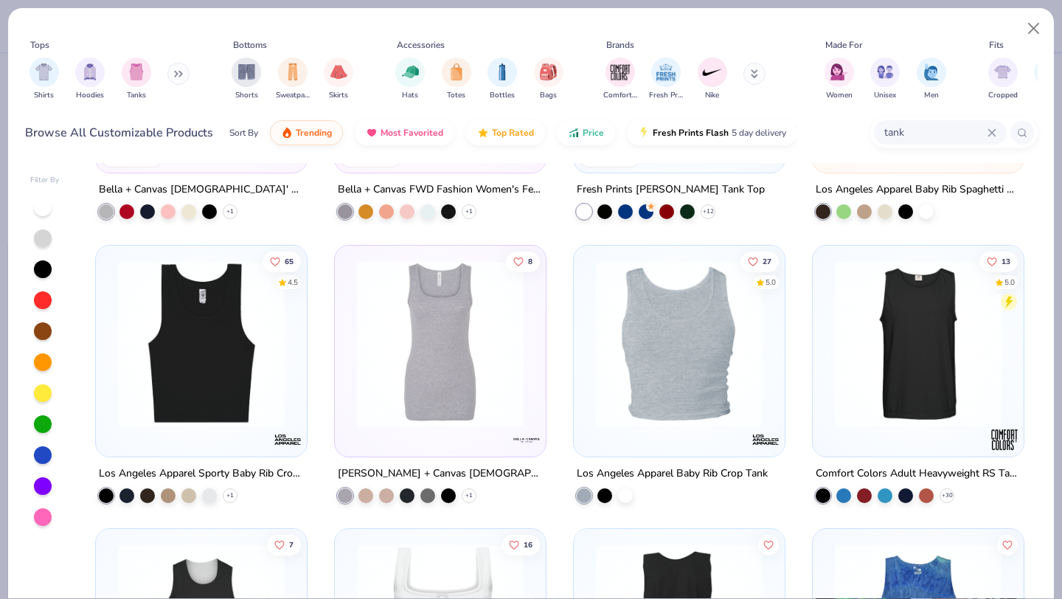
scroll to position [485, 0]
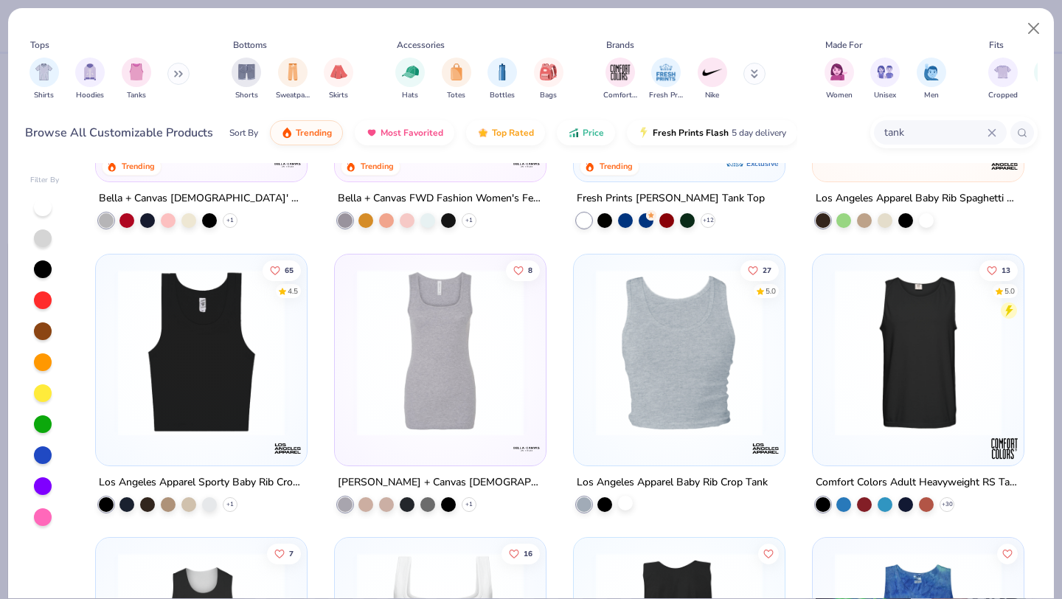
click at [629, 509] on div "27 5.0 Los Angeles Apparel Baby Rib Crop Tank" at bounding box center [679, 382] width 212 height 258
click at [629, 426] on img at bounding box center [679, 351] width 181 height 167
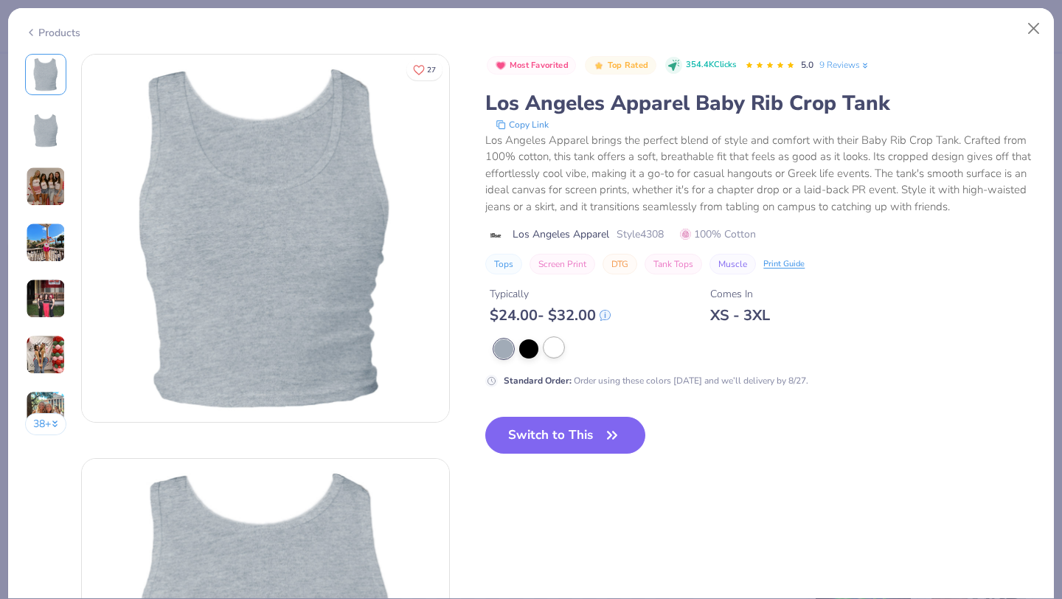
click at [561, 351] on div at bounding box center [553, 347] width 19 height 19
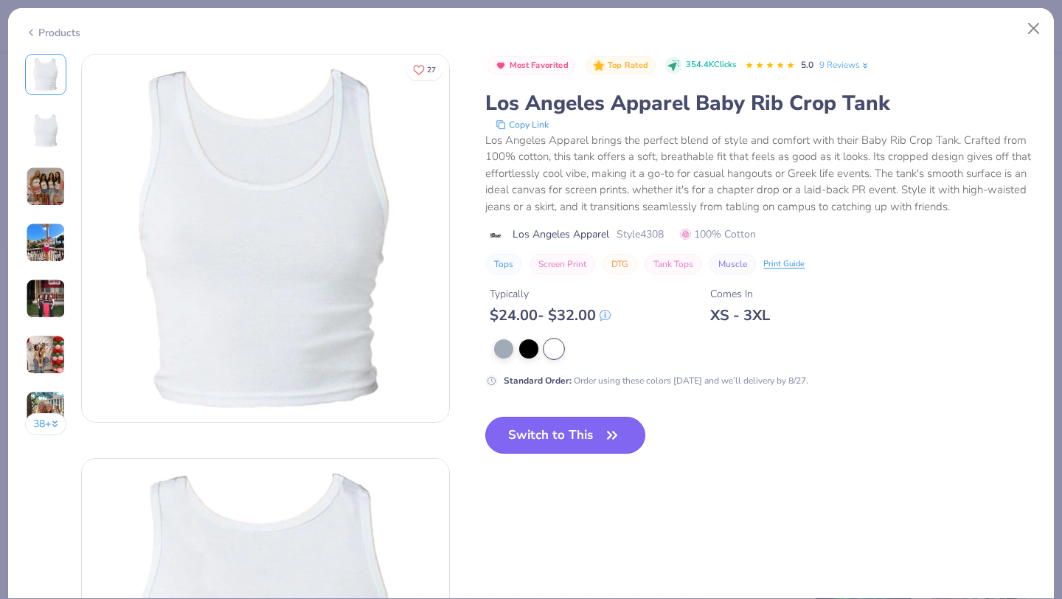
click at [561, 440] on button "Switch to This" at bounding box center [565, 435] width 160 height 37
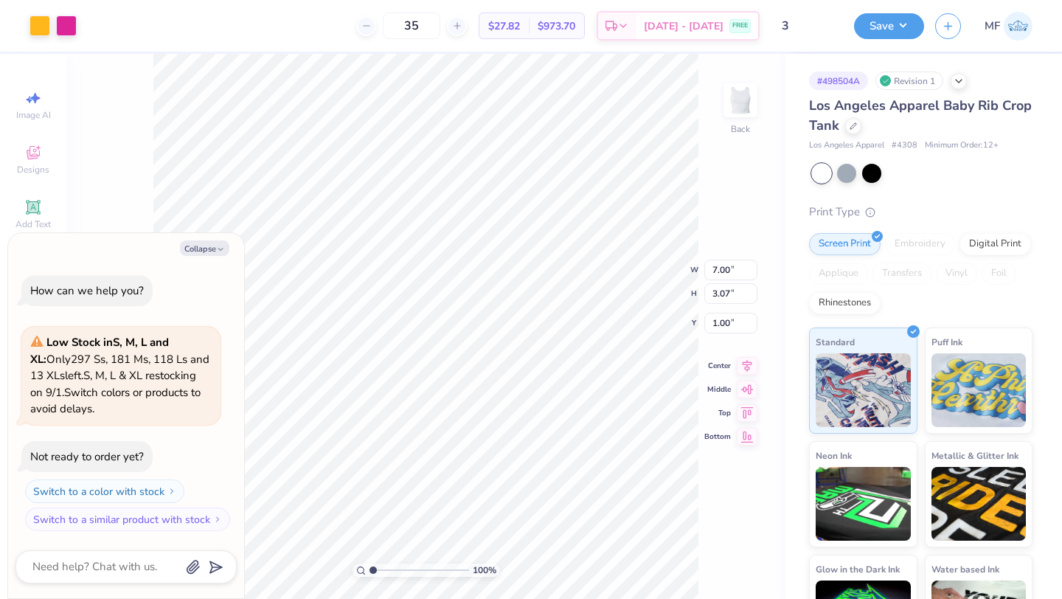
type textarea "x"
type input "3.00"
click at [856, 127] on div at bounding box center [853, 125] width 16 height 16
type textarea "x"
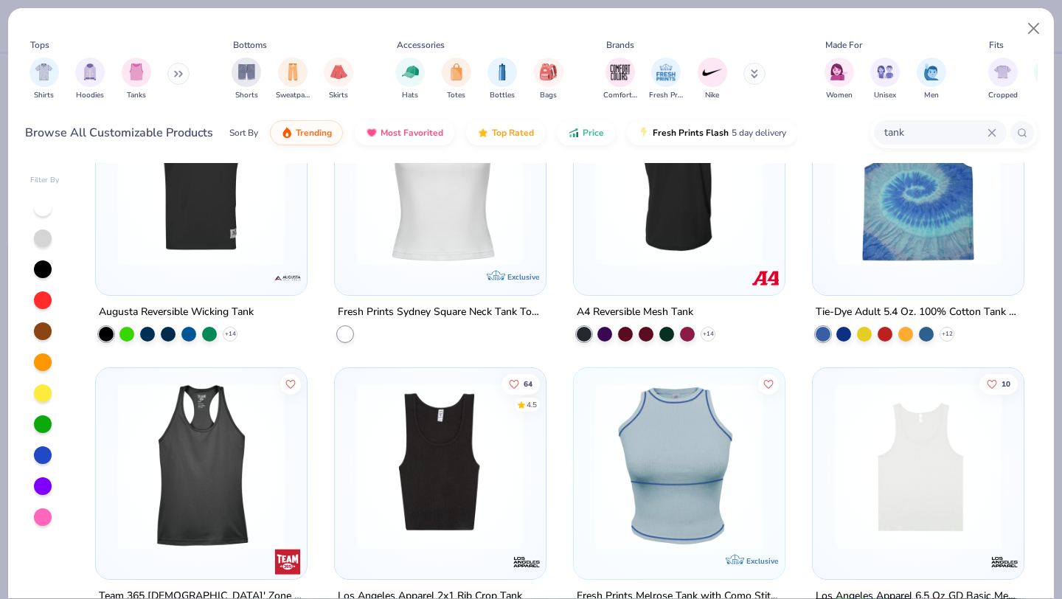
scroll to position [374, 0]
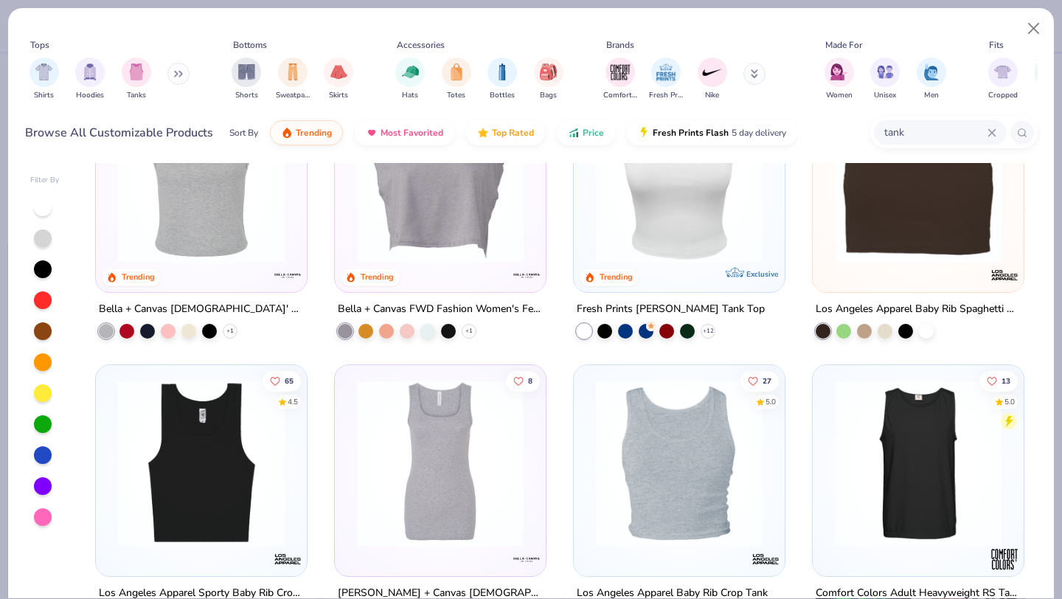
click at [957, 136] on input "tank" at bounding box center [935, 132] width 105 height 17
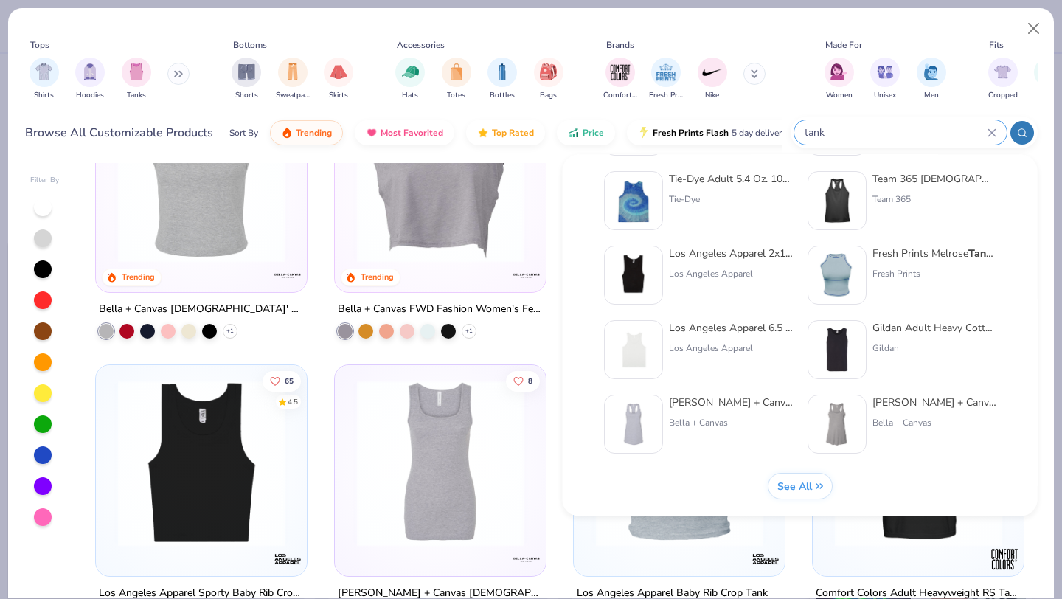
scroll to position [0, 0]
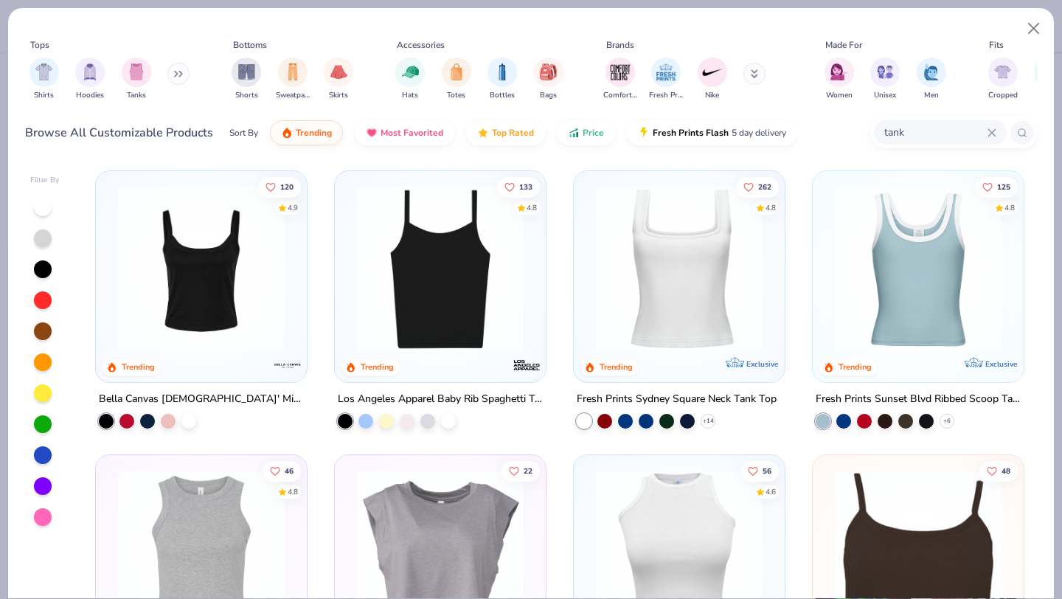
click at [515, 21] on div "Tops Shirts Hoodies Tanks Bottoms Shorts Sweatpants Skirts Accessories Hats Tot…" at bounding box center [531, 83] width 1046 height 151
click at [173, 77] on button at bounding box center [178, 74] width 22 height 22
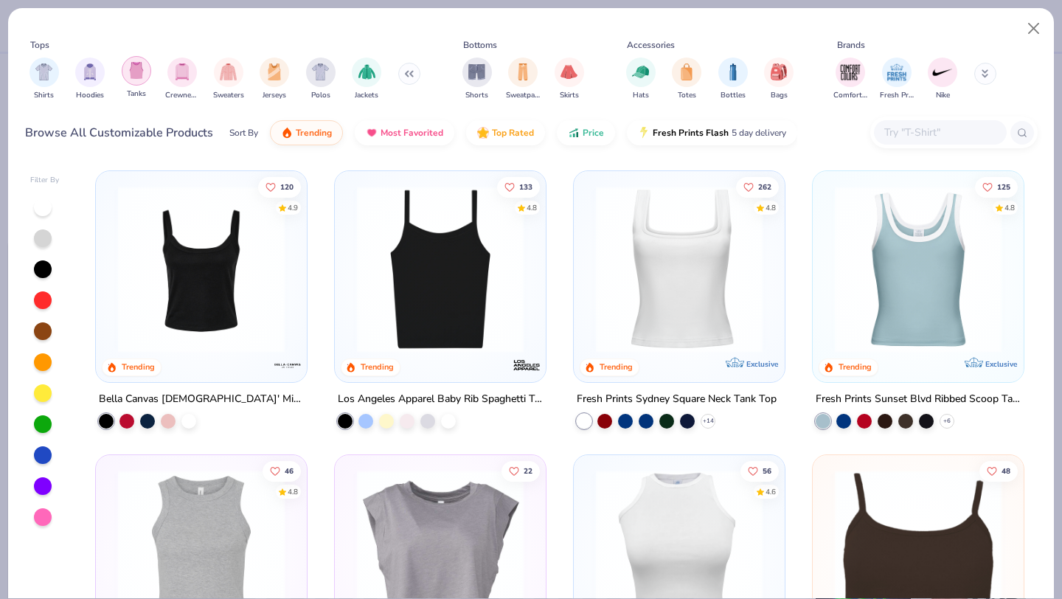
click at [147, 76] on div "filter for Tanks" at bounding box center [137, 71] width 30 height 30
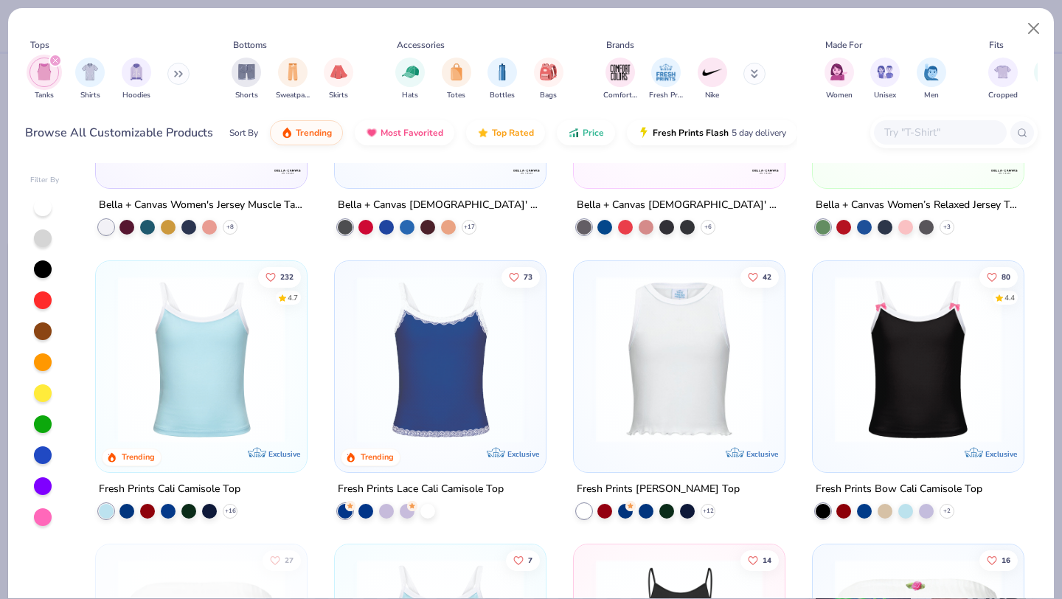
scroll to position [2753, 0]
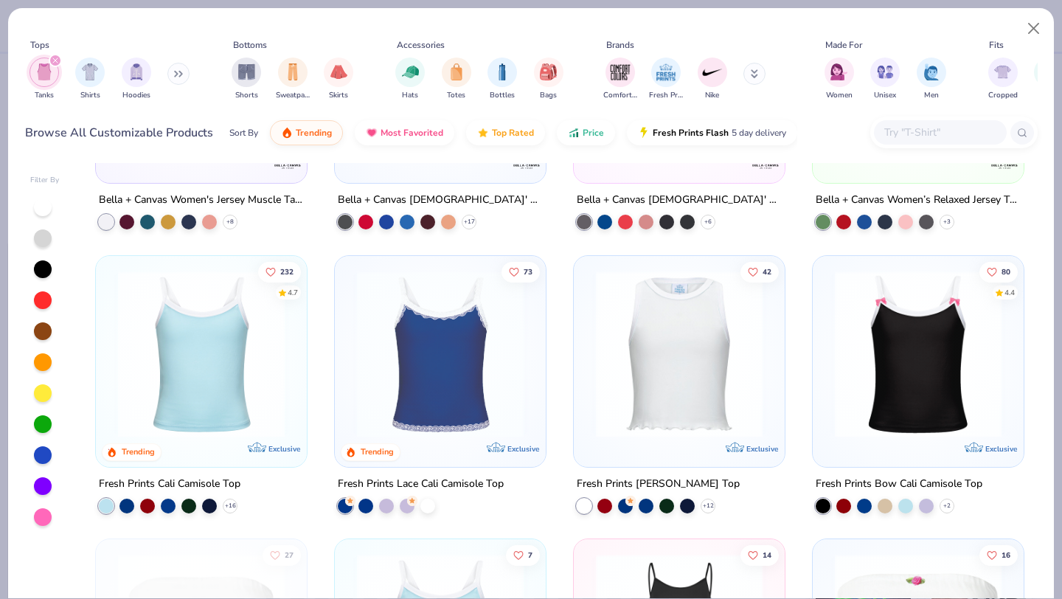
click at [266, 322] on img at bounding box center [201, 353] width 181 height 167
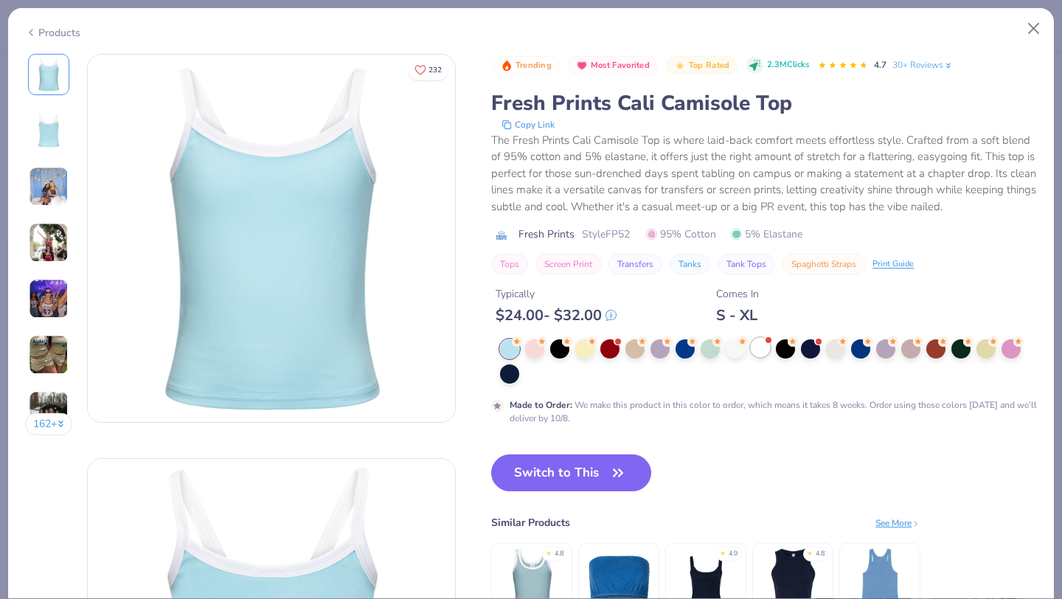
click at [757, 351] on div at bounding box center [760, 347] width 19 height 19
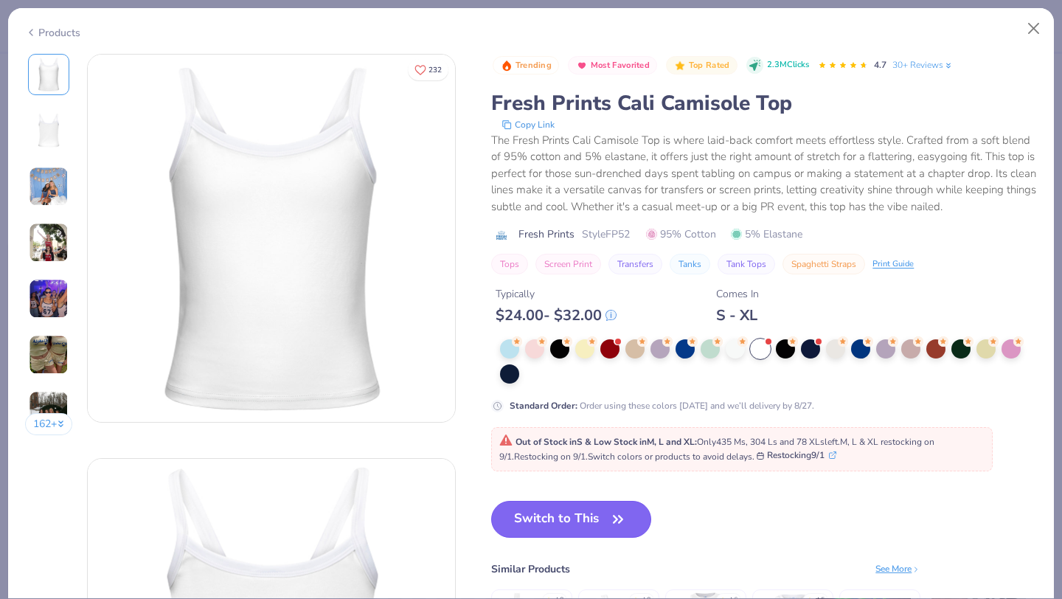
click at [571, 510] on button "Switch to This" at bounding box center [571, 519] width 160 height 37
type textarea "x"
type input "50"
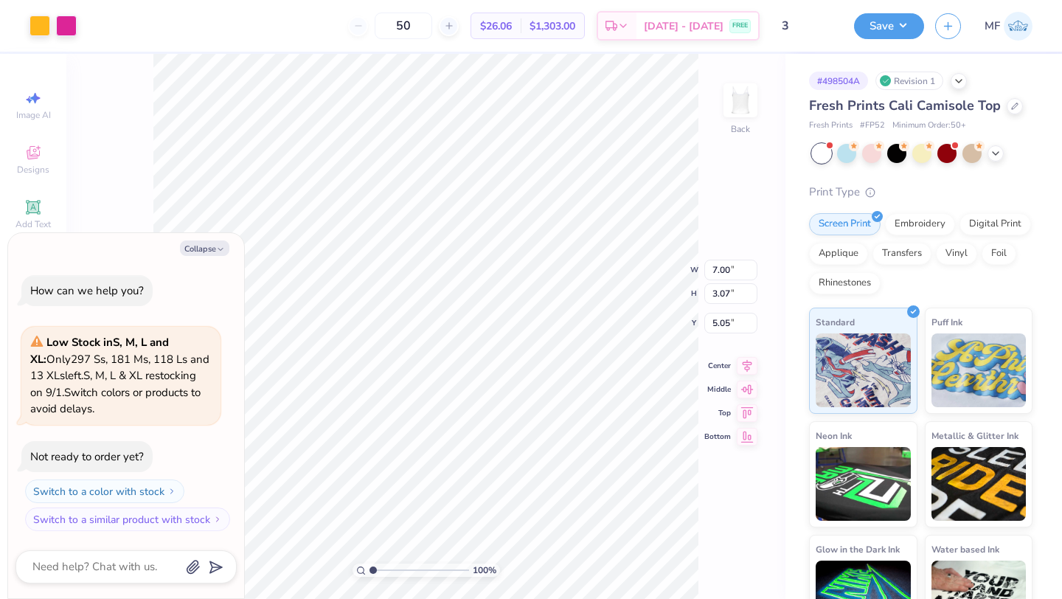
type textarea "x"
type input "2.84"
click at [816, 153] on div at bounding box center [821, 153] width 19 height 19
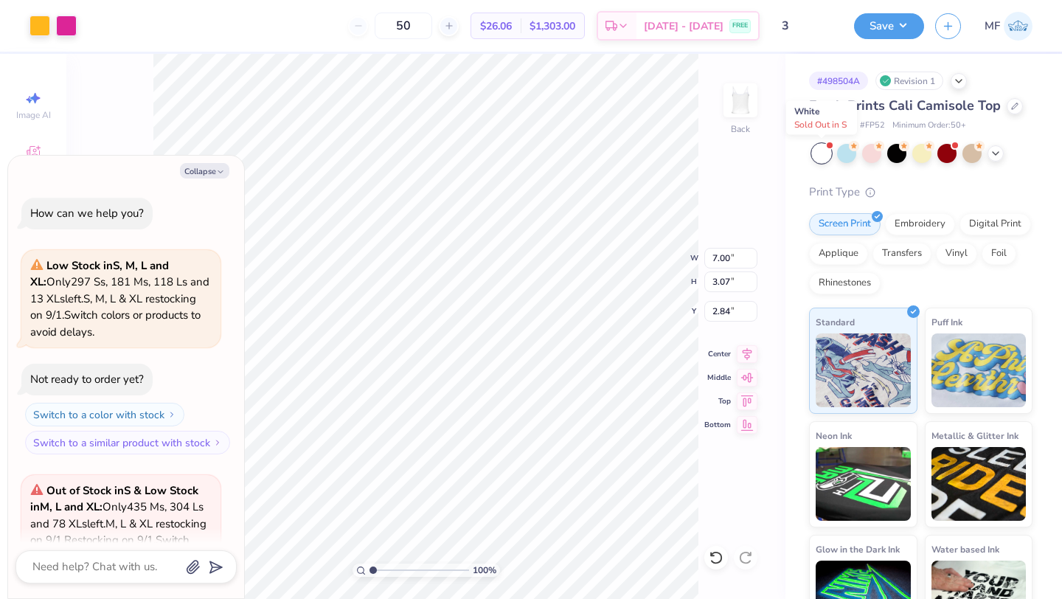
scroll to position [164, 0]
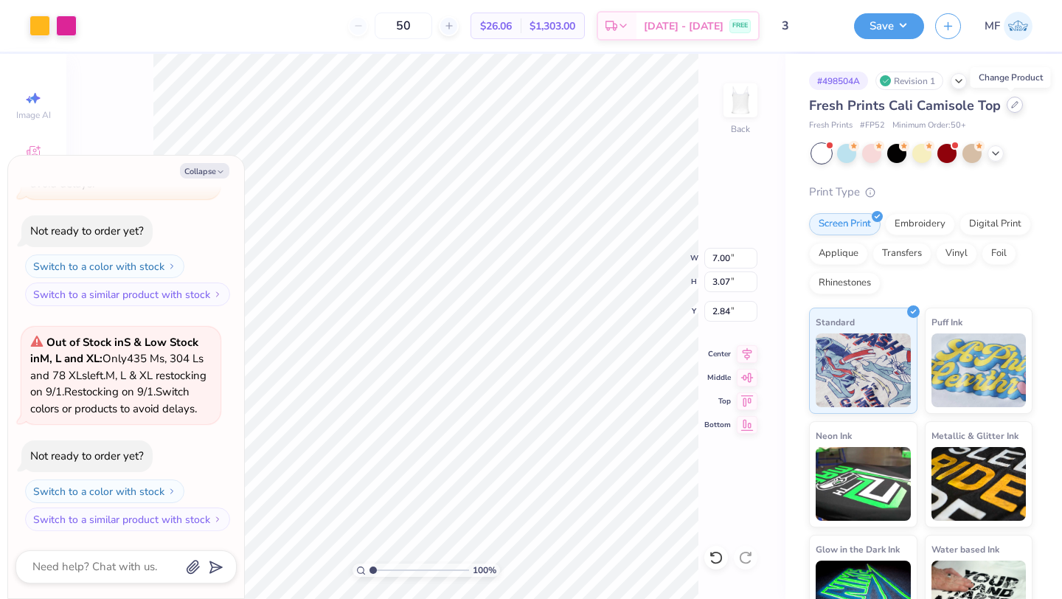
click at [1011, 102] on icon at bounding box center [1014, 104] width 7 height 7
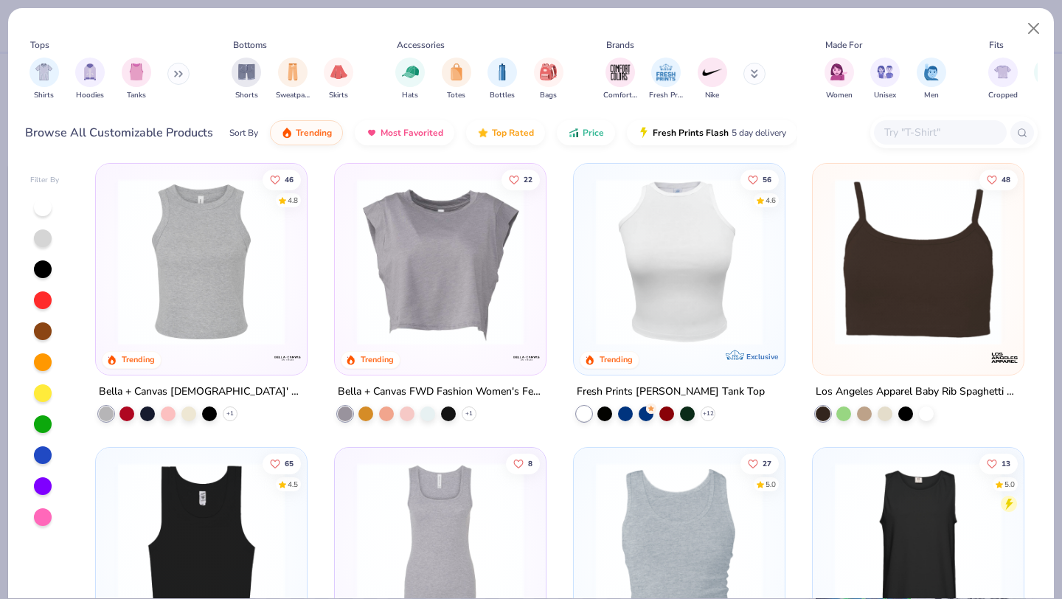
scroll to position [292, 0]
click at [926, 413] on div at bounding box center [926, 410] width 15 height 15
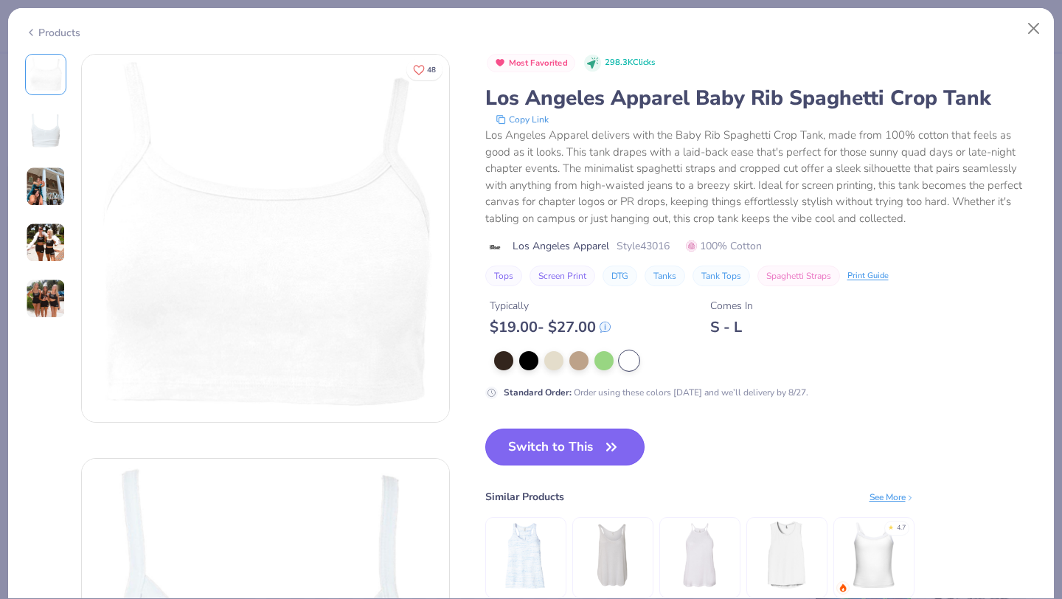
click at [603, 445] on icon "button" at bounding box center [611, 447] width 21 height 21
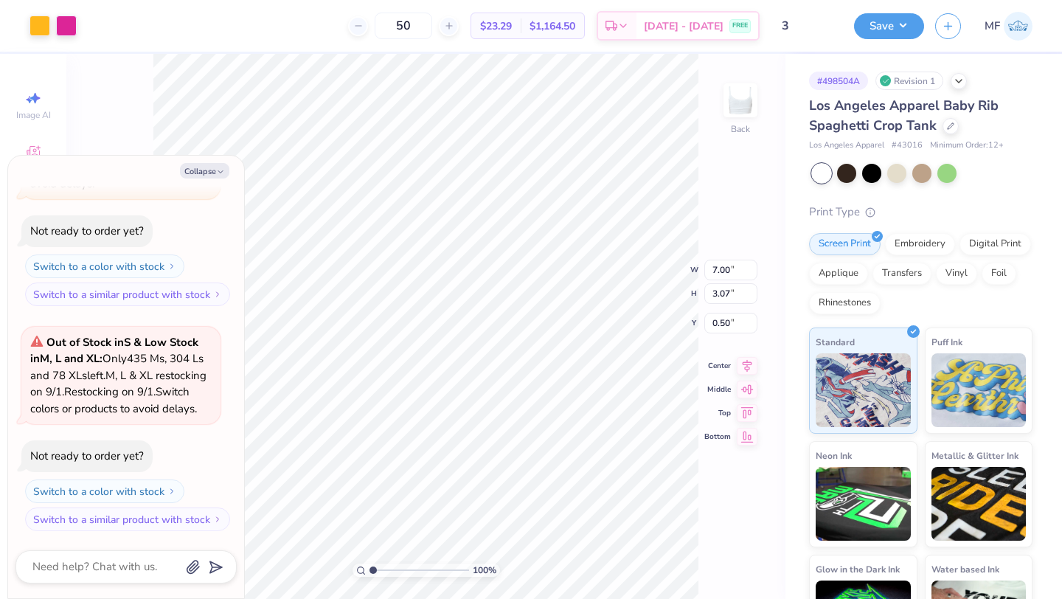
type textarea "x"
type input "3.00"
click at [946, 130] on div at bounding box center [951, 125] width 16 height 16
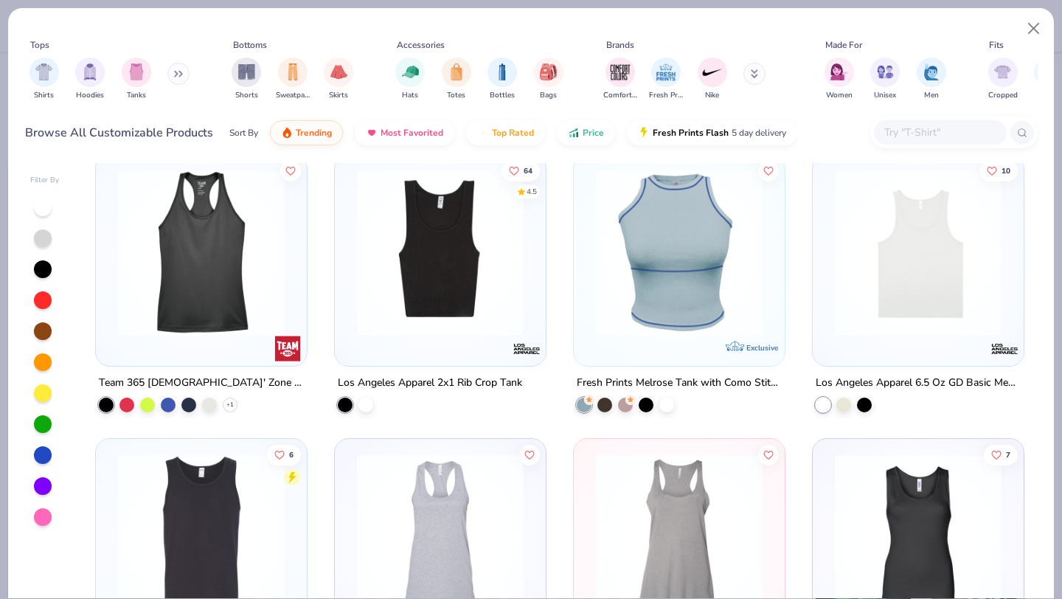
scroll to position [1152, 0]
click at [367, 402] on div at bounding box center [365, 402] width 15 height 15
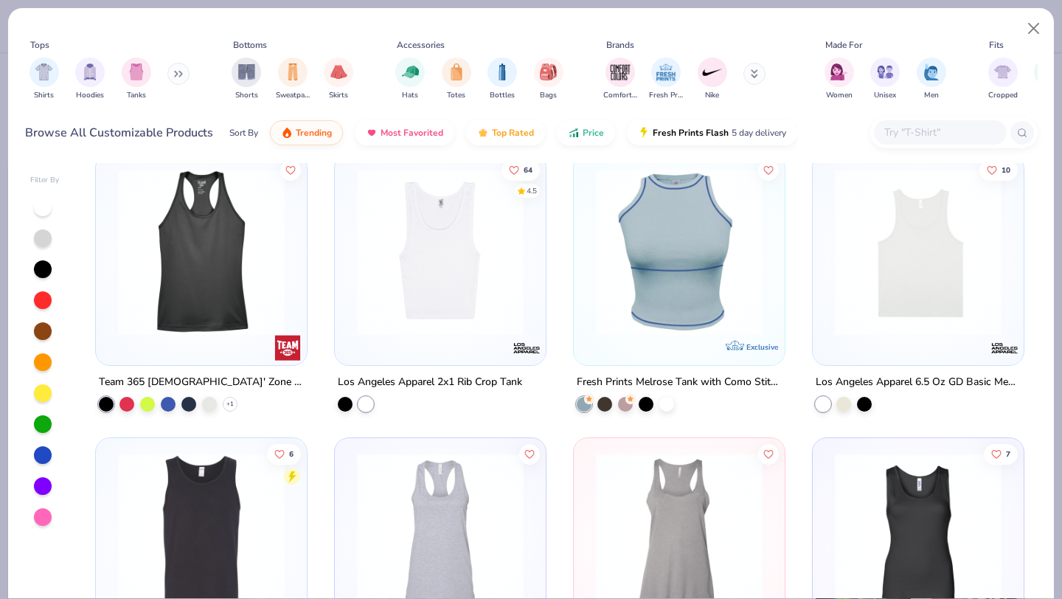
click at [403, 304] on img at bounding box center [440, 252] width 181 height 167
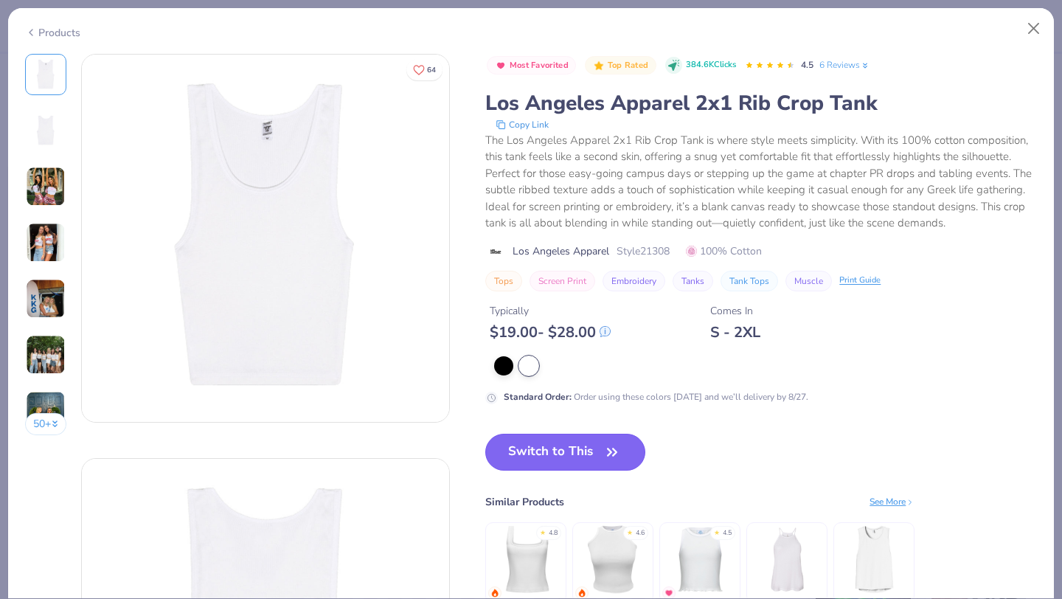
click at [574, 450] on button "Switch to This" at bounding box center [565, 452] width 160 height 37
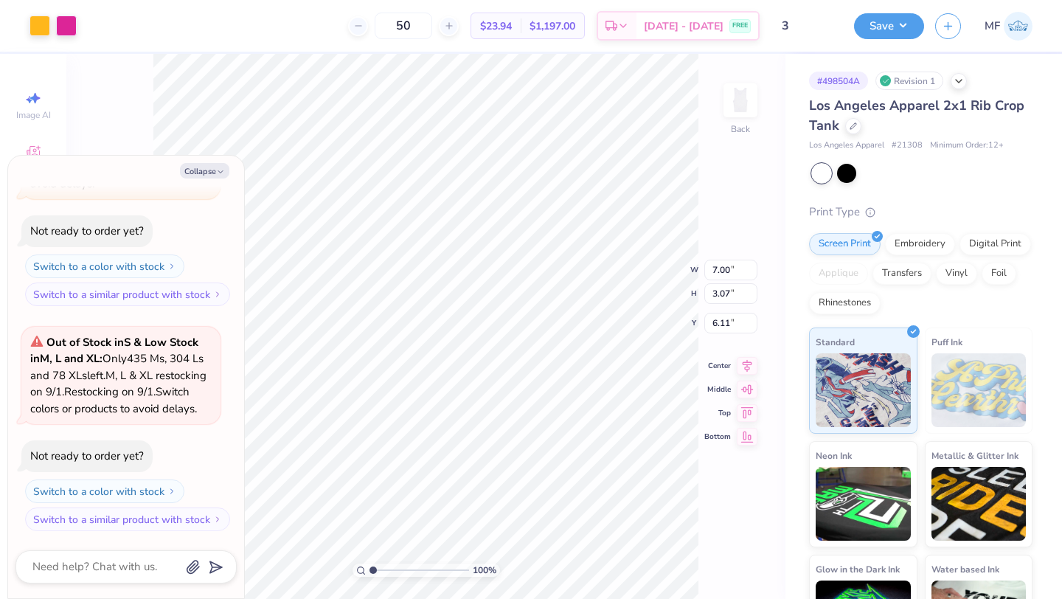
type textarea "x"
type input "2.25"
click at [854, 127] on icon at bounding box center [853, 124] width 7 height 7
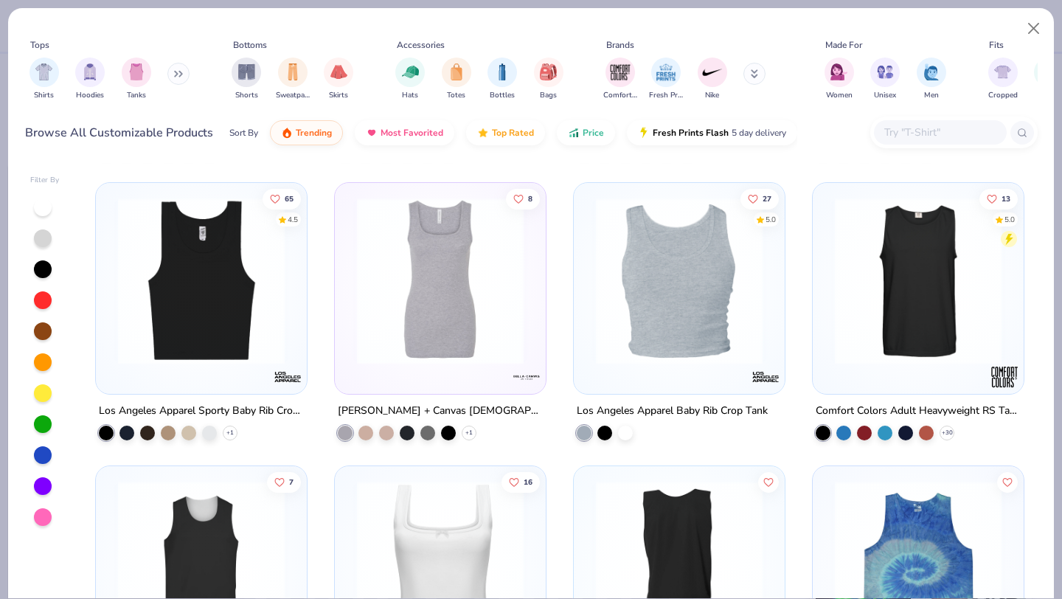
scroll to position [563, 0]
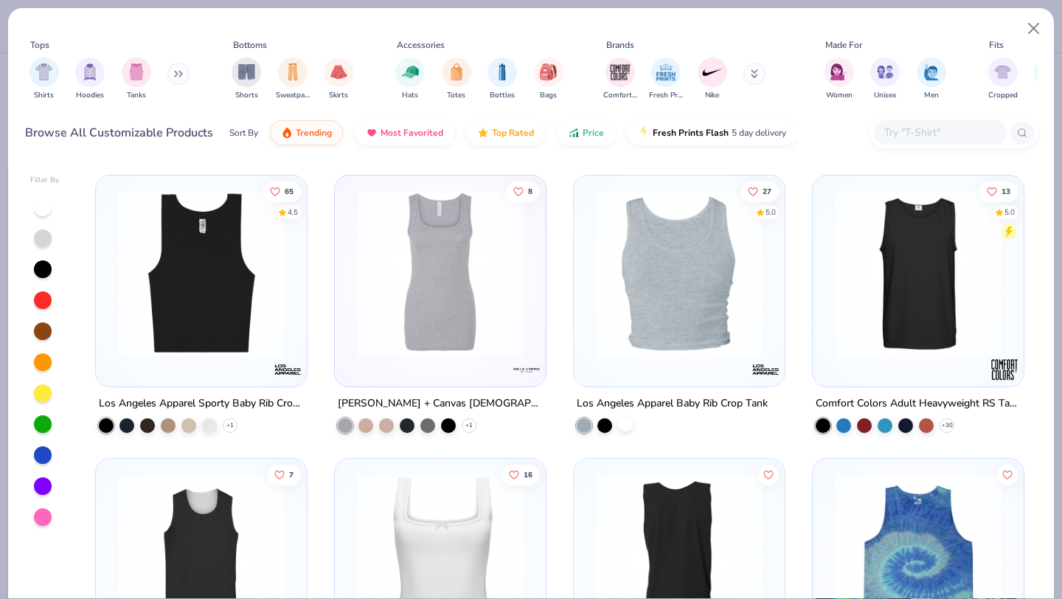
click at [628, 425] on div at bounding box center [625, 423] width 15 height 15
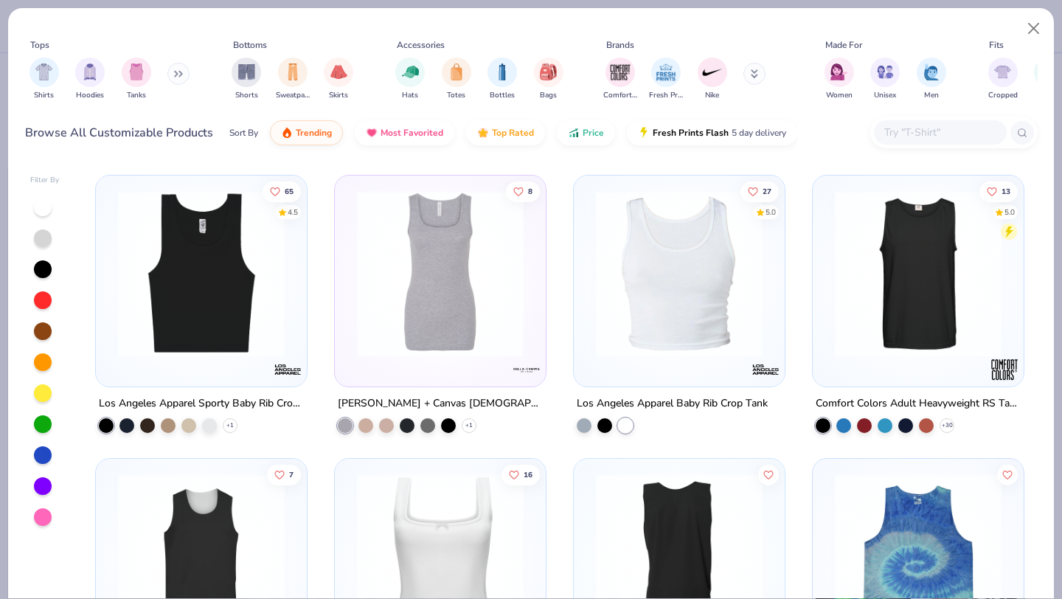
click at [673, 313] on img at bounding box center [679, 273] width 181 height 167
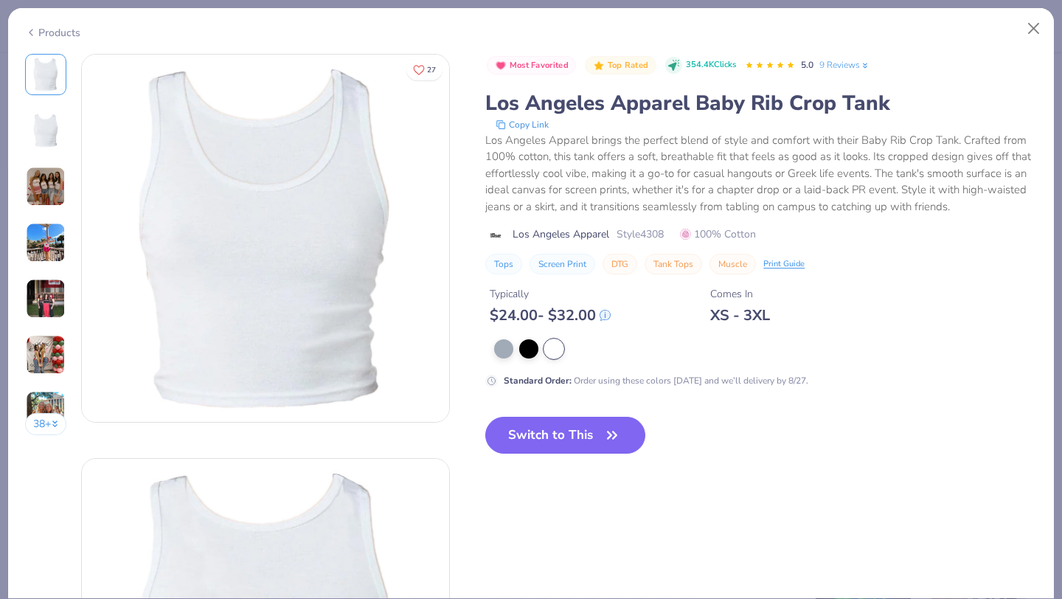
click at [68, 26] on div "Products" at bounding box center [52, 32] width 55 height 15
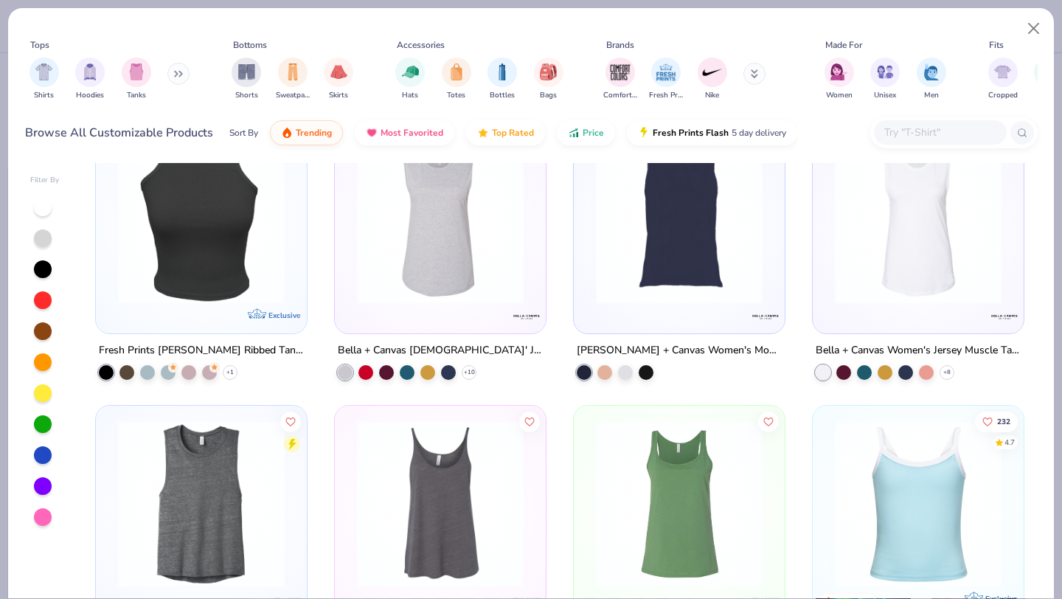
scroll to position [2546, 0]
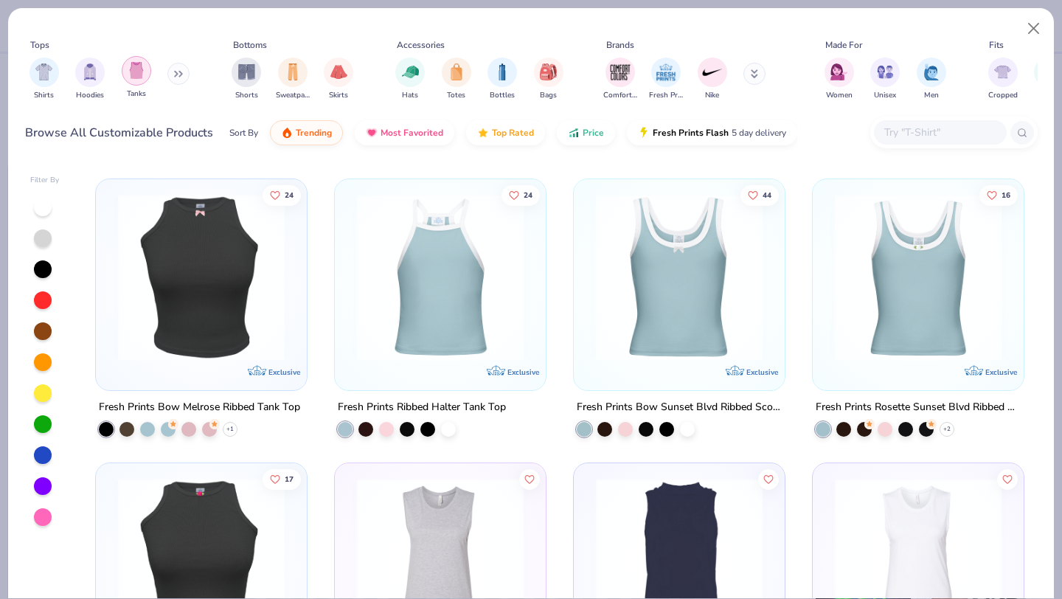
click at [131, 72] on img "filter for Tanks" at bounding box center [136, 70] width 16 height 17
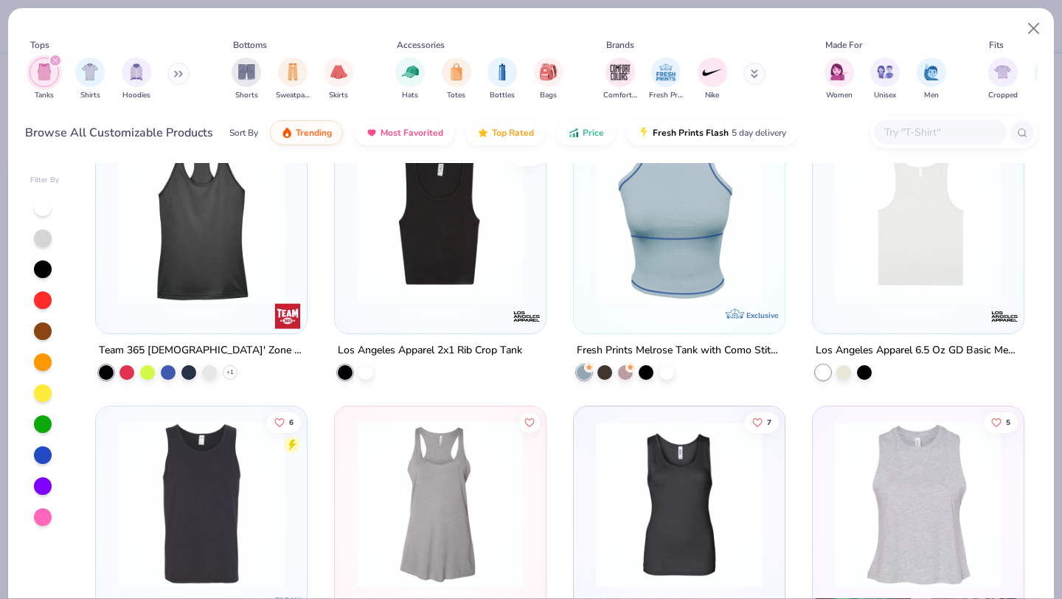
scroll to position [909, 0]
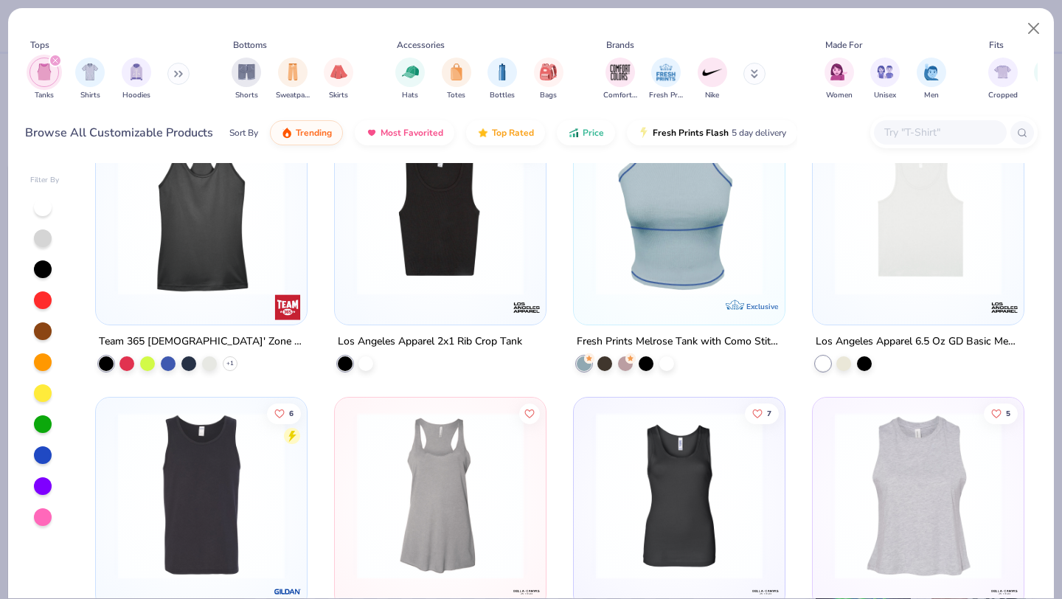
click at [462, 234] on img at bounding box center [440, 211] width 181 height 167
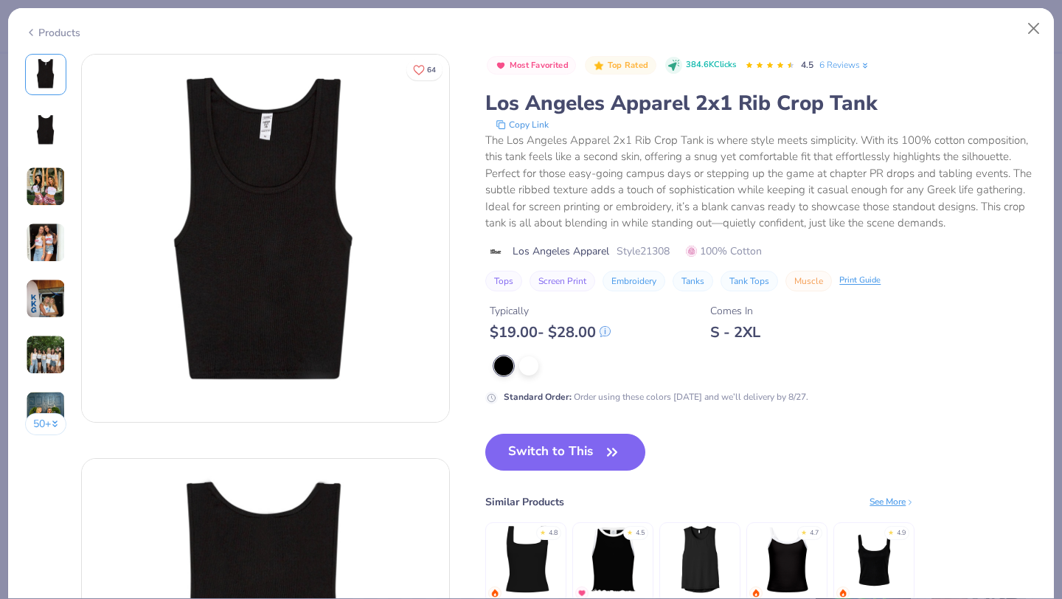
click at [42, 31] on div "Products" at bounding box center [52, 32] width 55 height 15
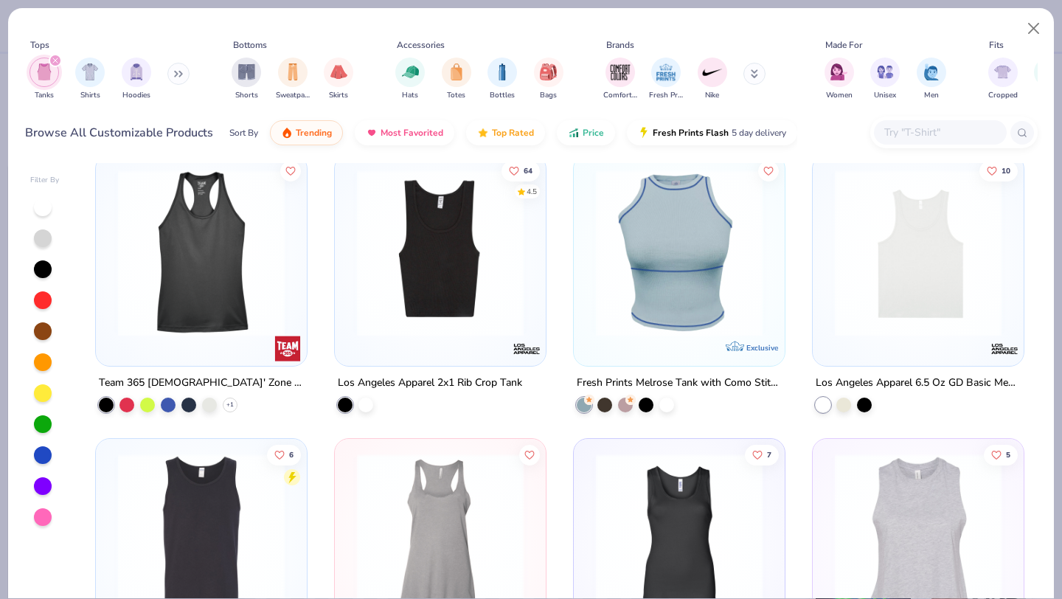
scroll to position [790, 0]
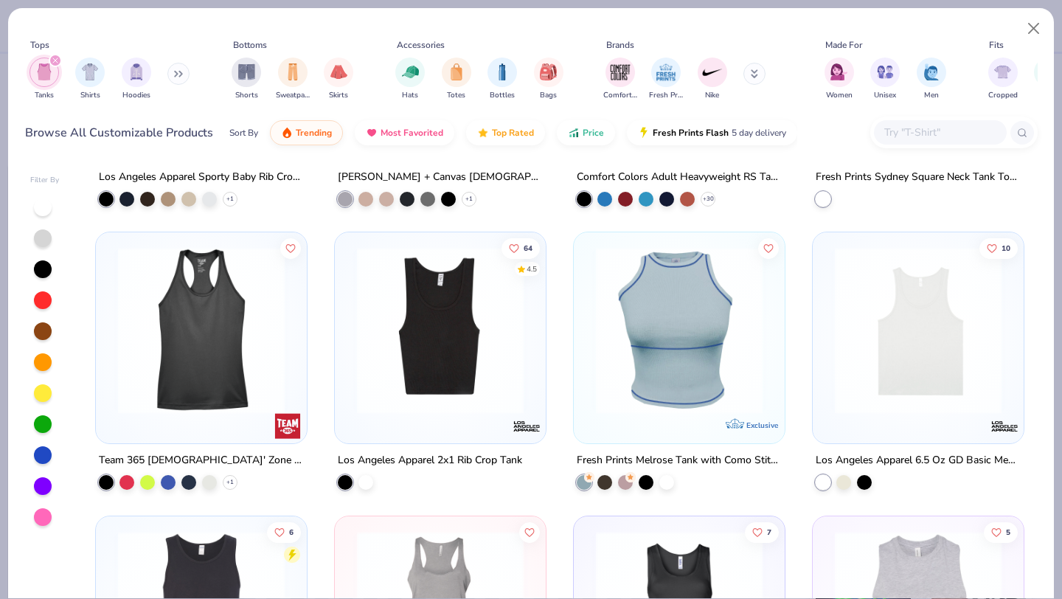
click at [434, 299] on img at bounding box center [440, 330] width 181 height 167
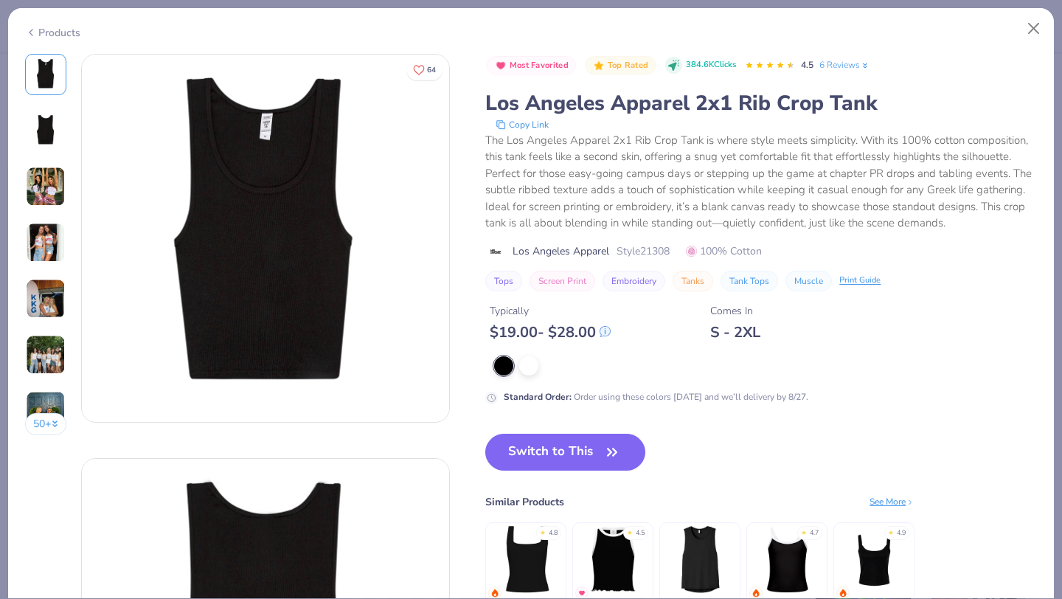
click at [54, 35] on div "Products" at bounding box center [52, 32] width 55 height 15
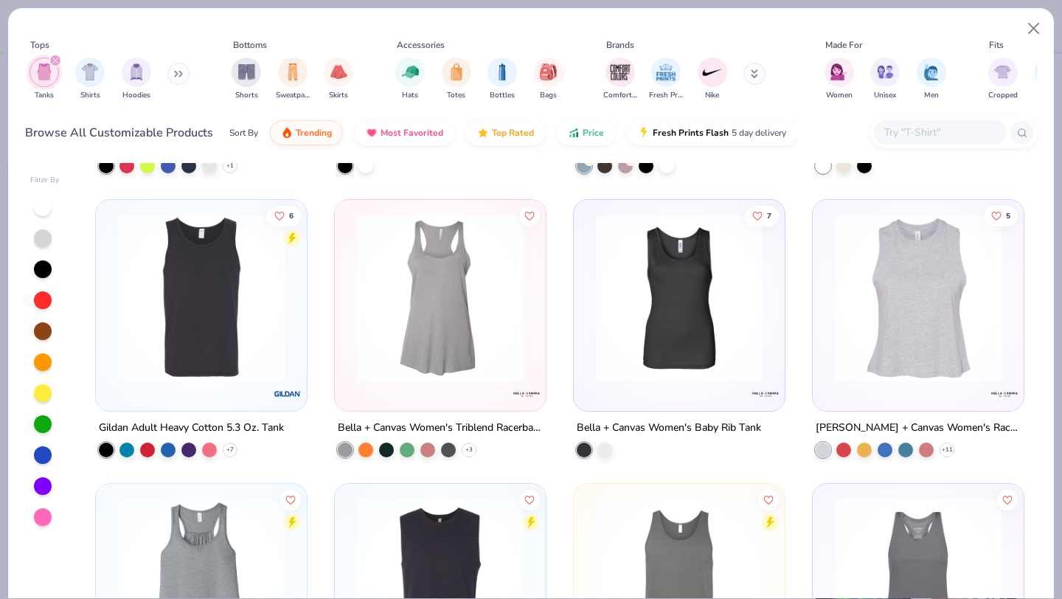
scroll to position [1088, 0]
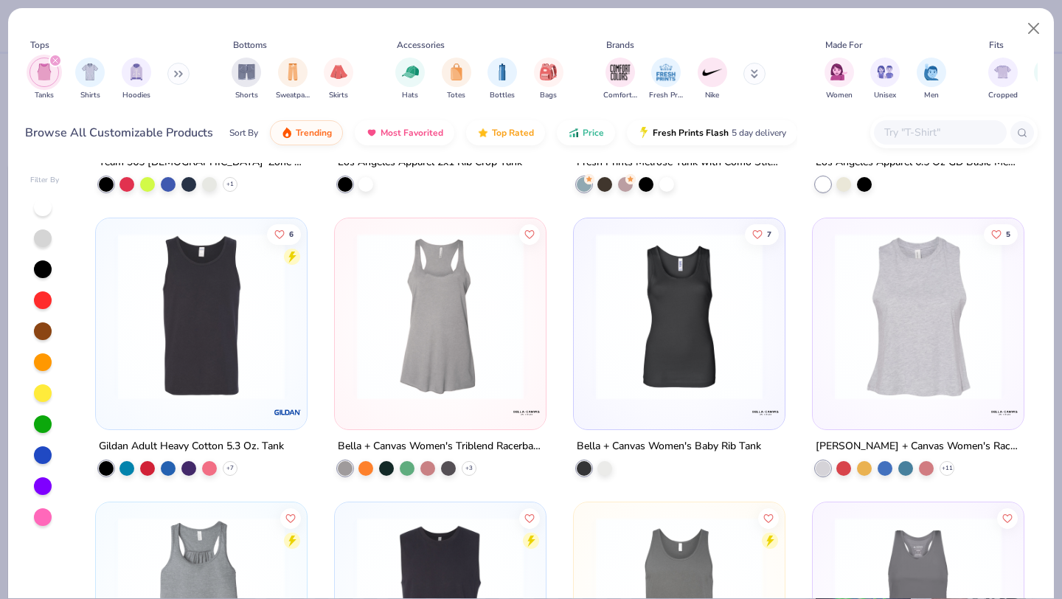
click at [650, 367] on img at bounding box center [679, 316] width 181 height 167
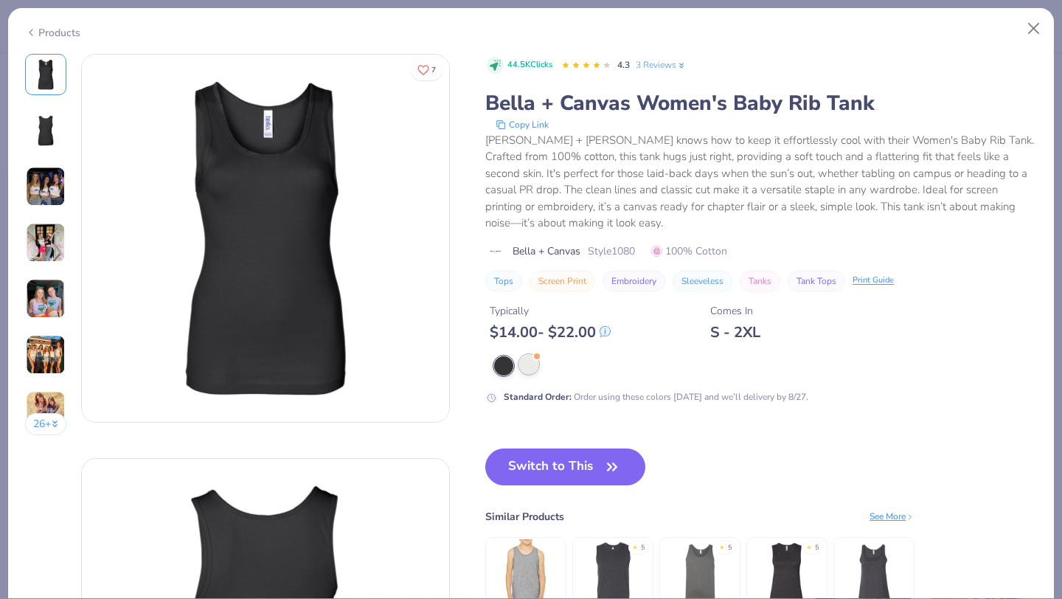
click at [527, 358] on div at bounding box center [528, 364] width 19 height 19
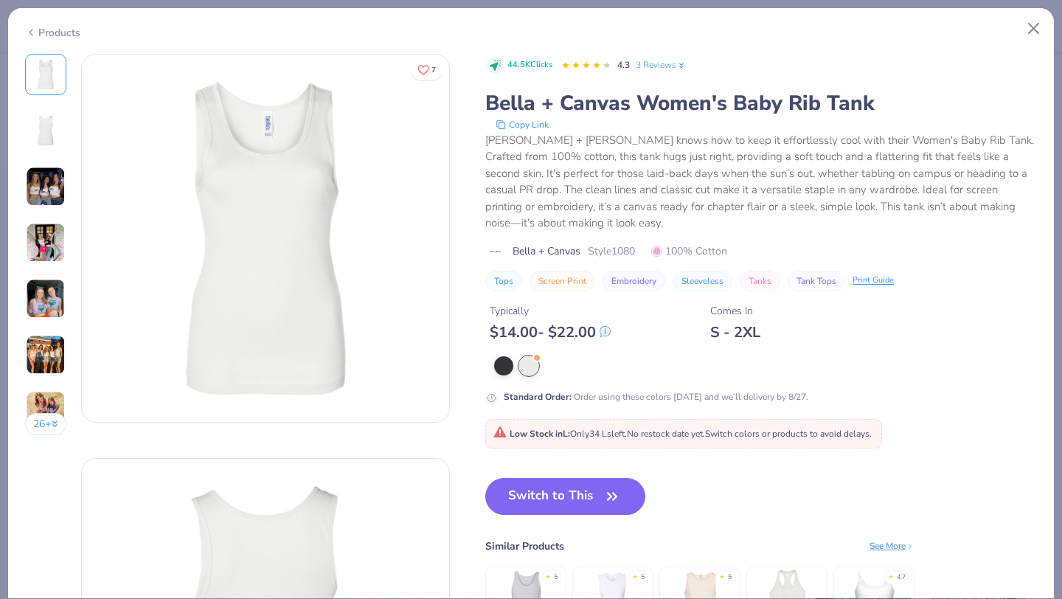
type textarea "x"
